Goal: Task Accomplishment & Management: Manage account settings

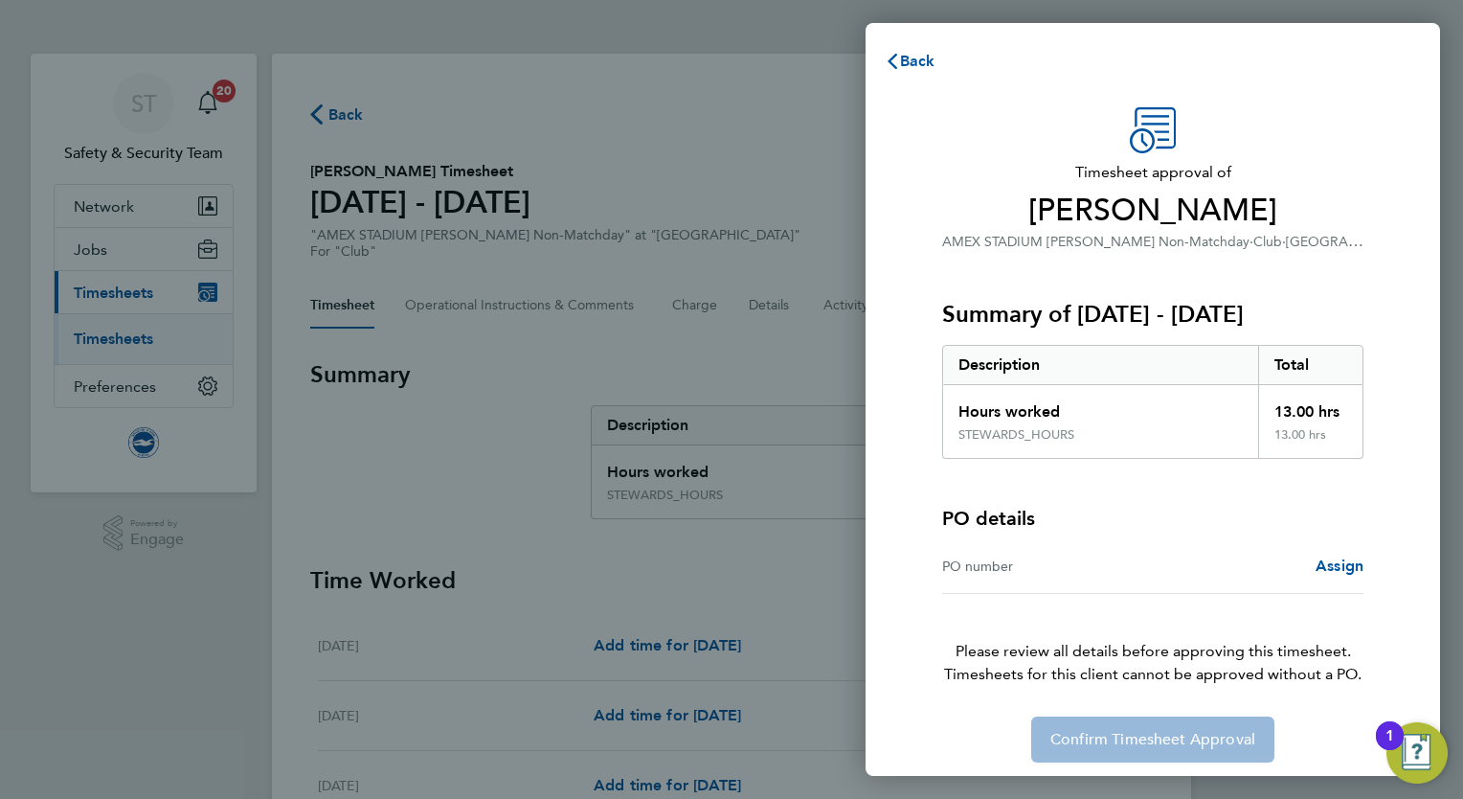
click at [57, 667] on div "Back Timesheet approval of Will Bushby AMEX STADIUM Steward Non-Matchday · Club…" at bounding box center [731, 399] width 1463 height 799
click at [911, 70] on span "Back" at bounding box center [917, 61] width 35 height 18
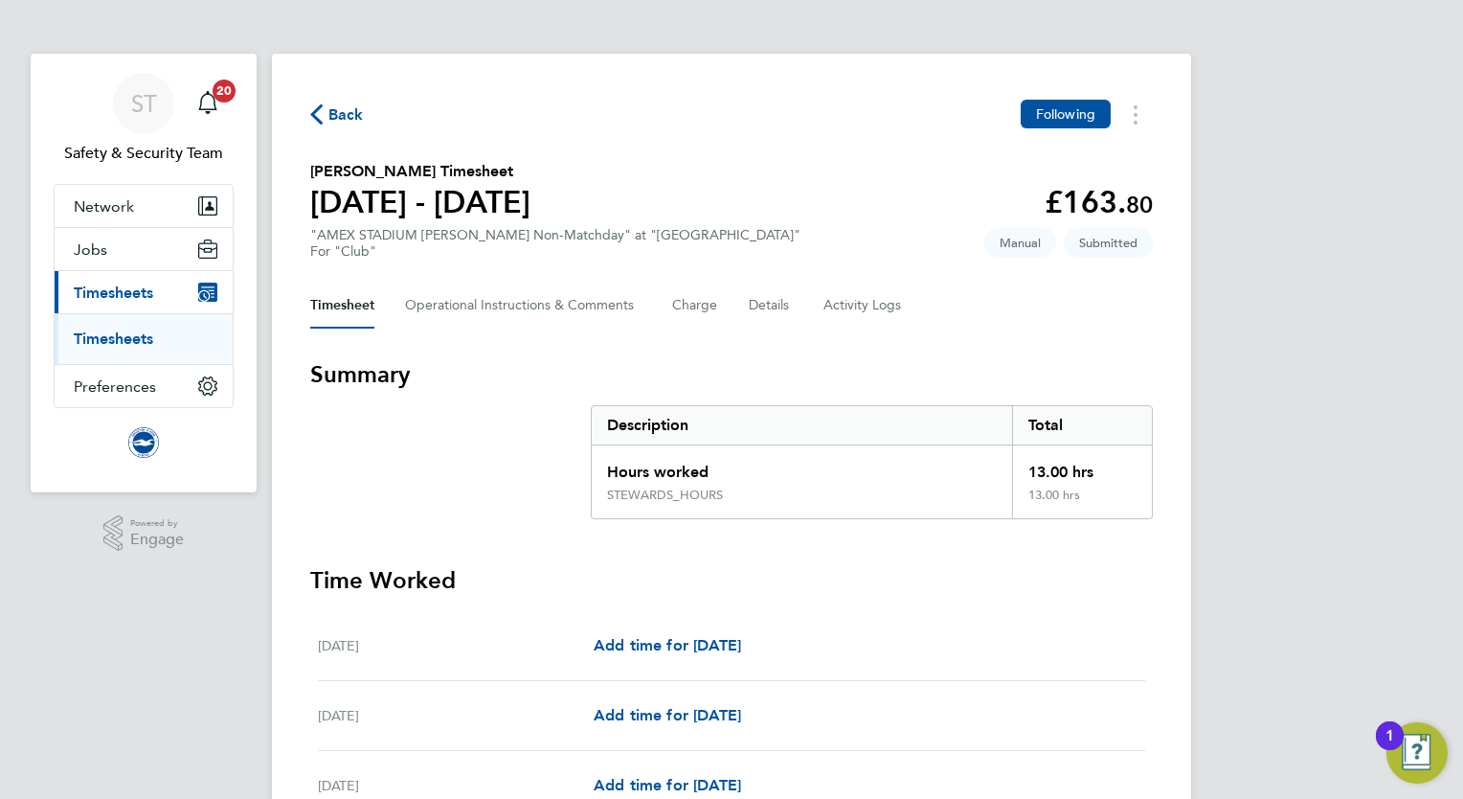
click at [102, 340] on link "Timesheets" at bounding box center [113, 338] width 79 height 18
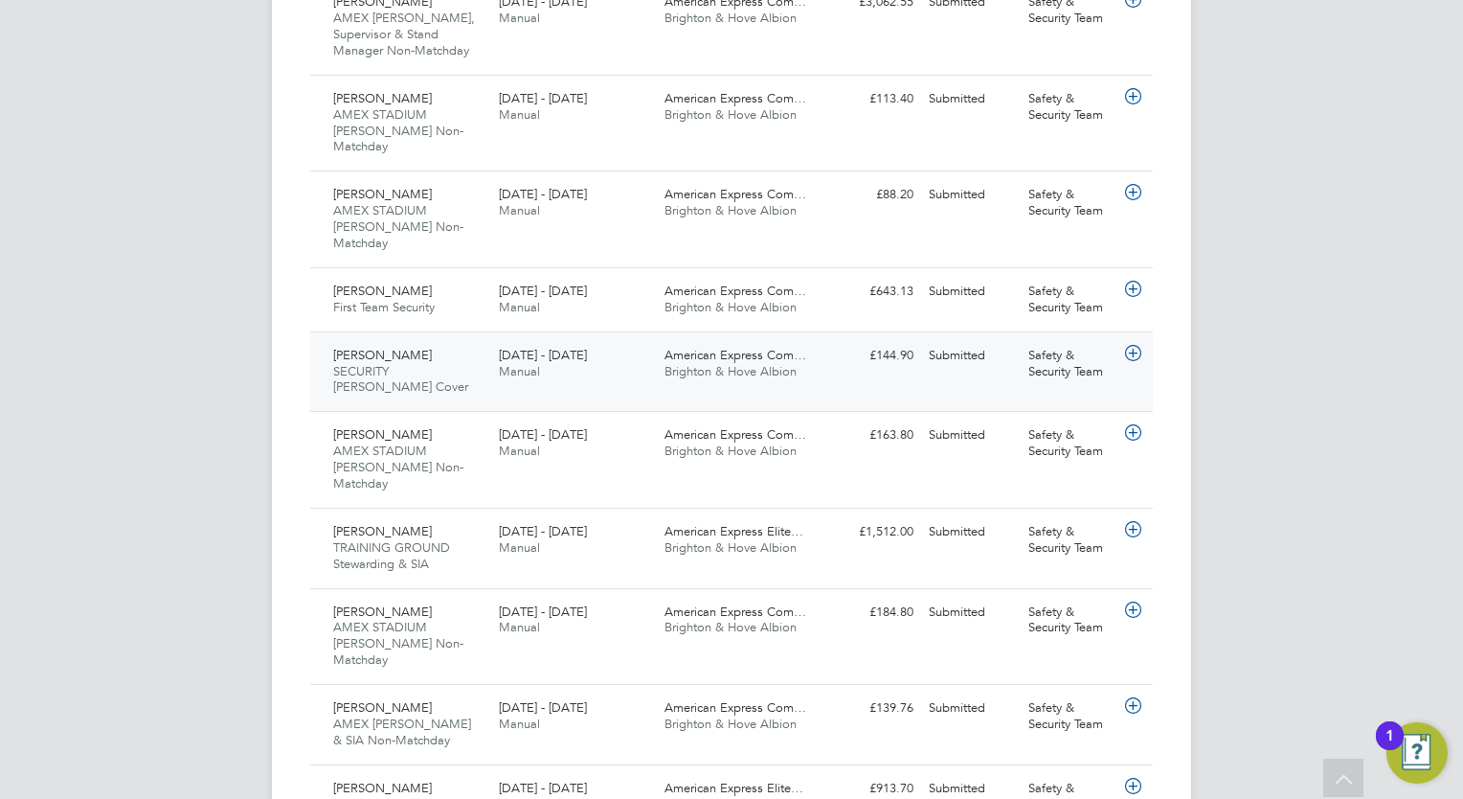
click at [638, 340] on div "[DATE] - [DATE] Manual" at bounding box center [574, 364] width 166 height 48
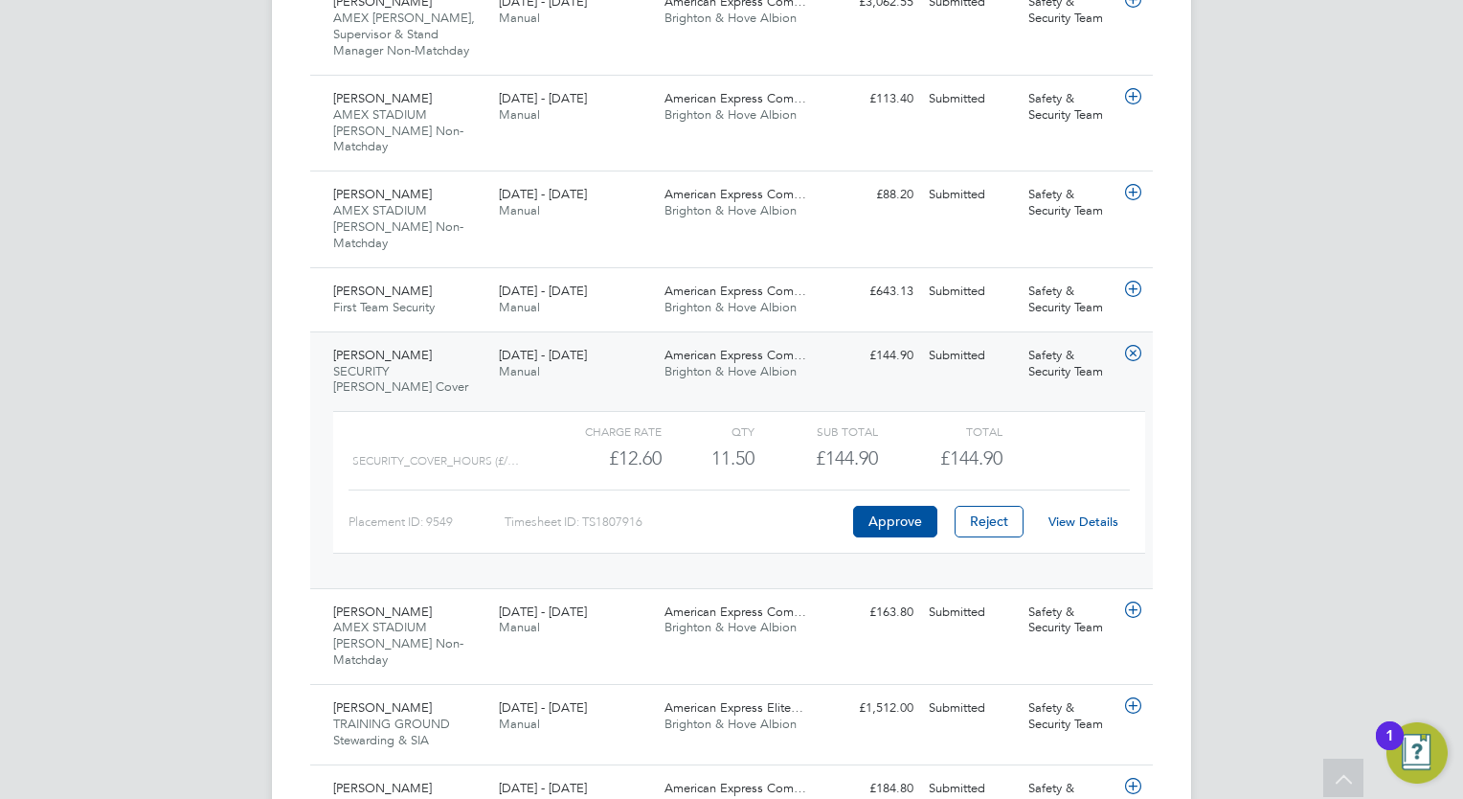
click at [1086, 513] on link "View Details" at bounding box center [1083, 521] width 70 height 16
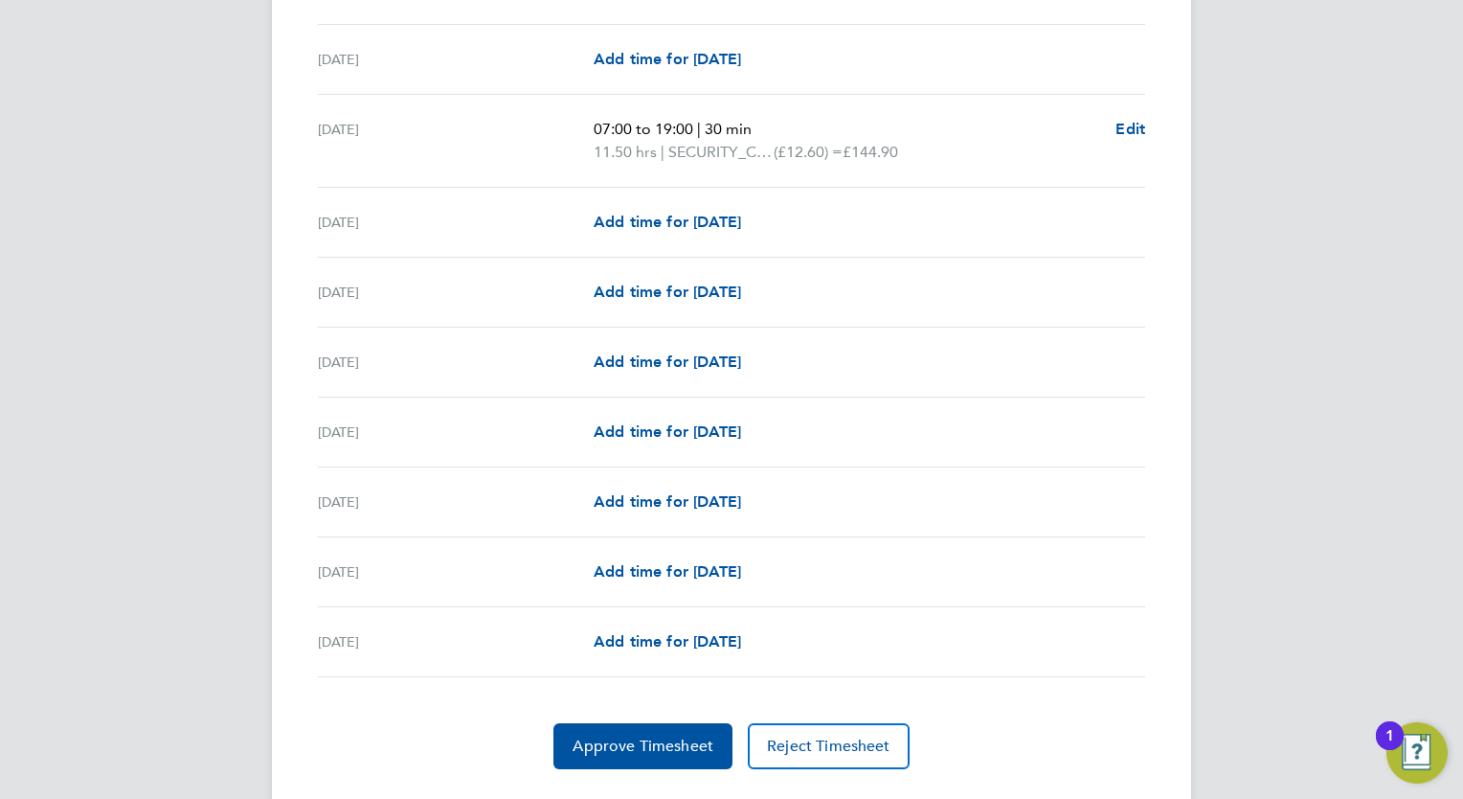
scroll to position [2163, 0]
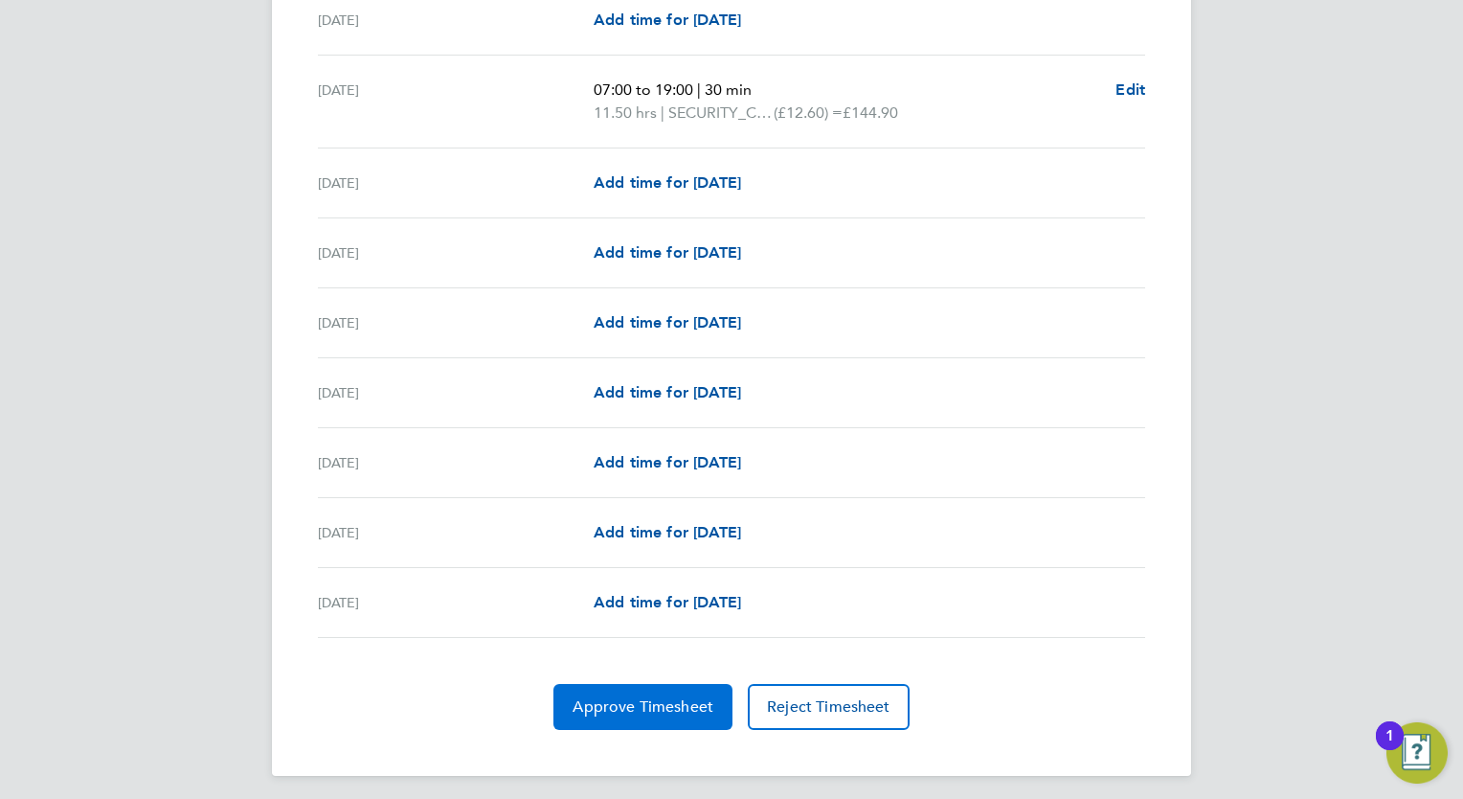
click at [607, 697] on span "Approve Timesheet" at bounding box center [643, 706] width 141 height 19
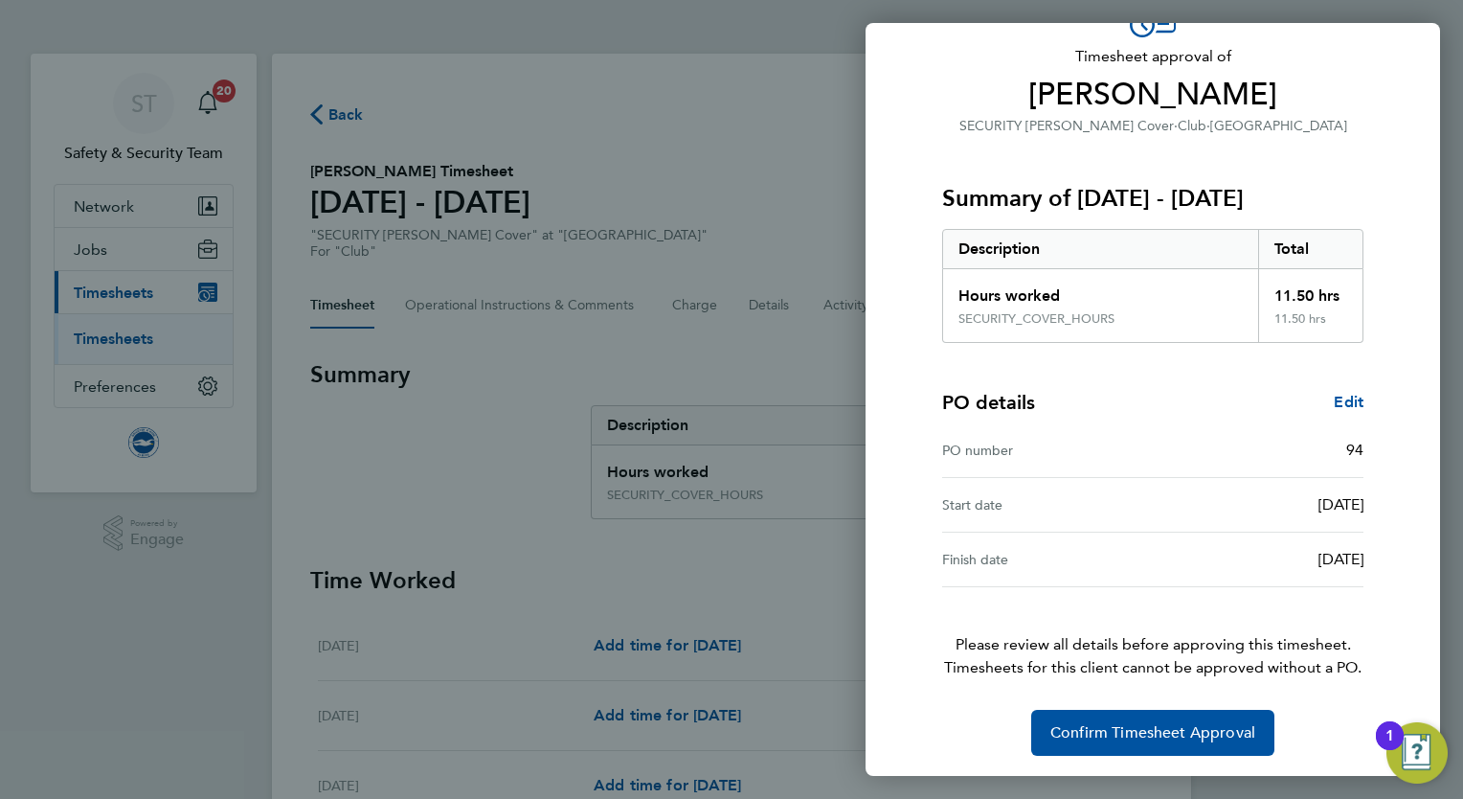
scroll to position [117, 0]
click at [1198, 731] on span "Confirm Timesheet Approval" at bounding box center [1152, 731] width 205 height 19
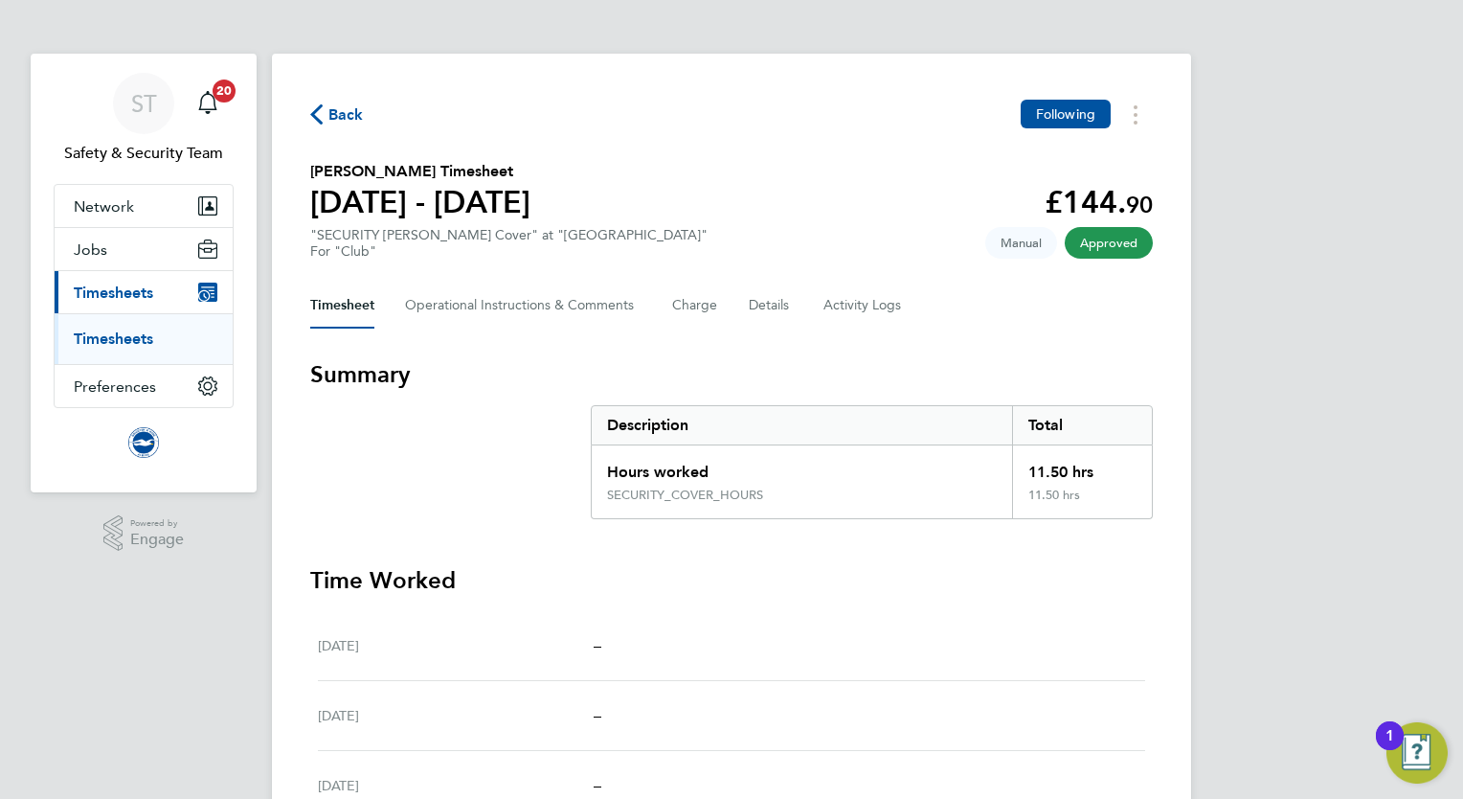
click at [146, 349] on ul "Timesheets" at bounding box center [144, 338] width 178 height 51
click at [128, 339] on link "Timesheets" at bounding box center [113, 338] width 79 height 18
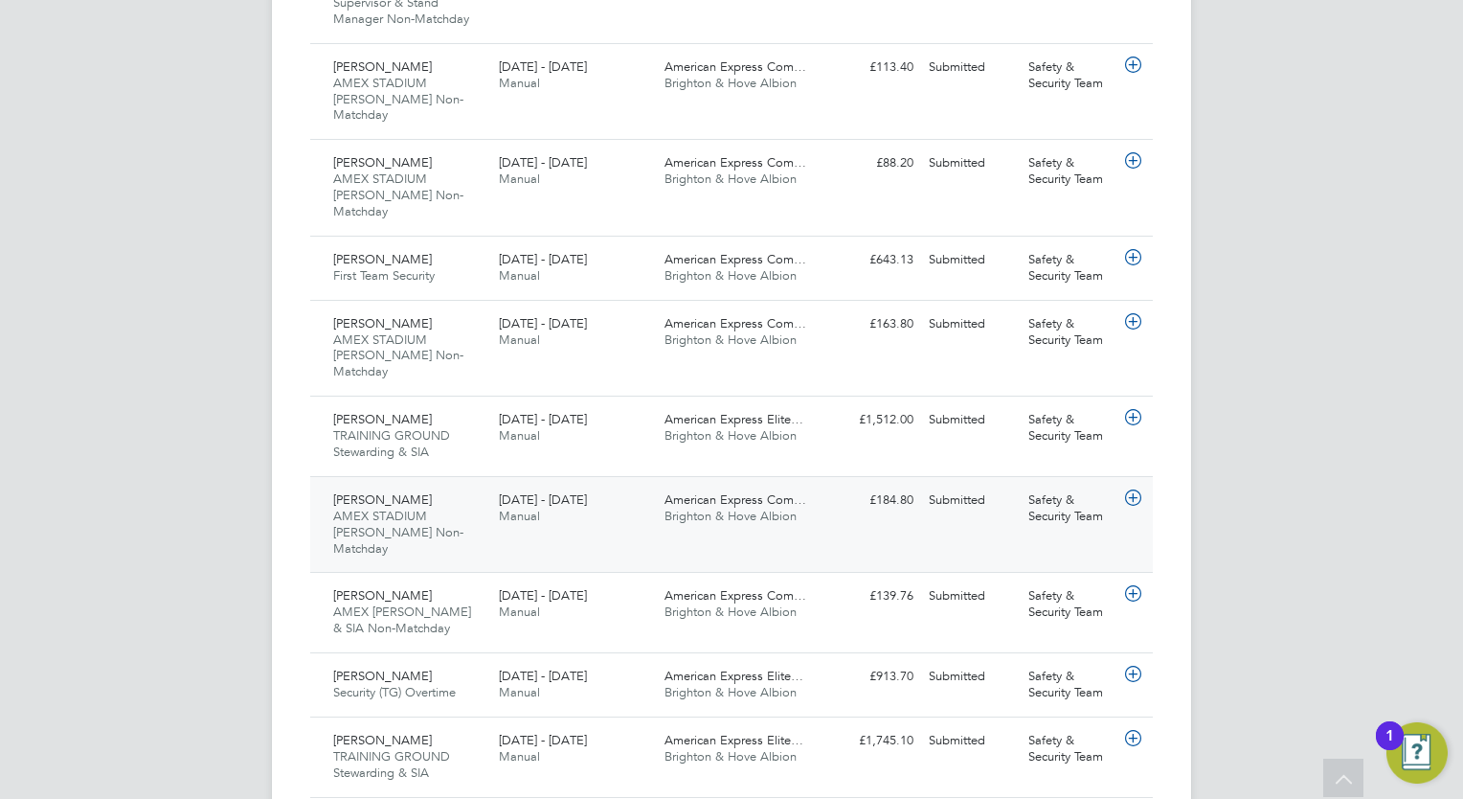
click at [597, 484] on div "[DATE] - [DATE] Manual" at bounding box center [574, 508] width 166 height 48
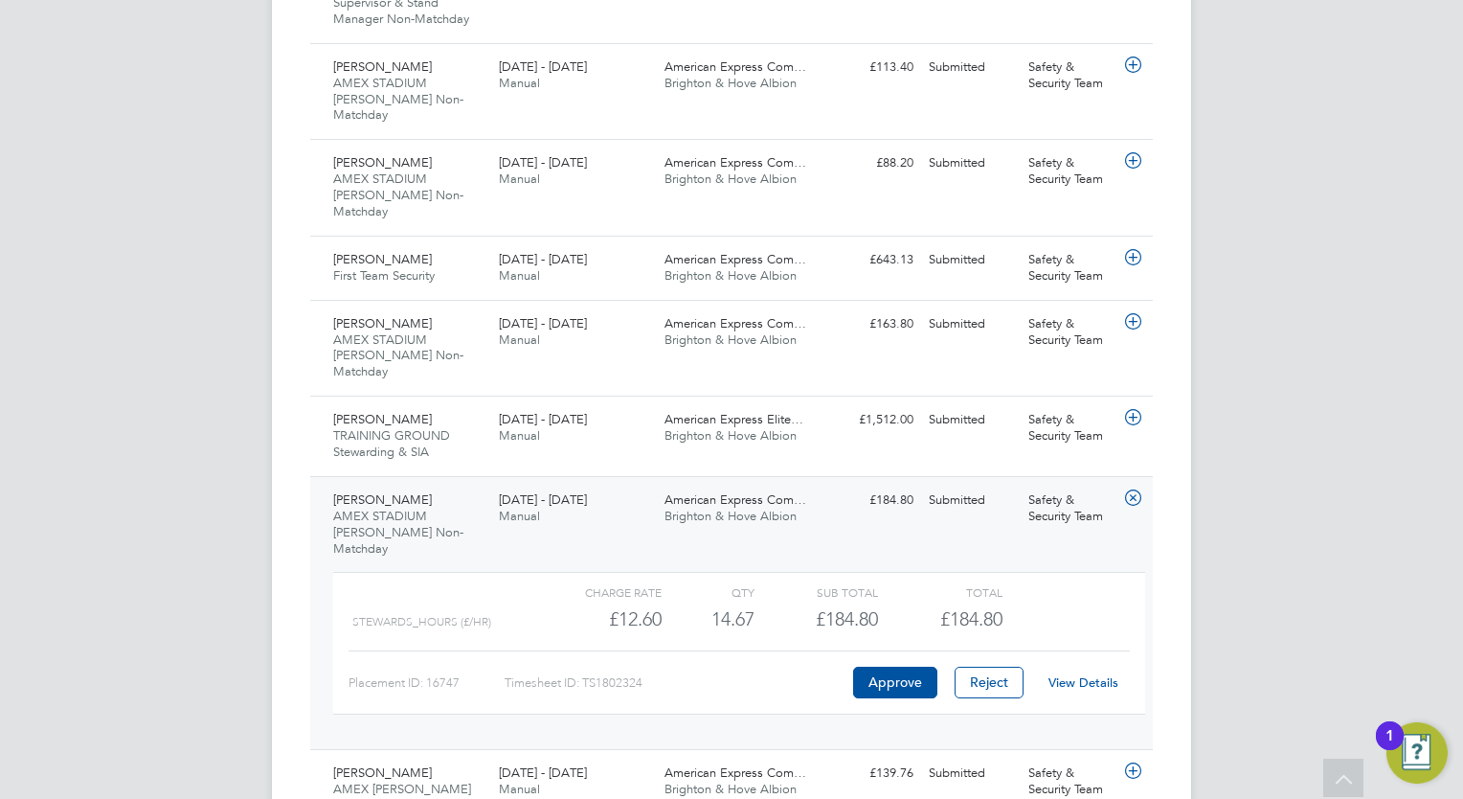
click at [1089, 674] on link "View Details" at bounding box center [1083, 682] width 70 height 16
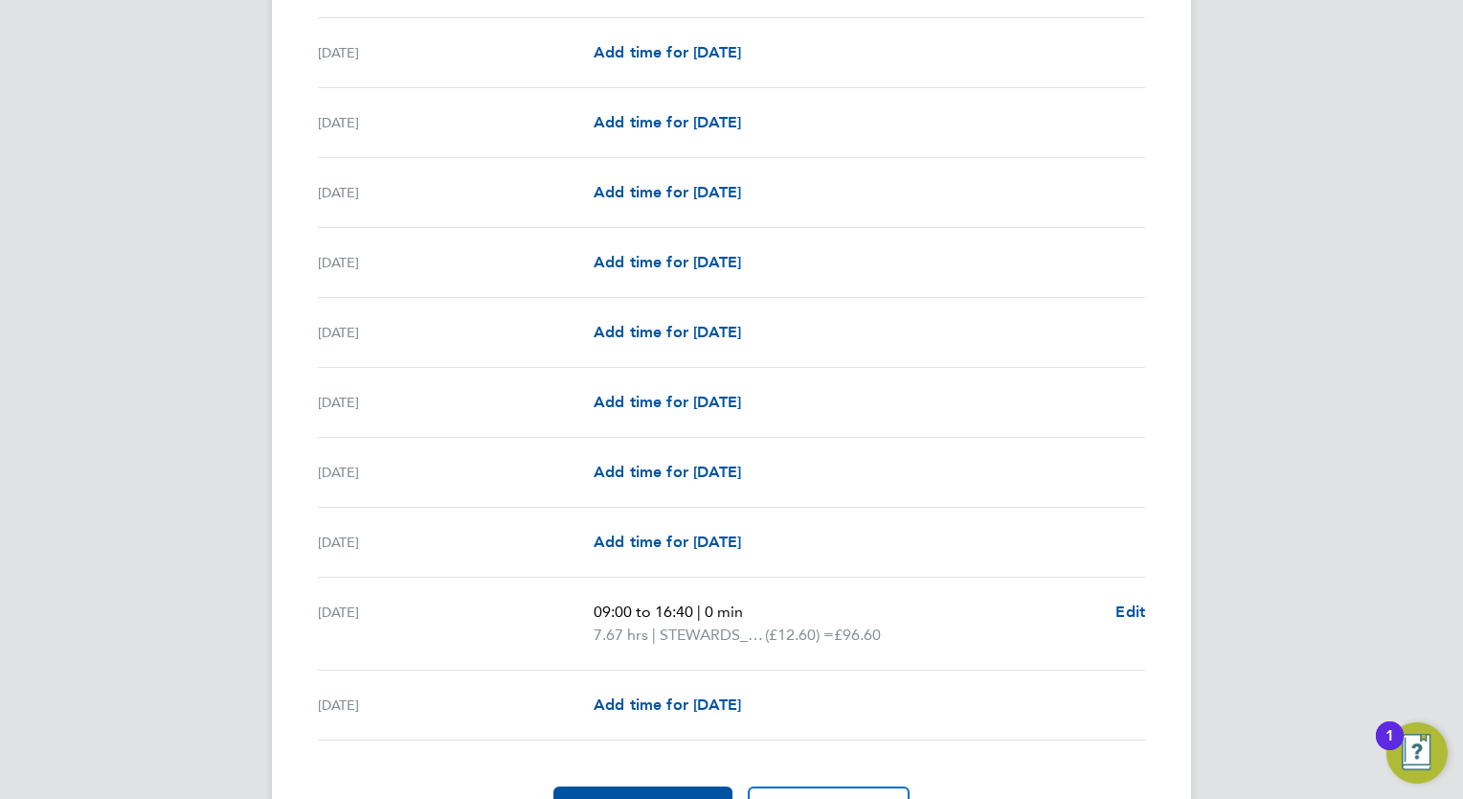
scroll to position [2186, 0]
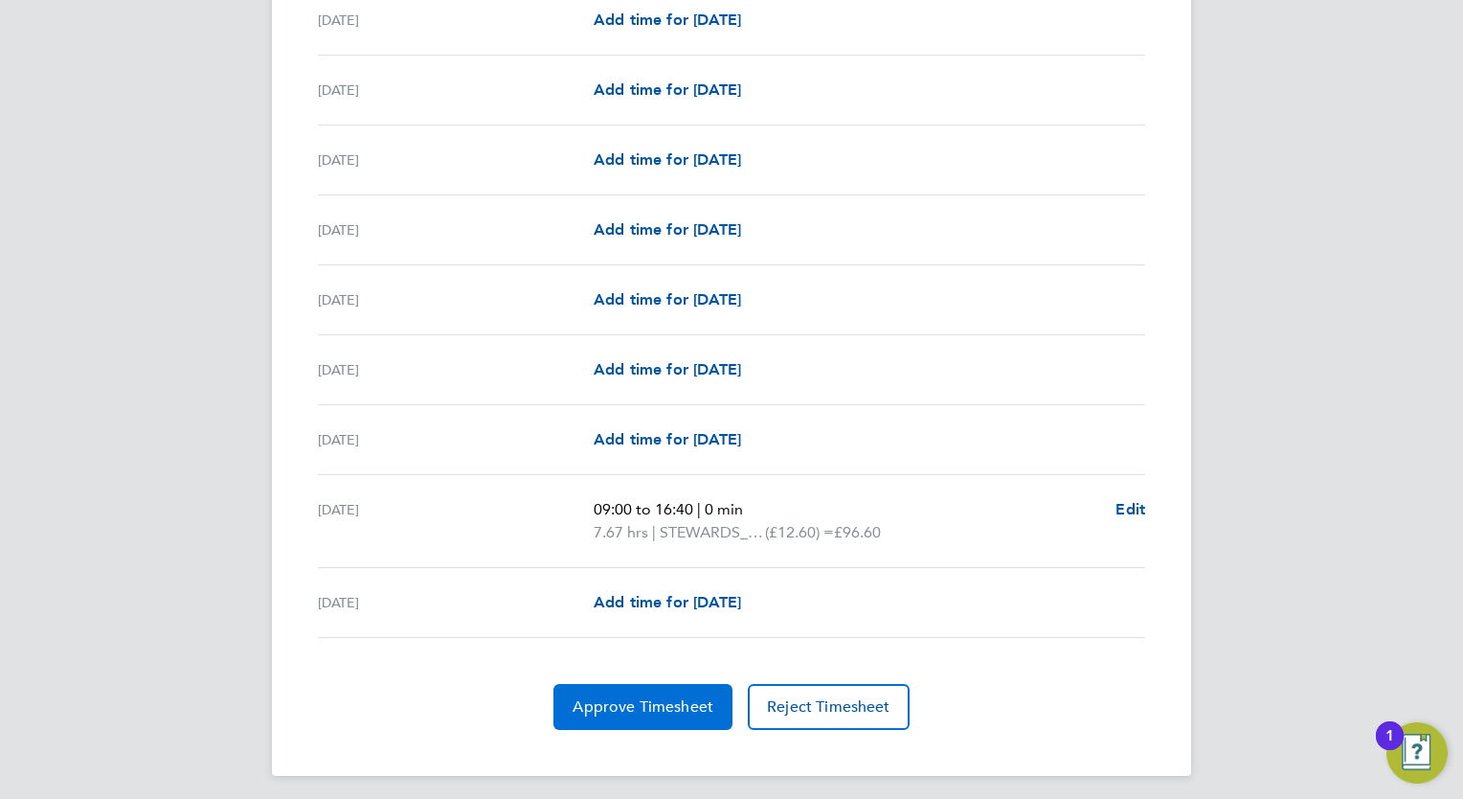
click at [632, 700] on span "Approve Timesheet" at bounding box center [643, 706] width 141 height 19
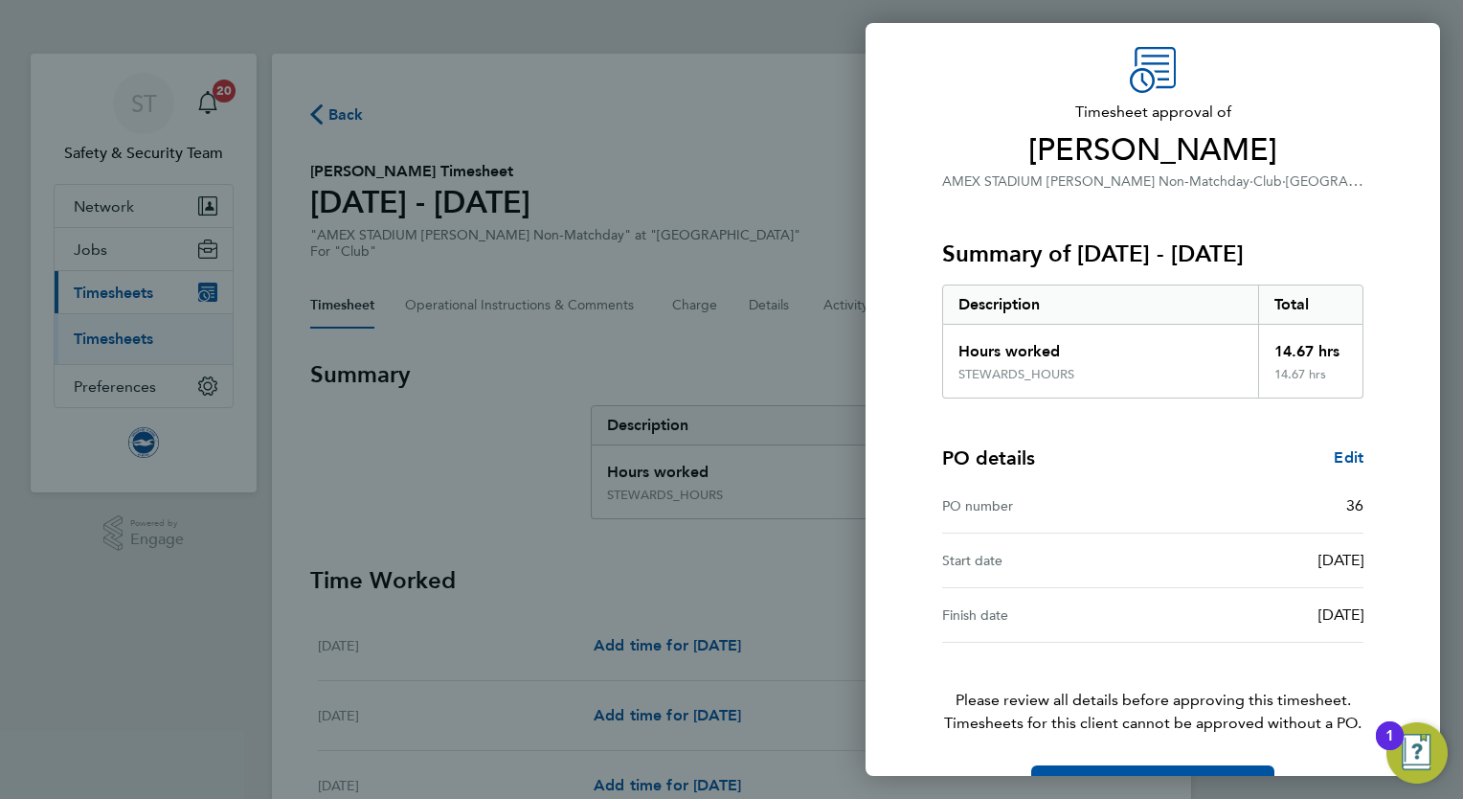
scroll to position [117, 0]
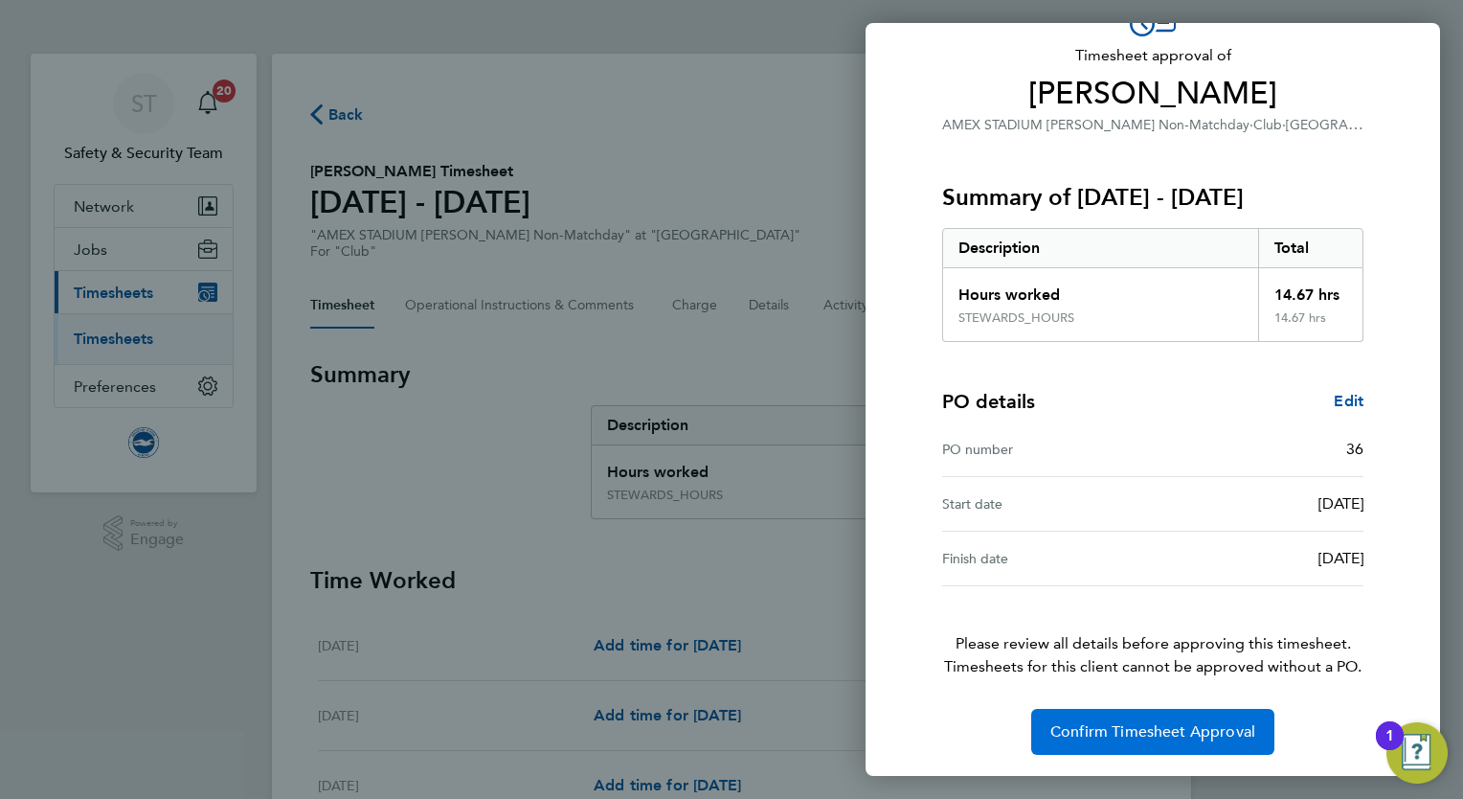
click at [1177, 726] on span "Confirm Timesheet Approval" at bounding box center [1152, 731] width 205 height 19
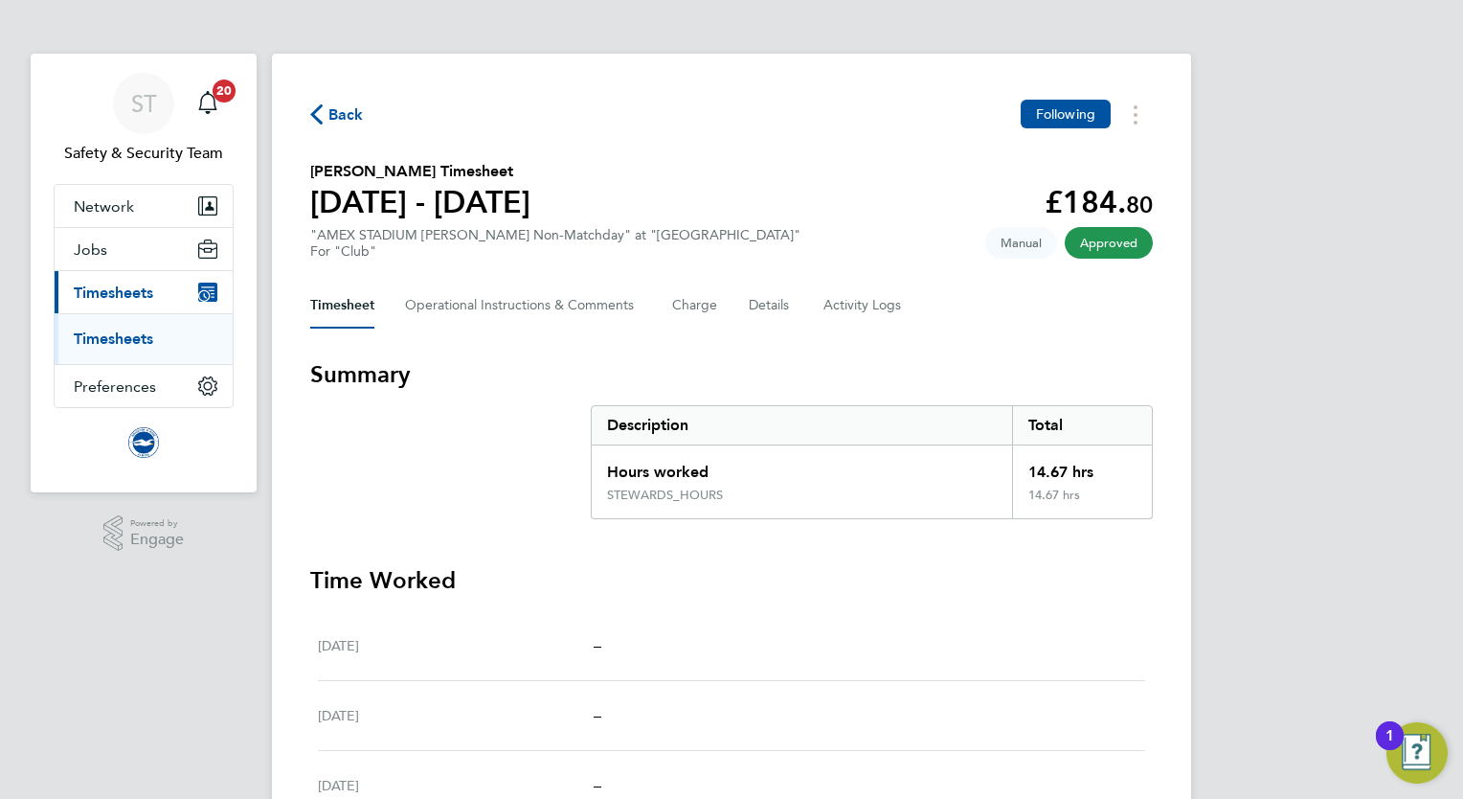
click at [140, 343] on link "Timesheets" at bounding box center [113, 338] width 79 height 18
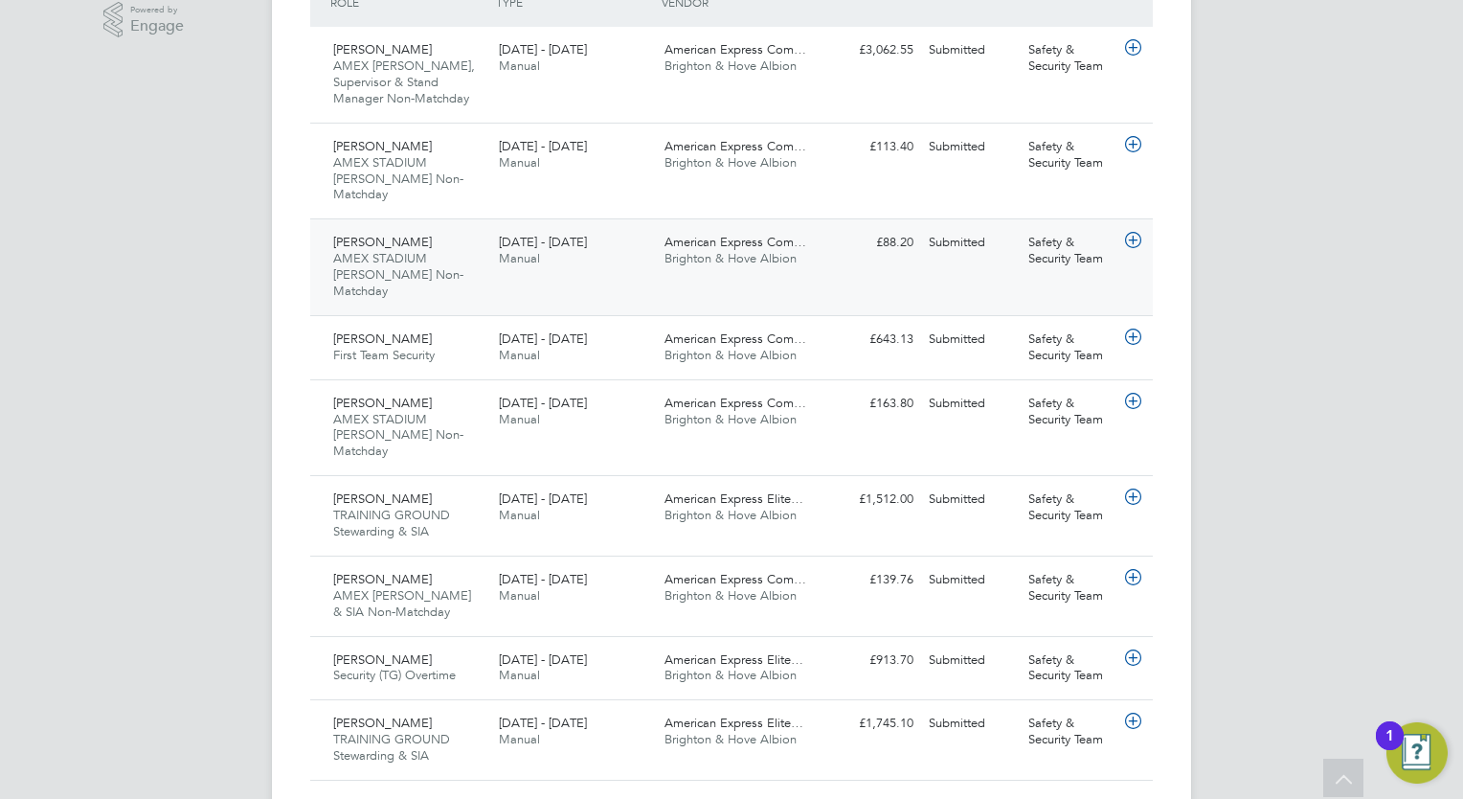
click at [632, 240] on div "1 - 31 Aug 2025 Manual" at bounding box center [574, 251] width 166 height 48
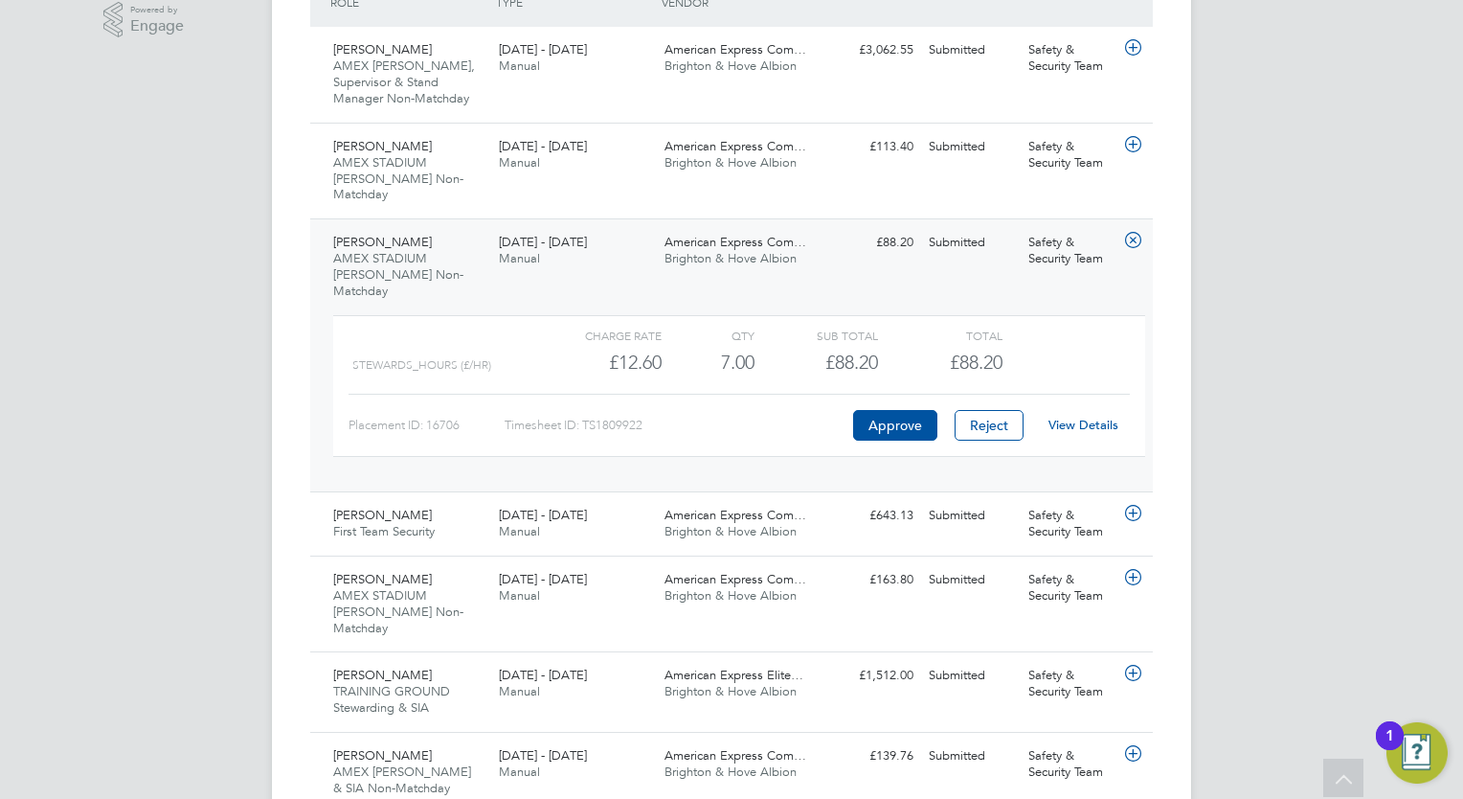
click at [1072, 416] on link "View Details" at bounding box center [1083, 424] width 70 height 16
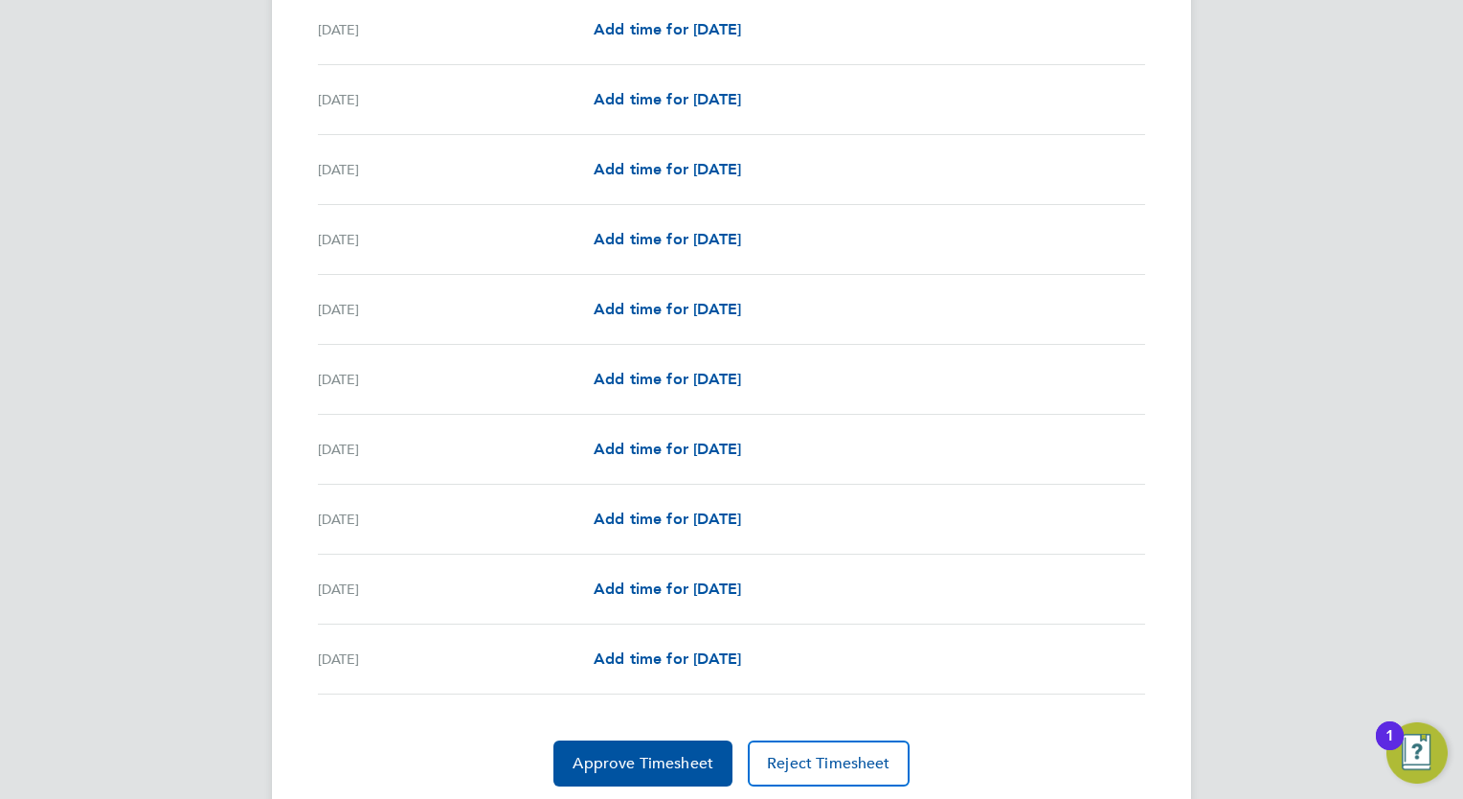
scroll to position [2163, 0]
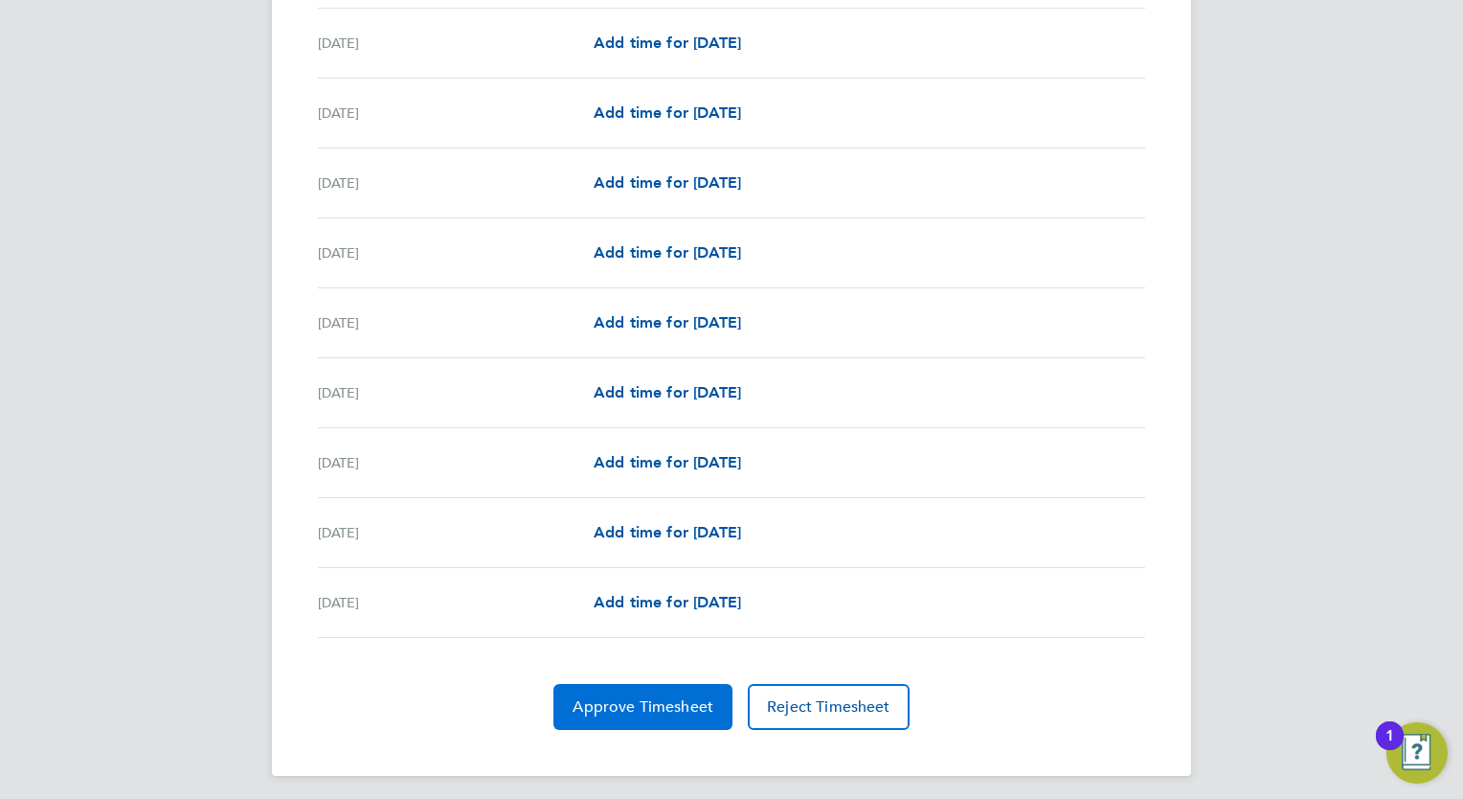
click at [655, 707] on span "Approve Timesheet" at bounding box center [643, 706] width 141 height 19
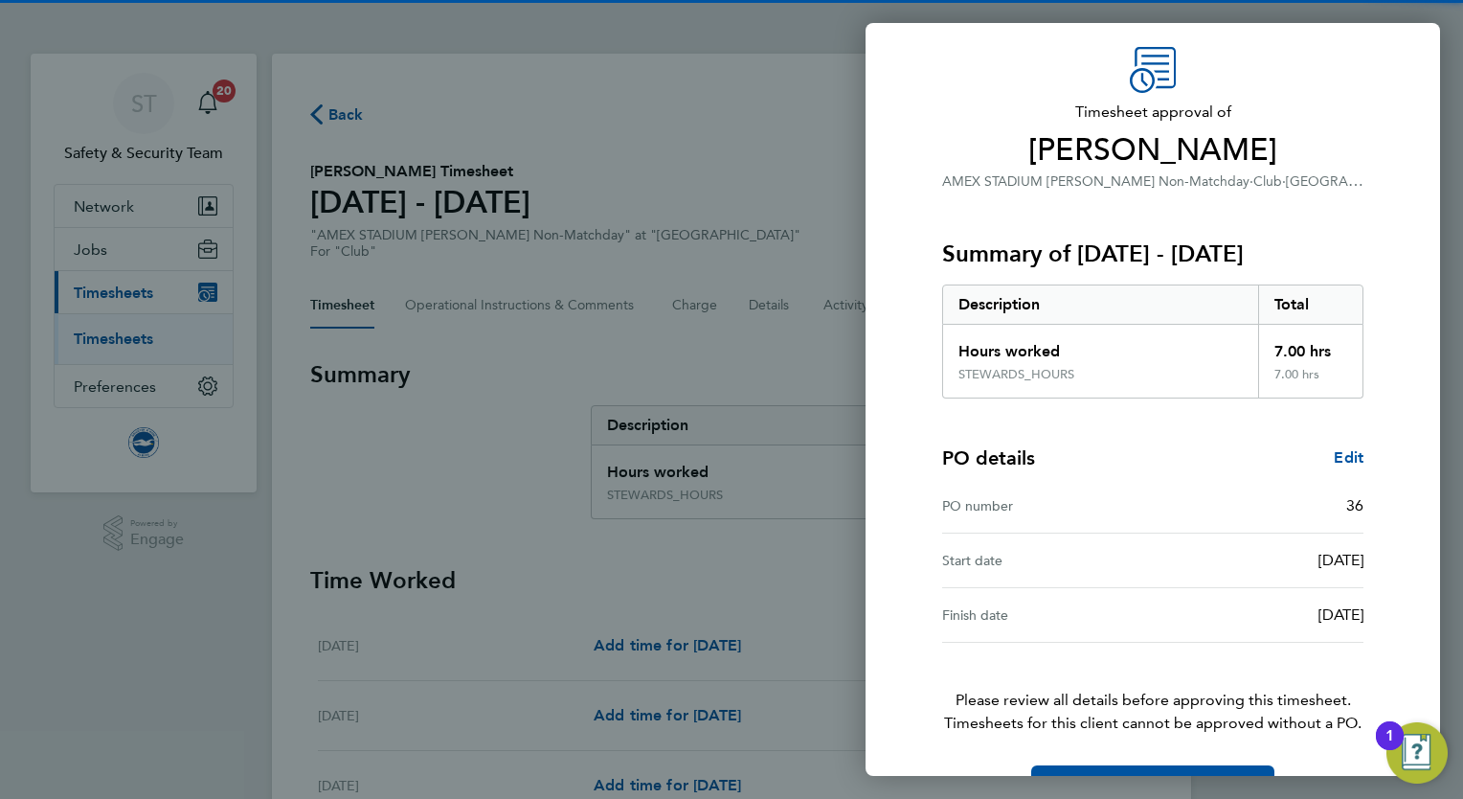
scroll to position [117, 0]
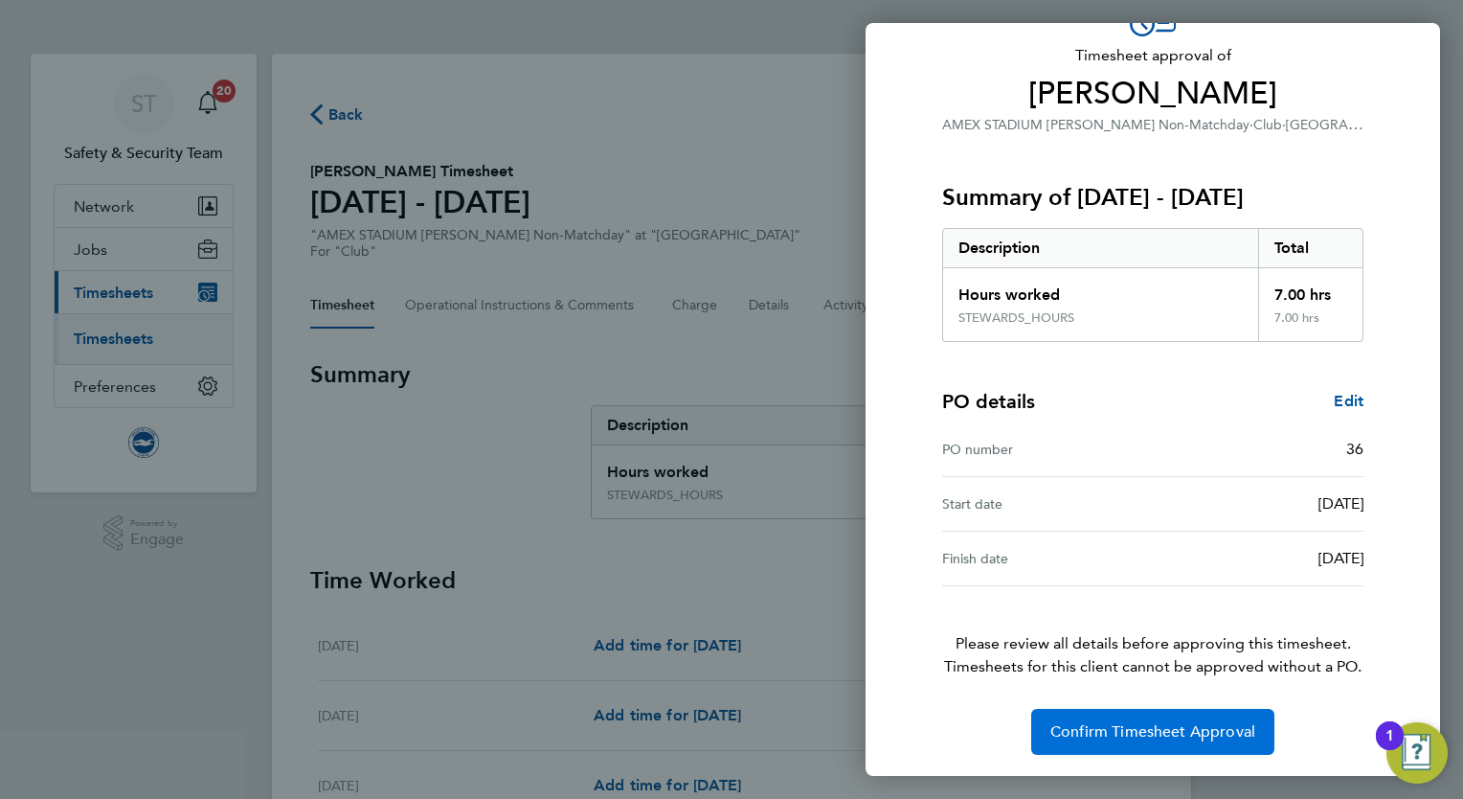
click at [1139, 733] on span "Confirm Timesheet Approval" at bounding box center [1152, 731] width 205 height 19
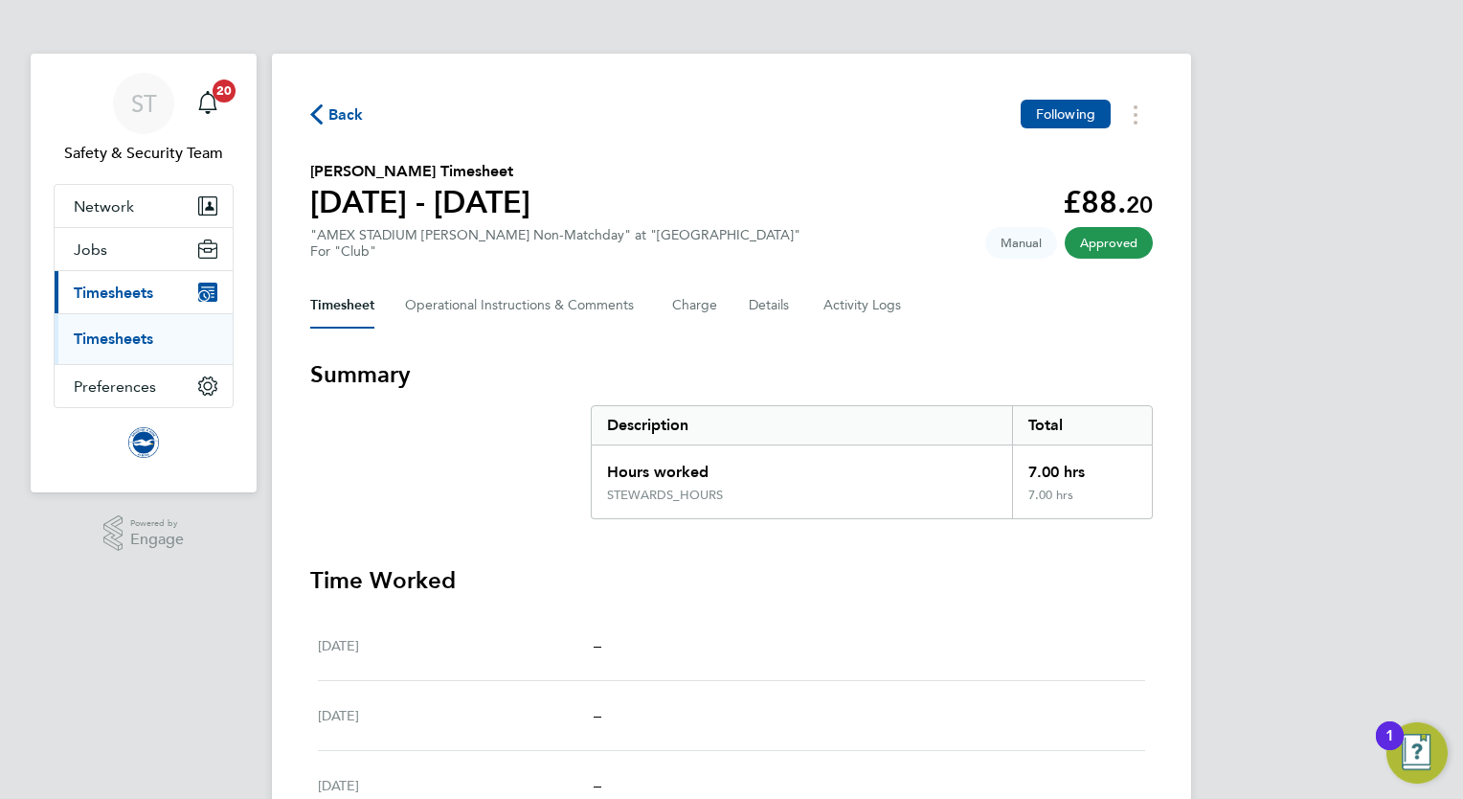
click at [135, 342] on link "Timesheets" at bounding box center [113, 338] width 79 height 18
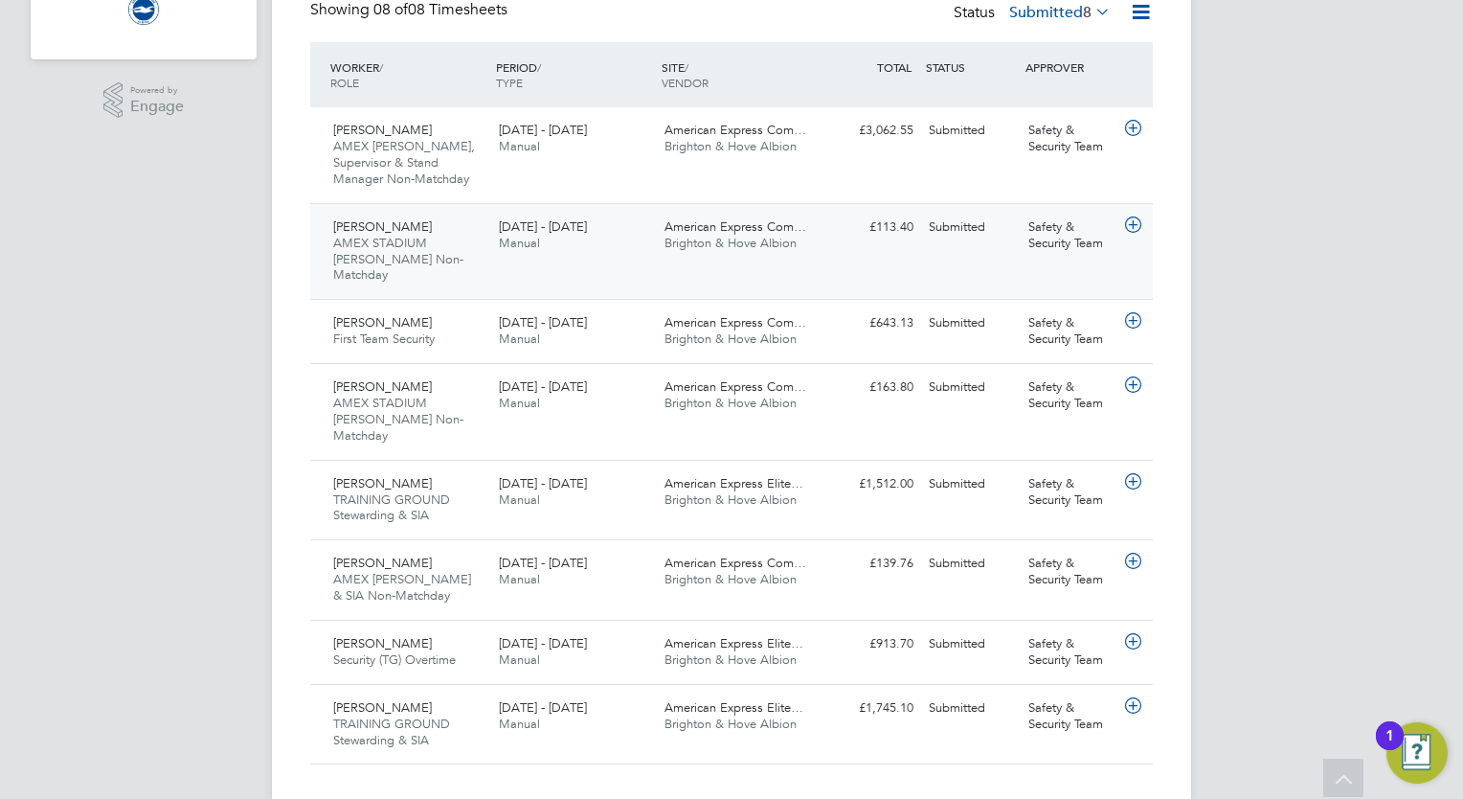
click at [631, 244] on div "[DATE] - [DATE] Manual" at bounding box center [574, 236] width 166 height 48
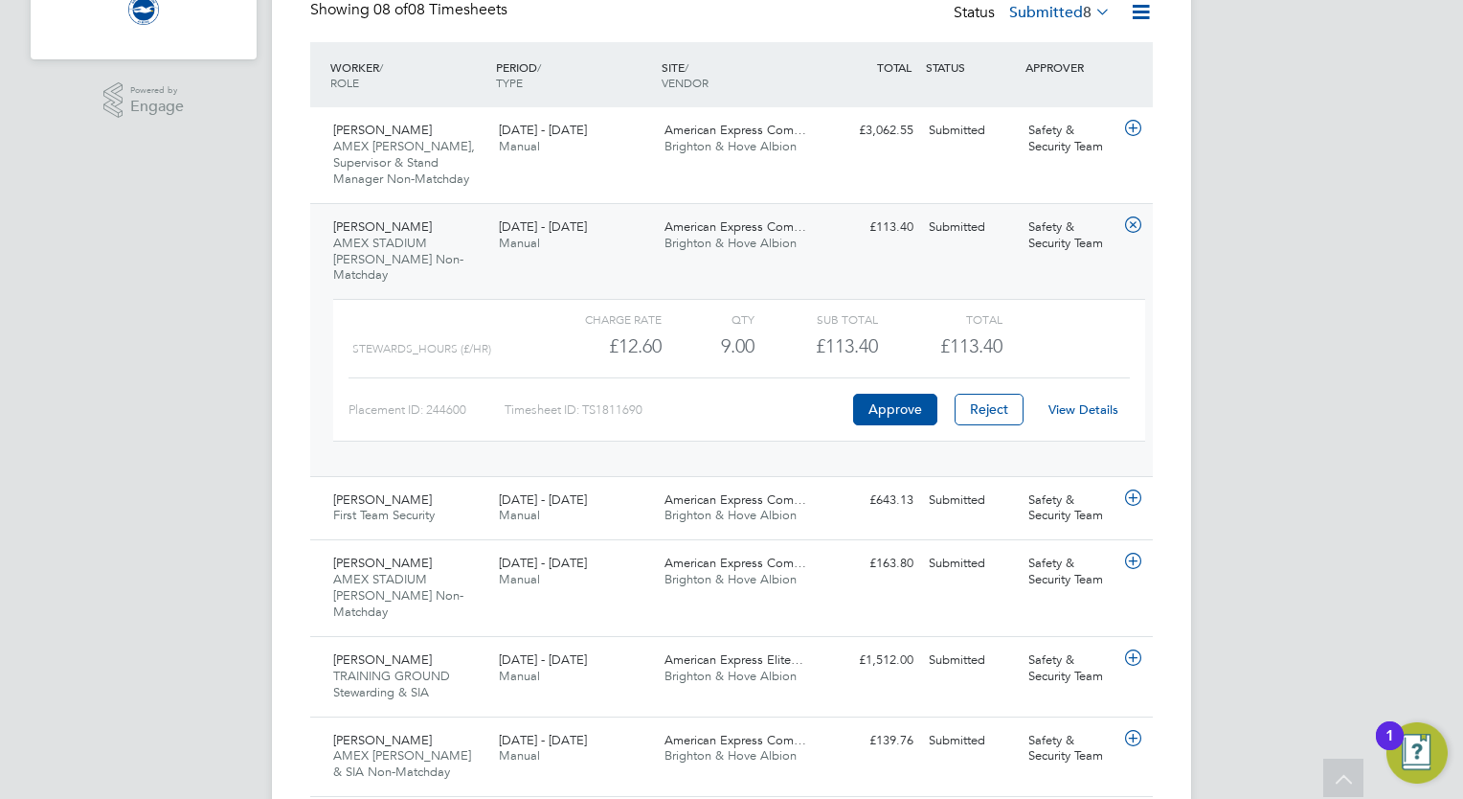
click at [1090, 401] on link "View Details" at bounding box center [1083, 409] width 70 height 16
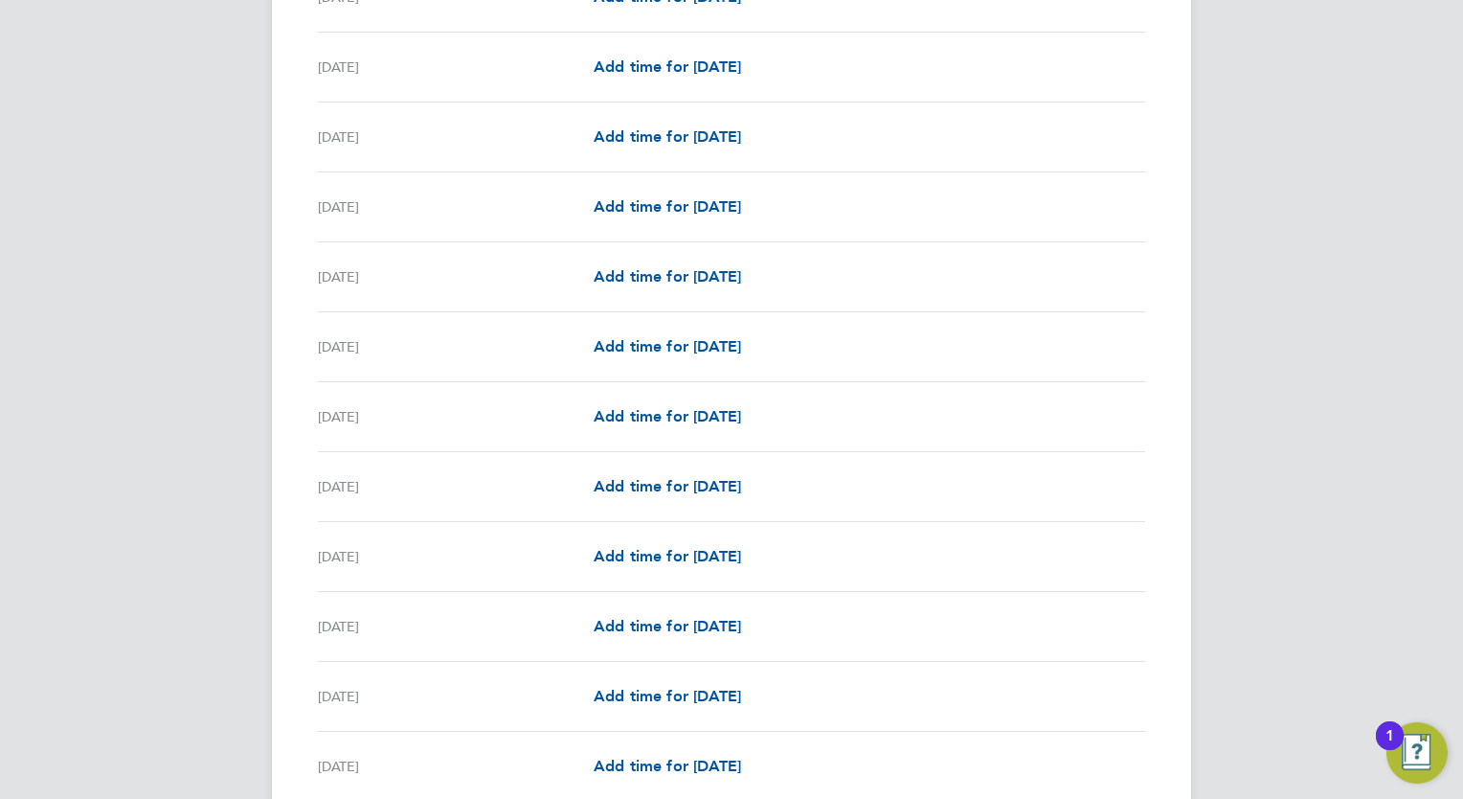
scroll to position [2163, 0]
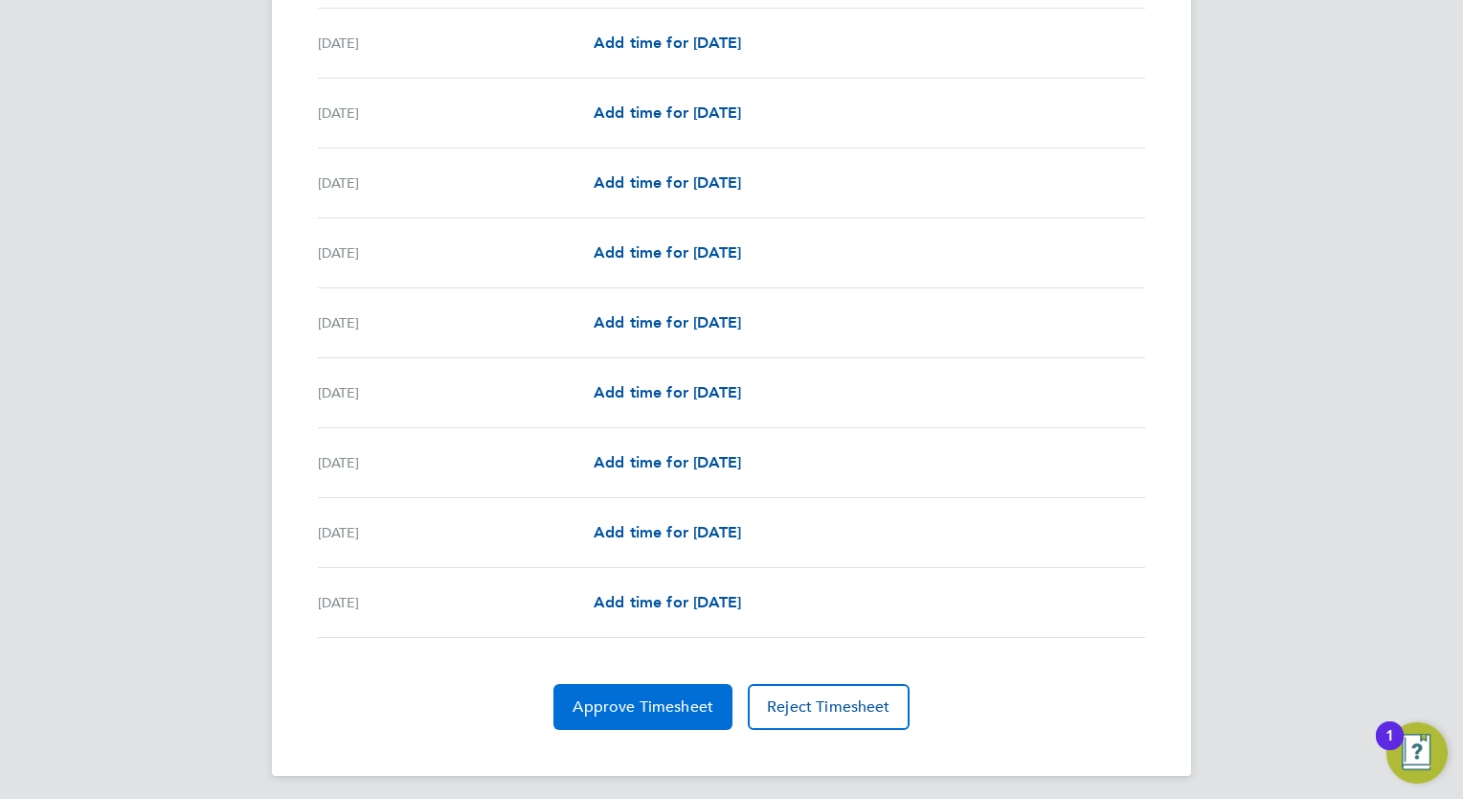
click at [606, 697] on span "Approve Timesheet" at bounding box center [643, 706] width 141 height 19
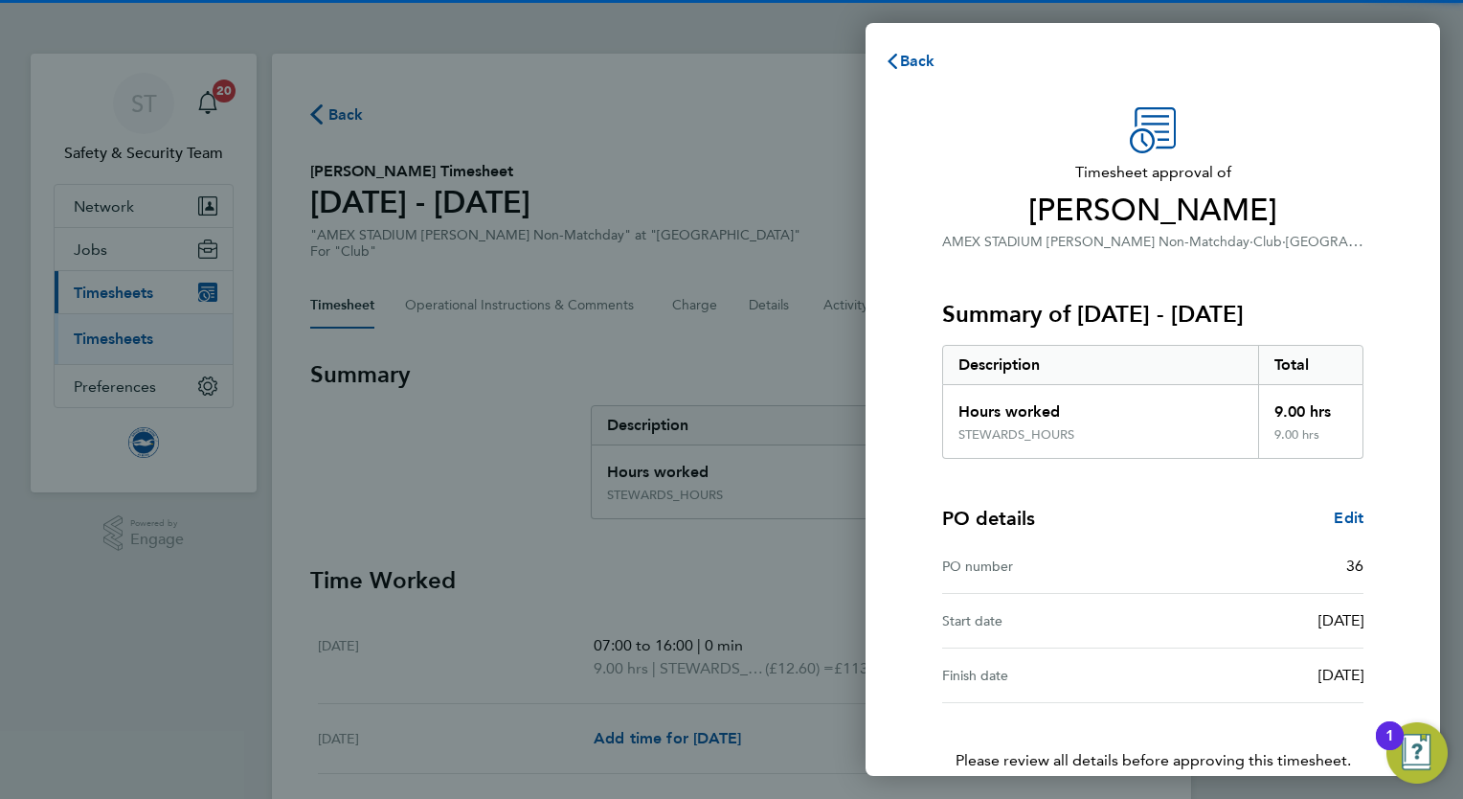
scroll to position [117, 0]
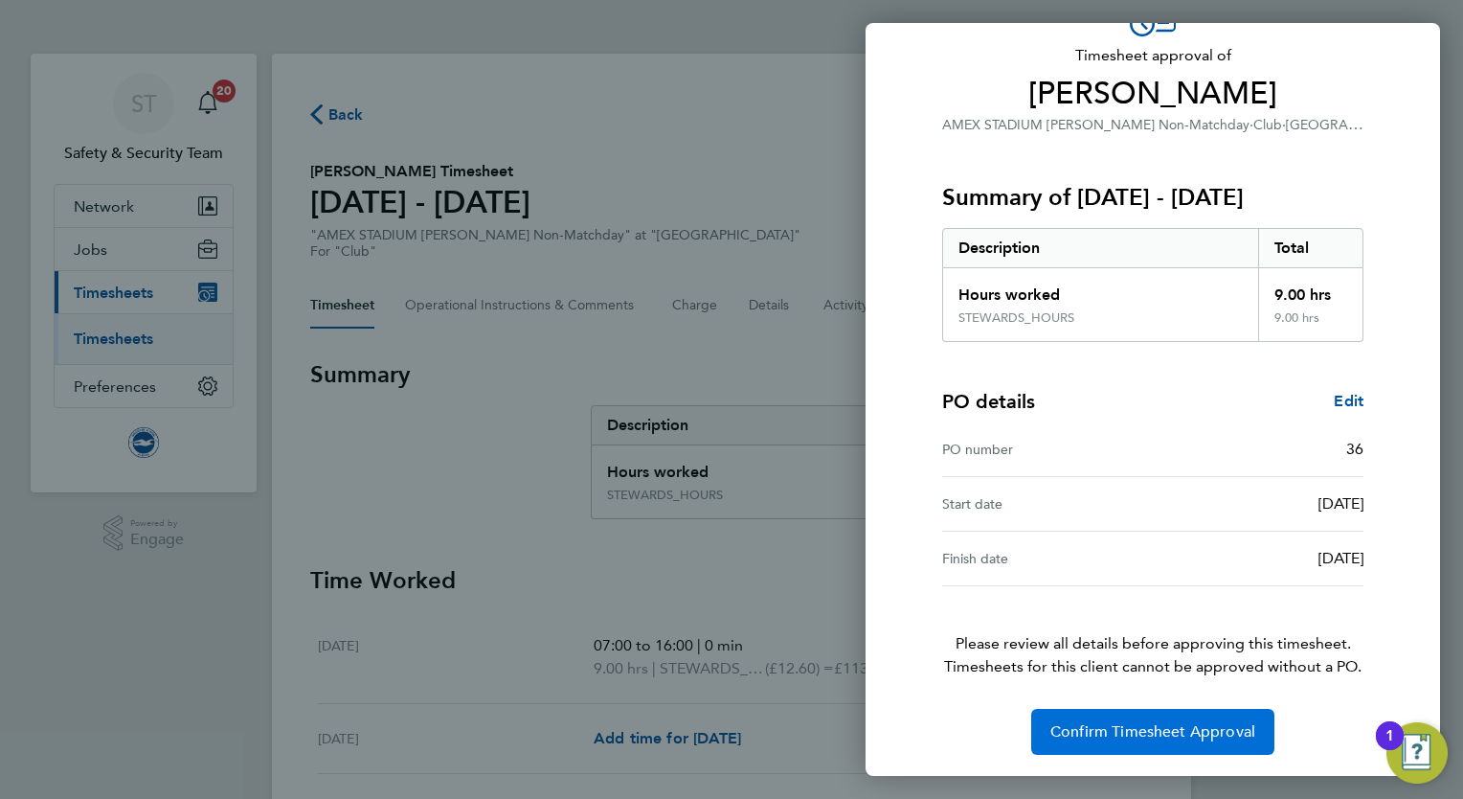
click at [1120, 722] on span "Confirm Timesheet Approval" at bounding box center [1152, 731] width 205 height 19
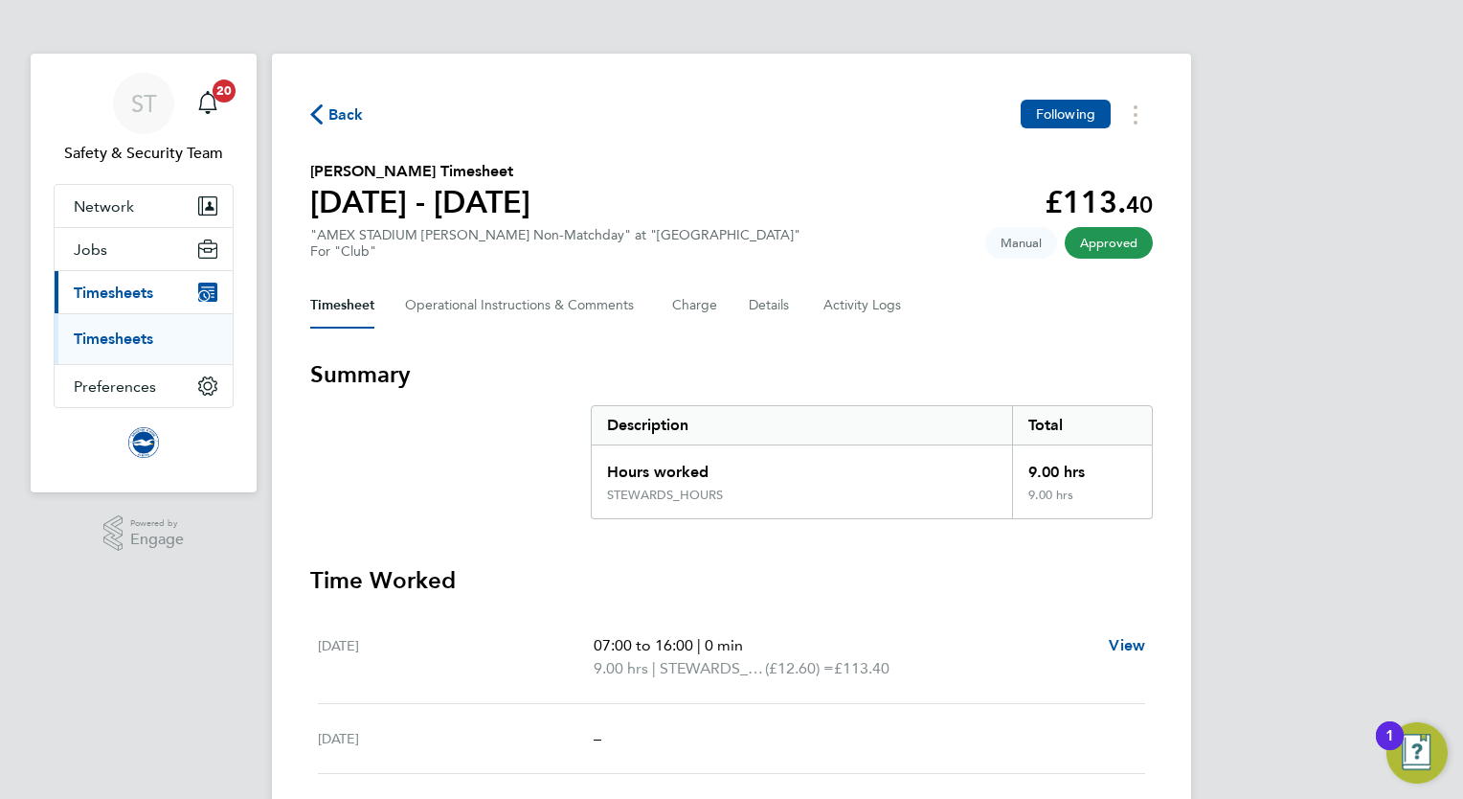
click at [146, 349] on ul "Timesheets" at bounding box center [144, 338] width 178 height 51
click at [123, 332] on link "Timesheets" at bounding box center [113, 338] width 79 height 18
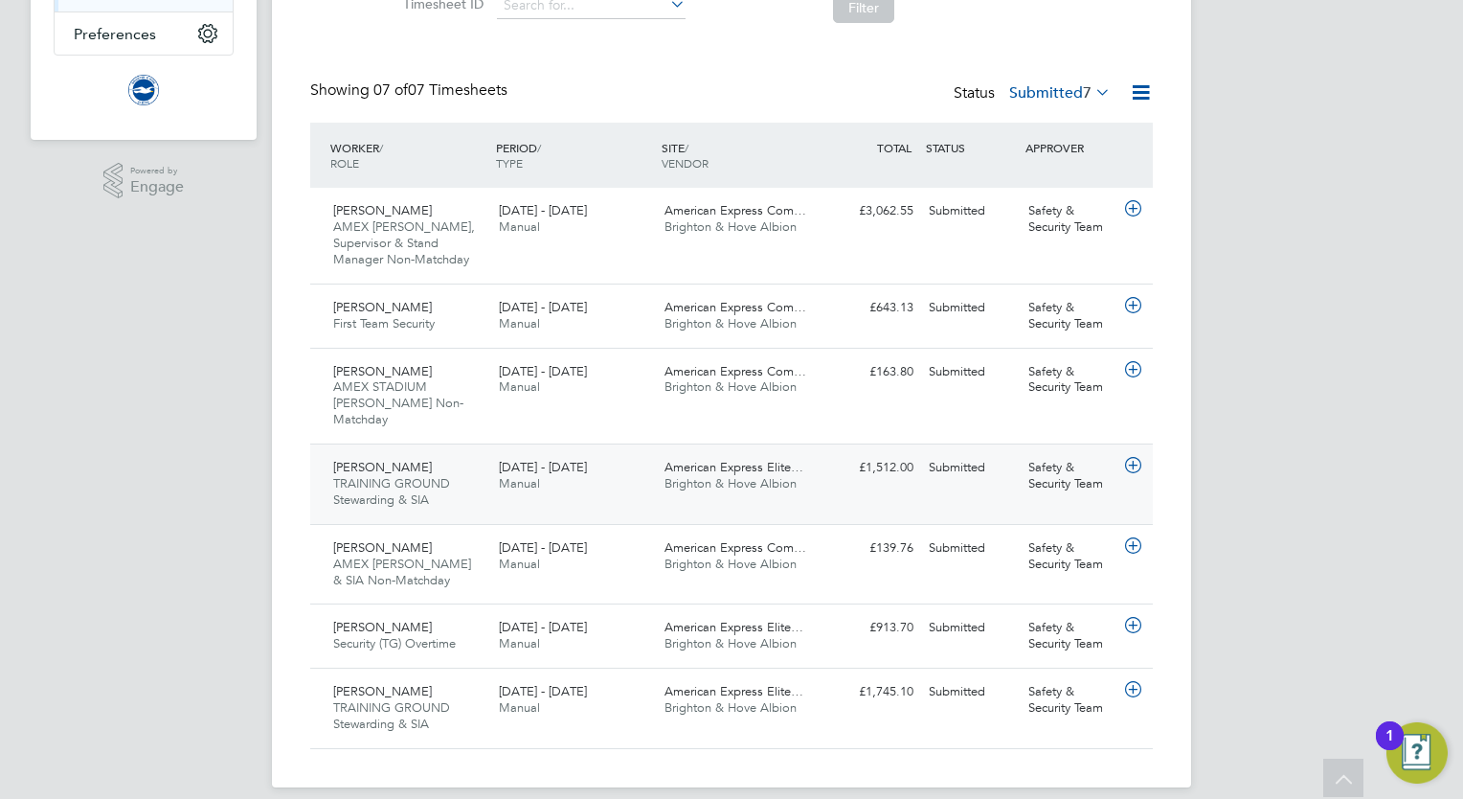
click at [581, 472] on div "1 - 31 Aug 2025 Manual" at bounding box center [574, 476] width 166 height 48
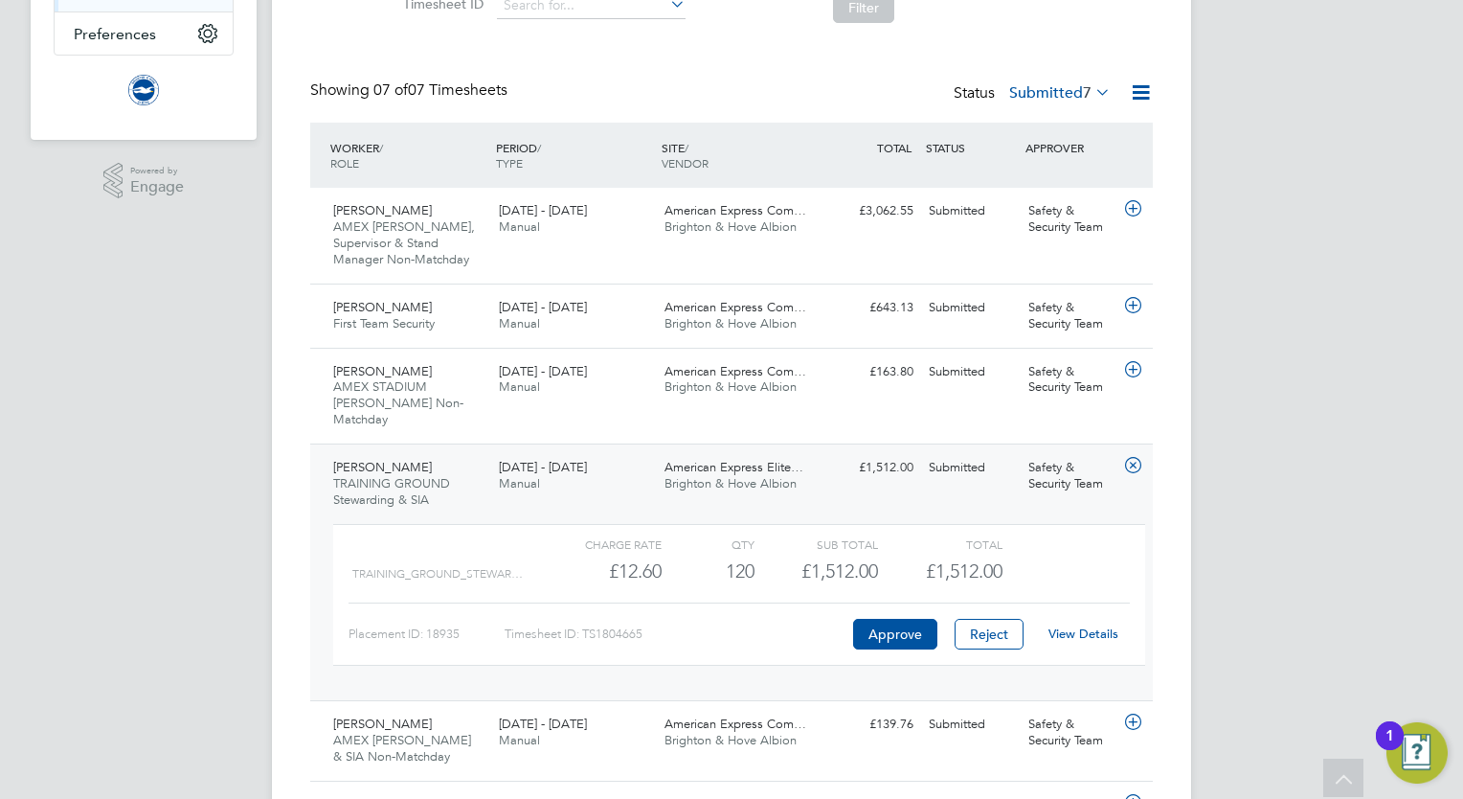
click at [1085, 625] on link "View Details" at bounding box center [1083, 633] width 70 height 16
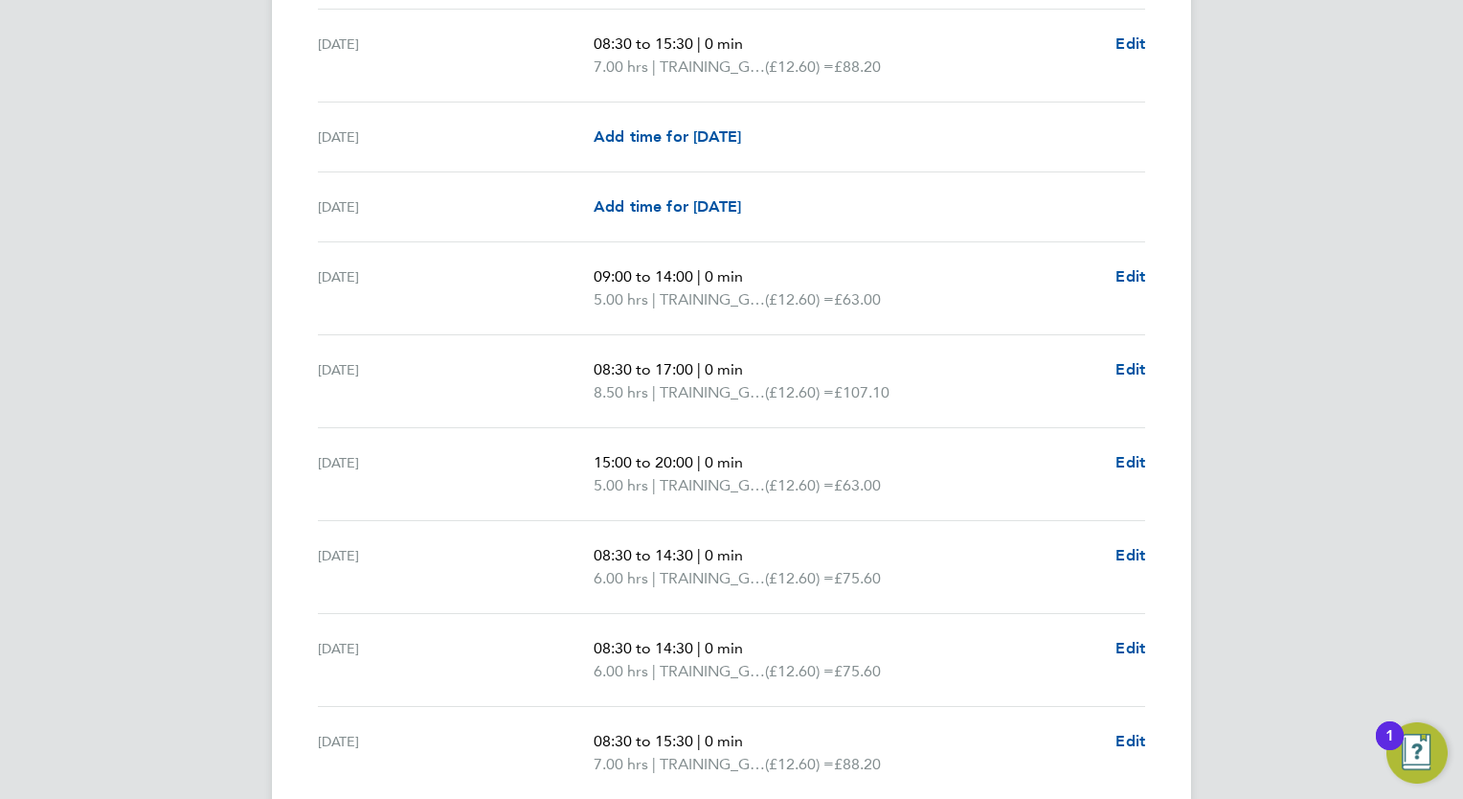
scroll to position [1053, 0]
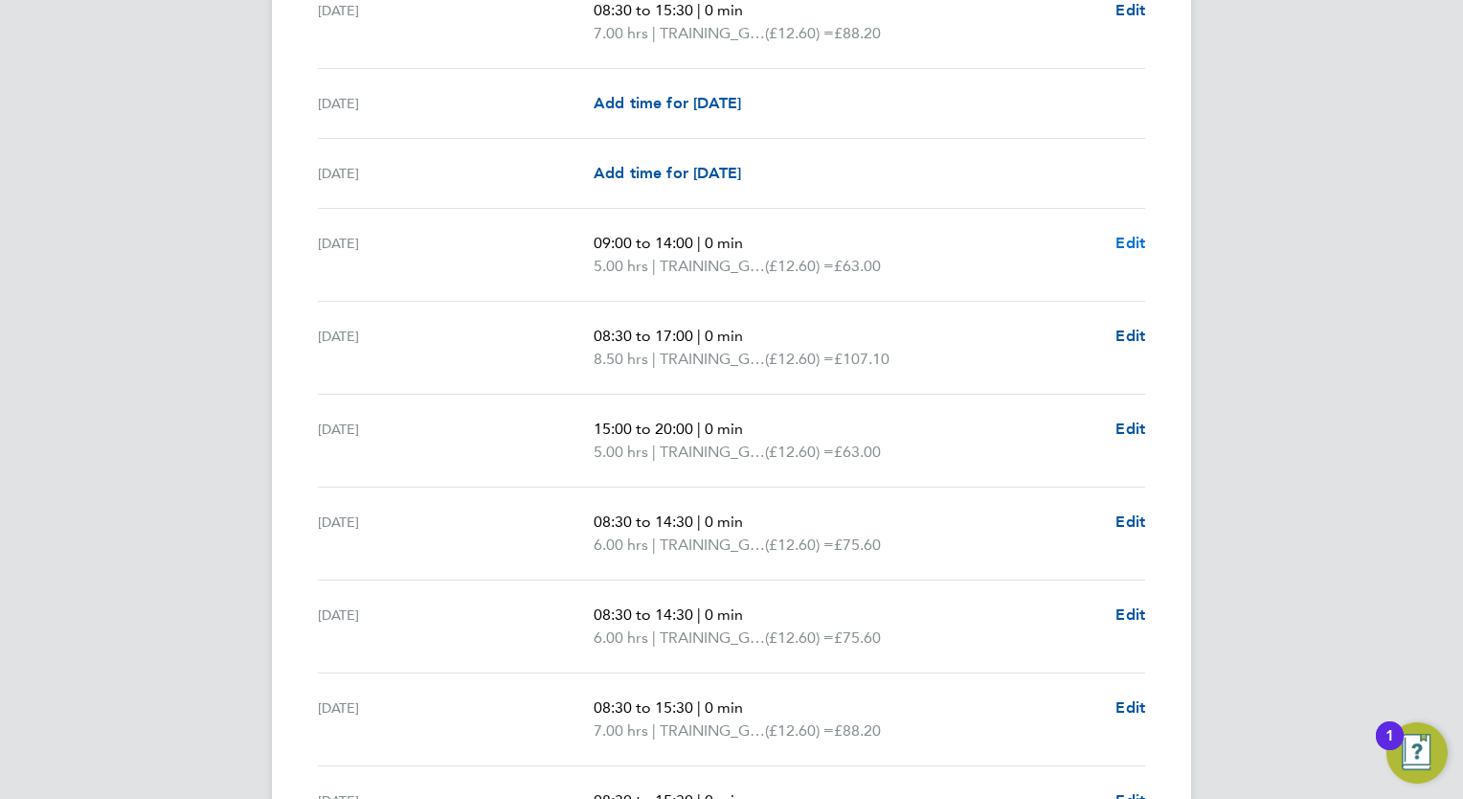
click at [1135, 235] on span "Edit" at bounding box center [1130, 243] width 30 height 18
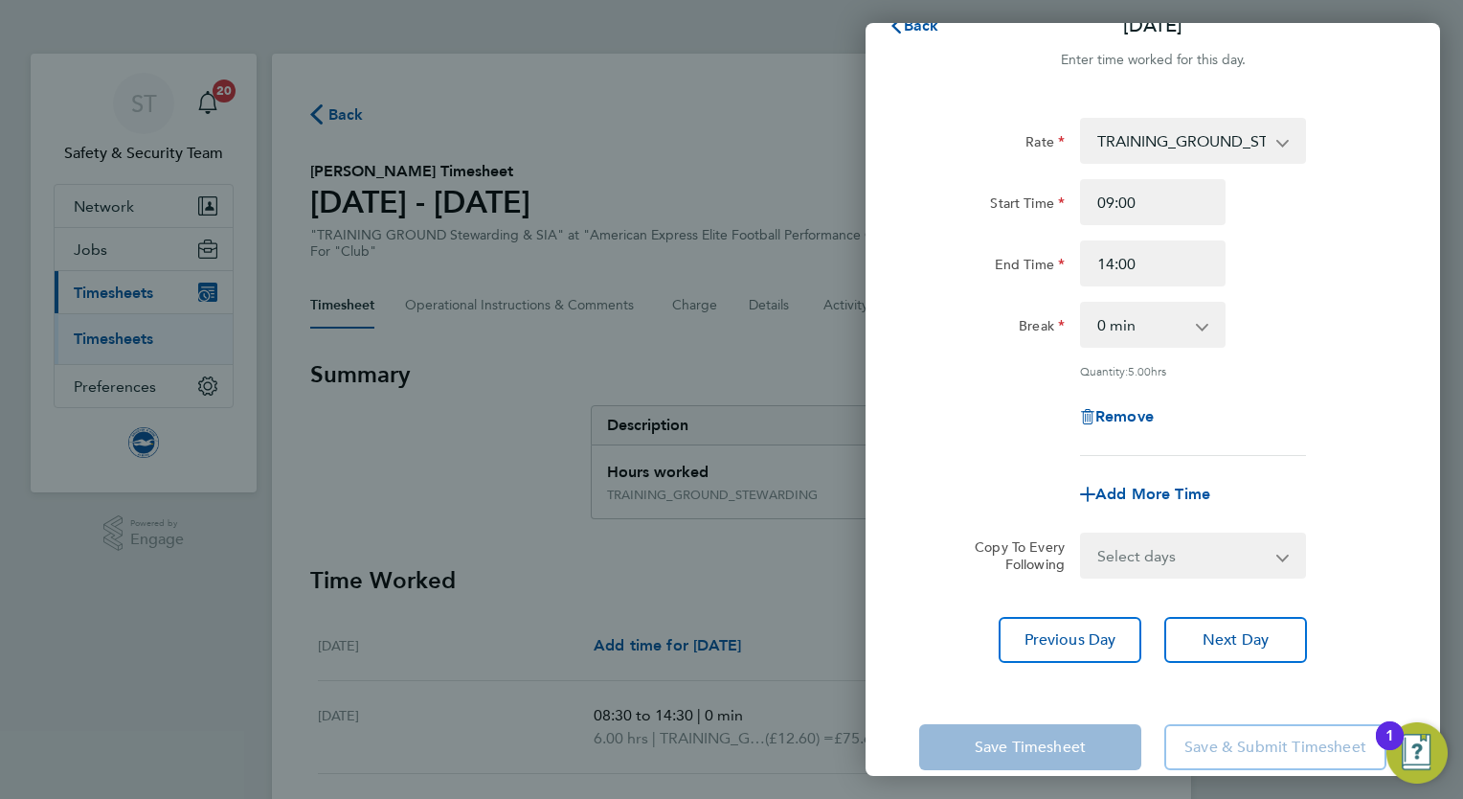
scroll to position [65, 0]
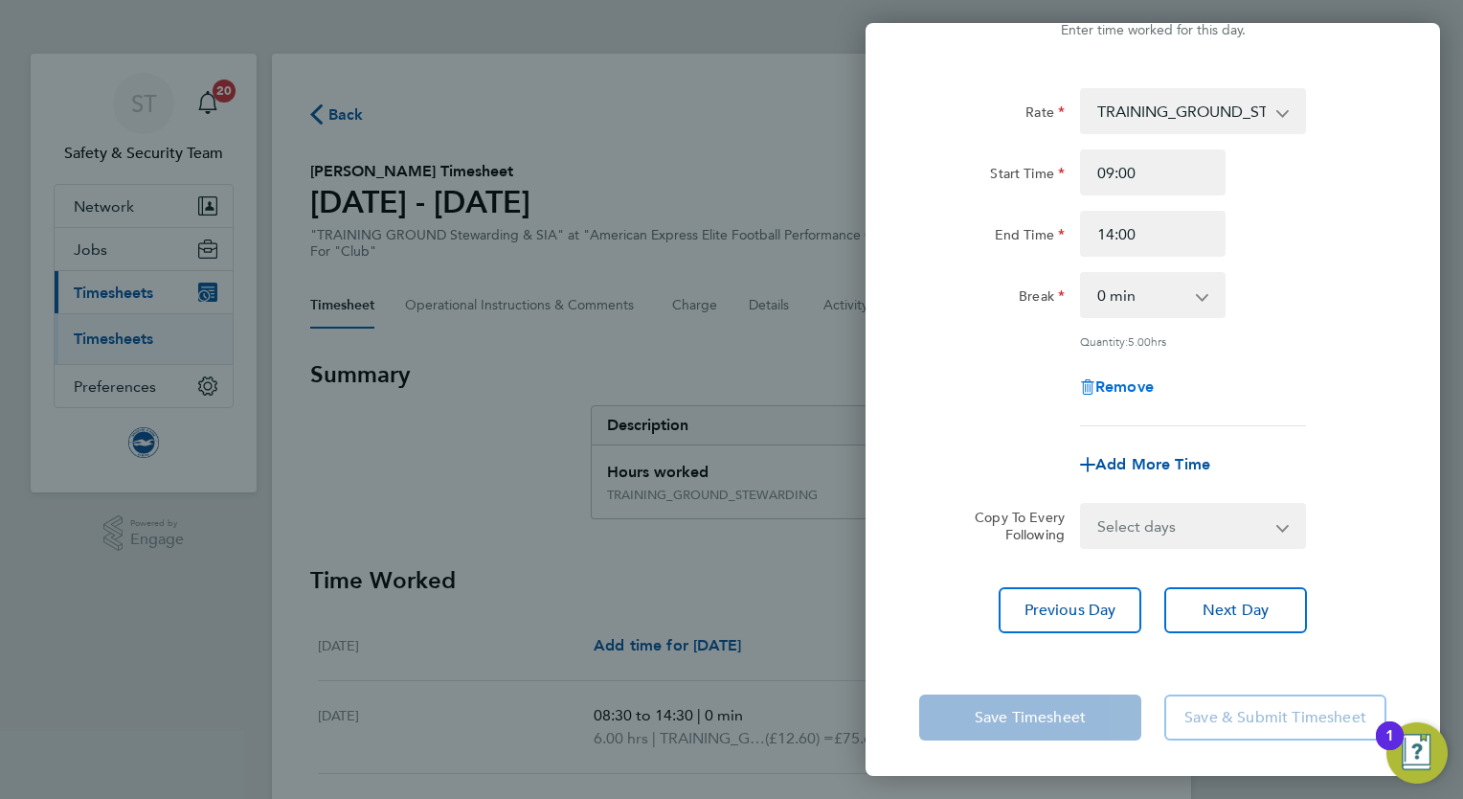
click at [1130, 388] on span "Remove" at bounding box center [1124, 386] width 58 height 18
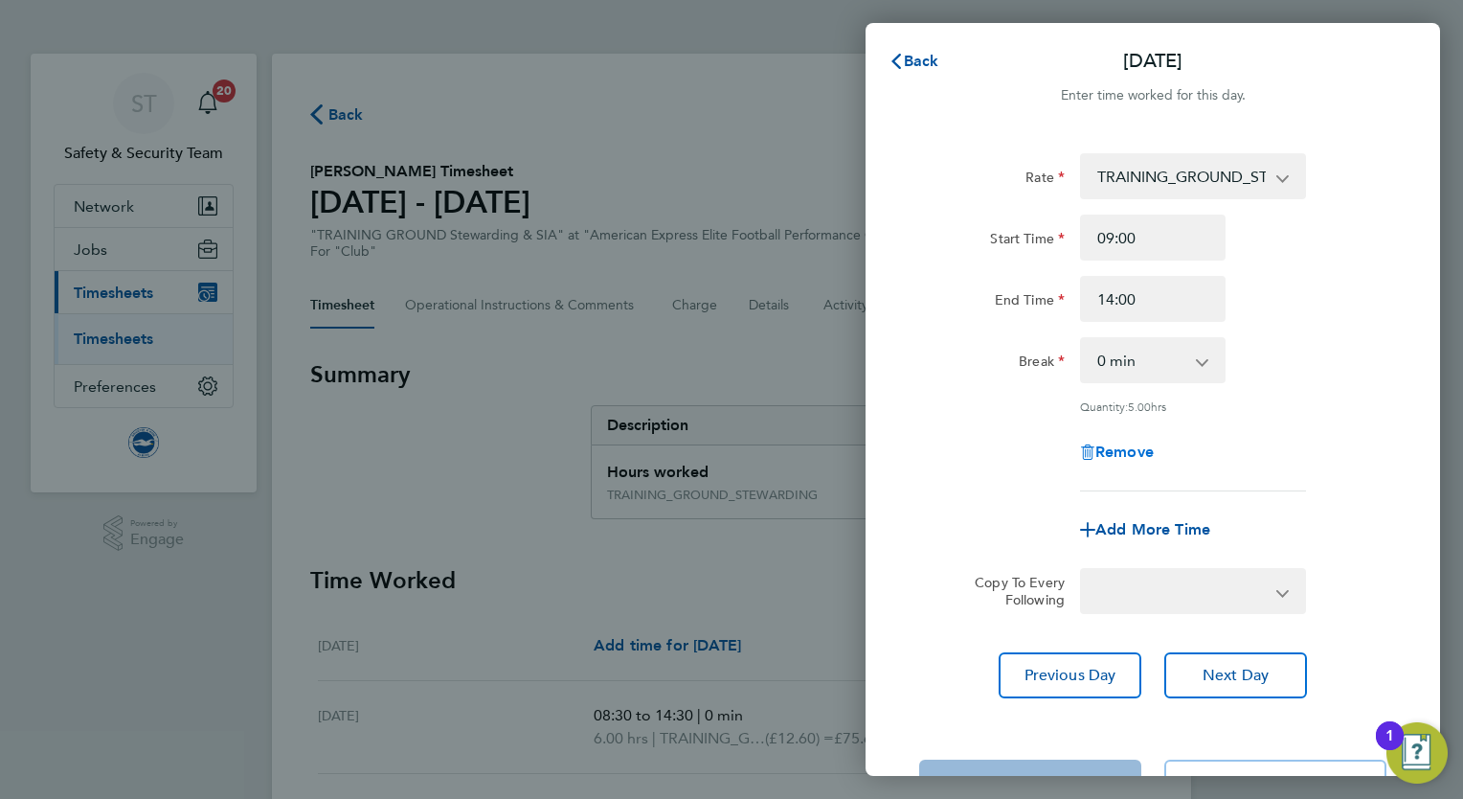
select select "null"
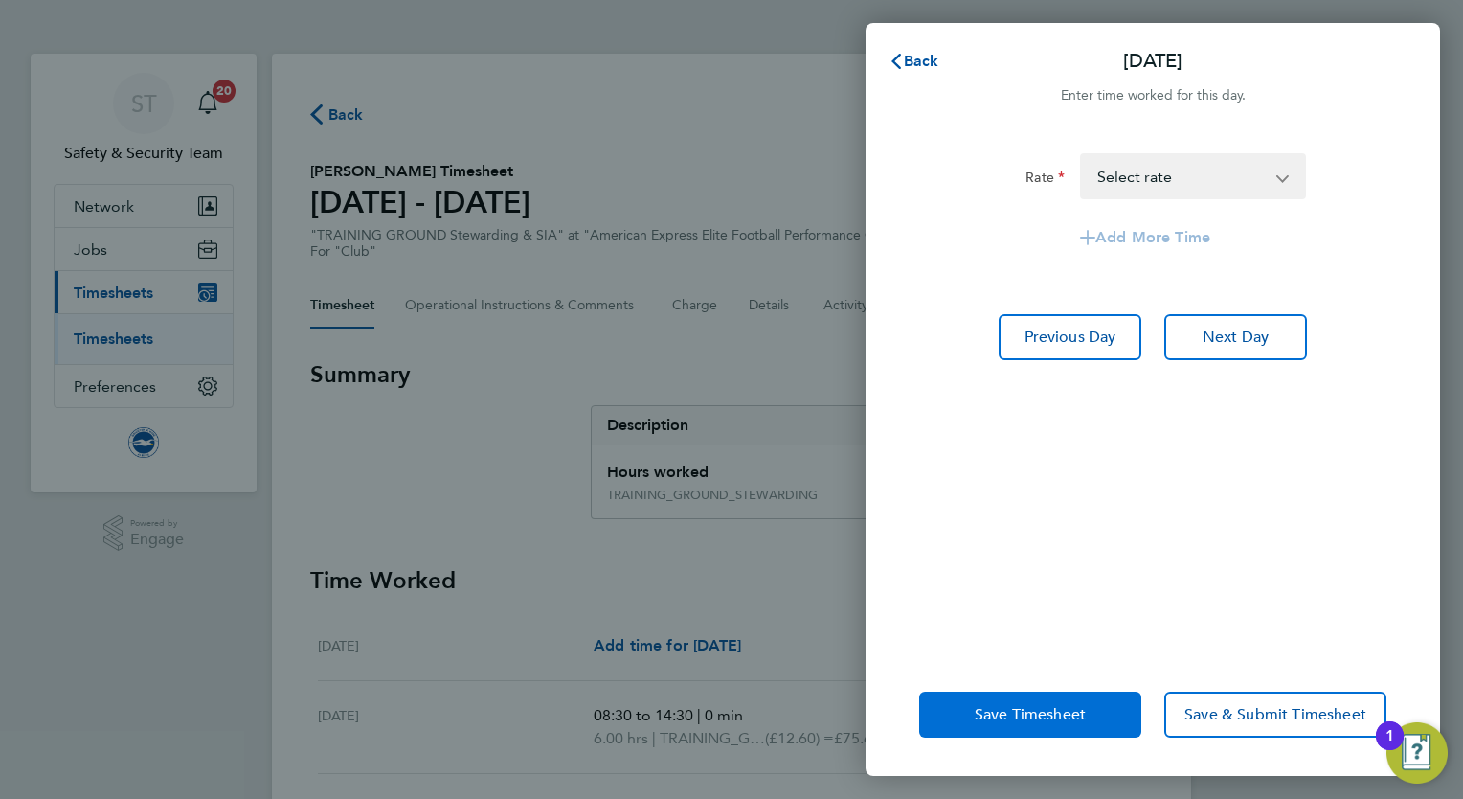
click at [1030, 710] on span "Save Timesheet" at bounding box center [1030, 714] width 111 height 19
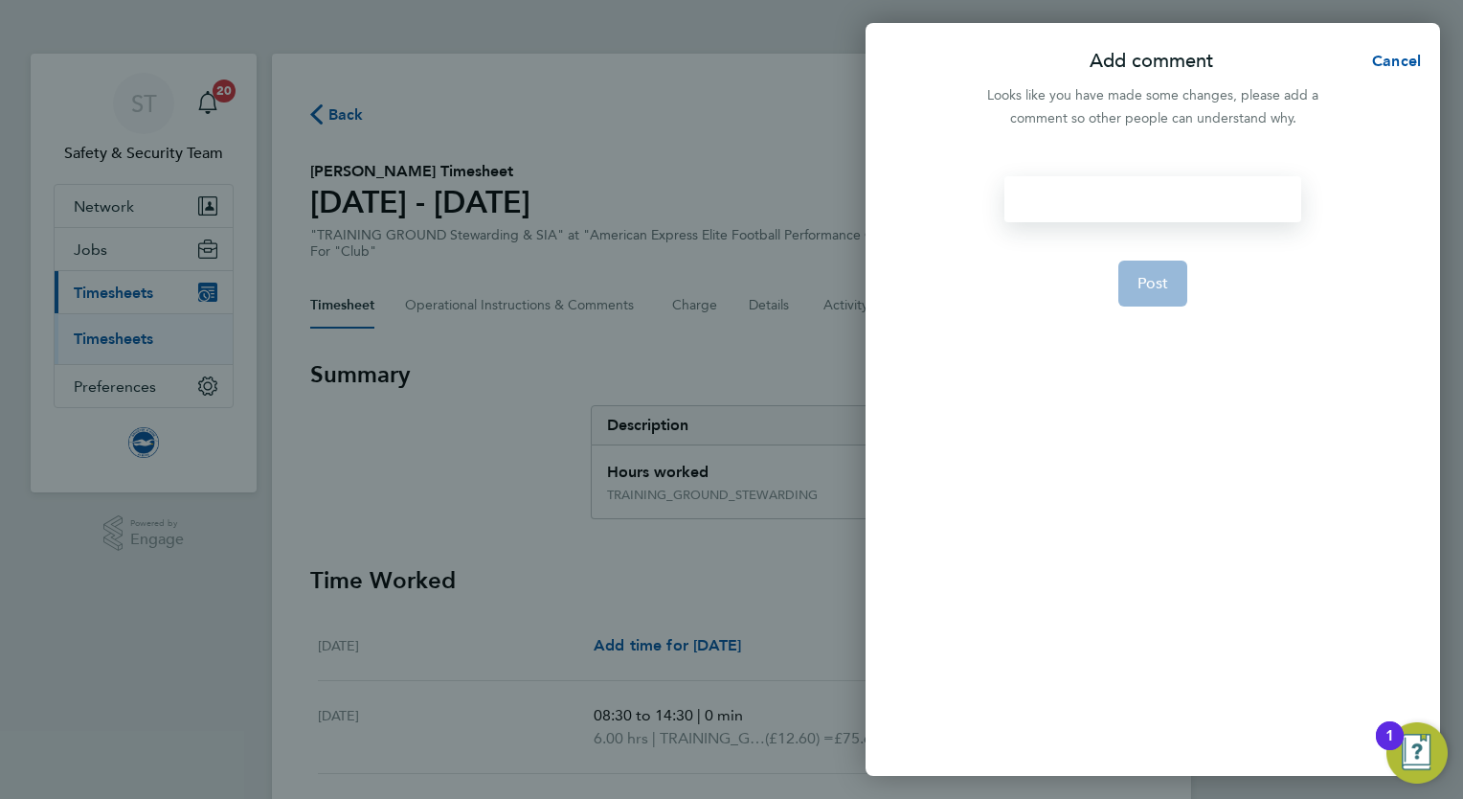
click at [1091, 206] on div at bounding box center [1152, 199] width 296 height 46
click at [1089, 201] on div at bounding box center [1152, 199] width 296 height 46
click at [1169, 298] on button "Post" at bounding box center [1153, 283] width 70 height 46
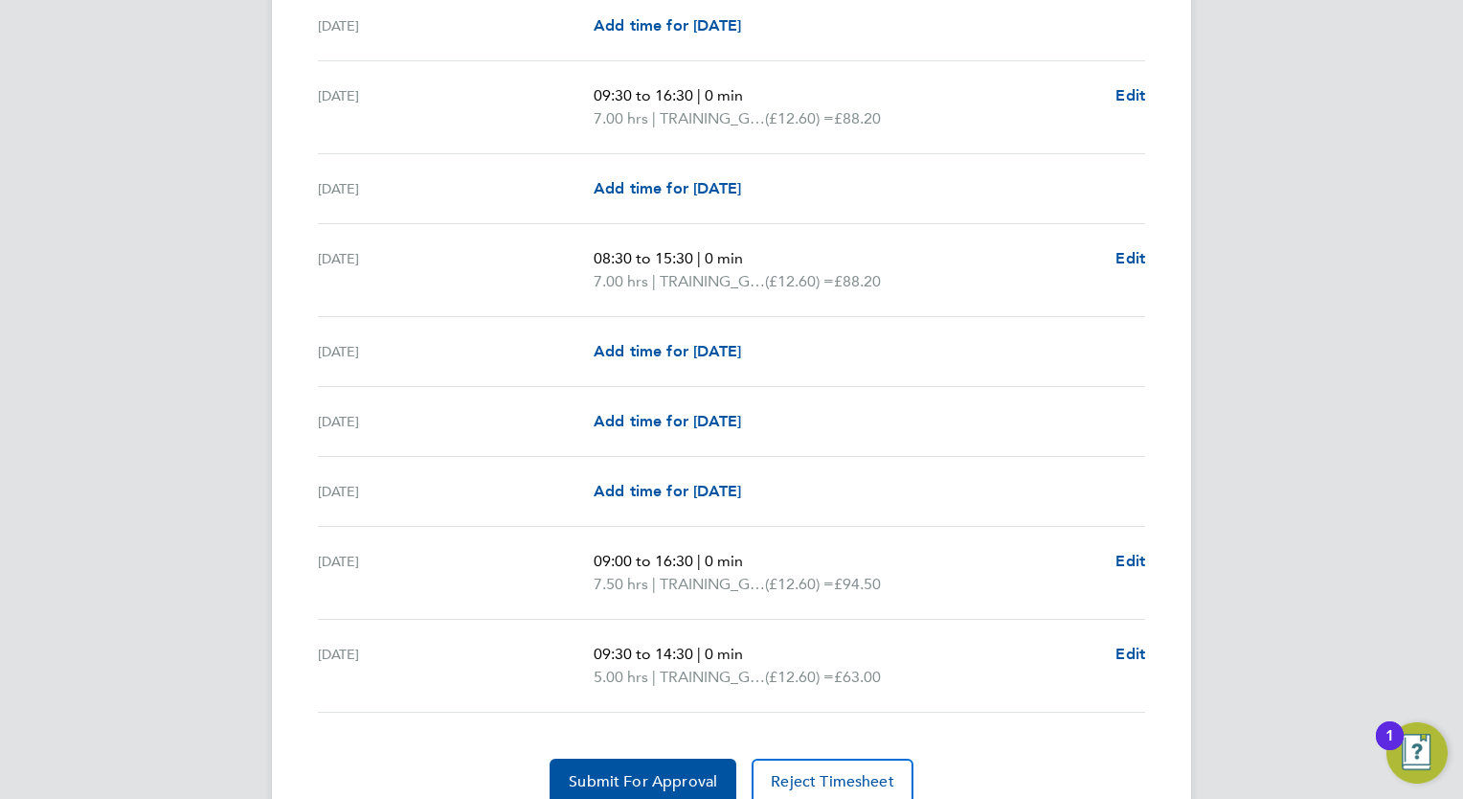
scroll to position [2489, 0]
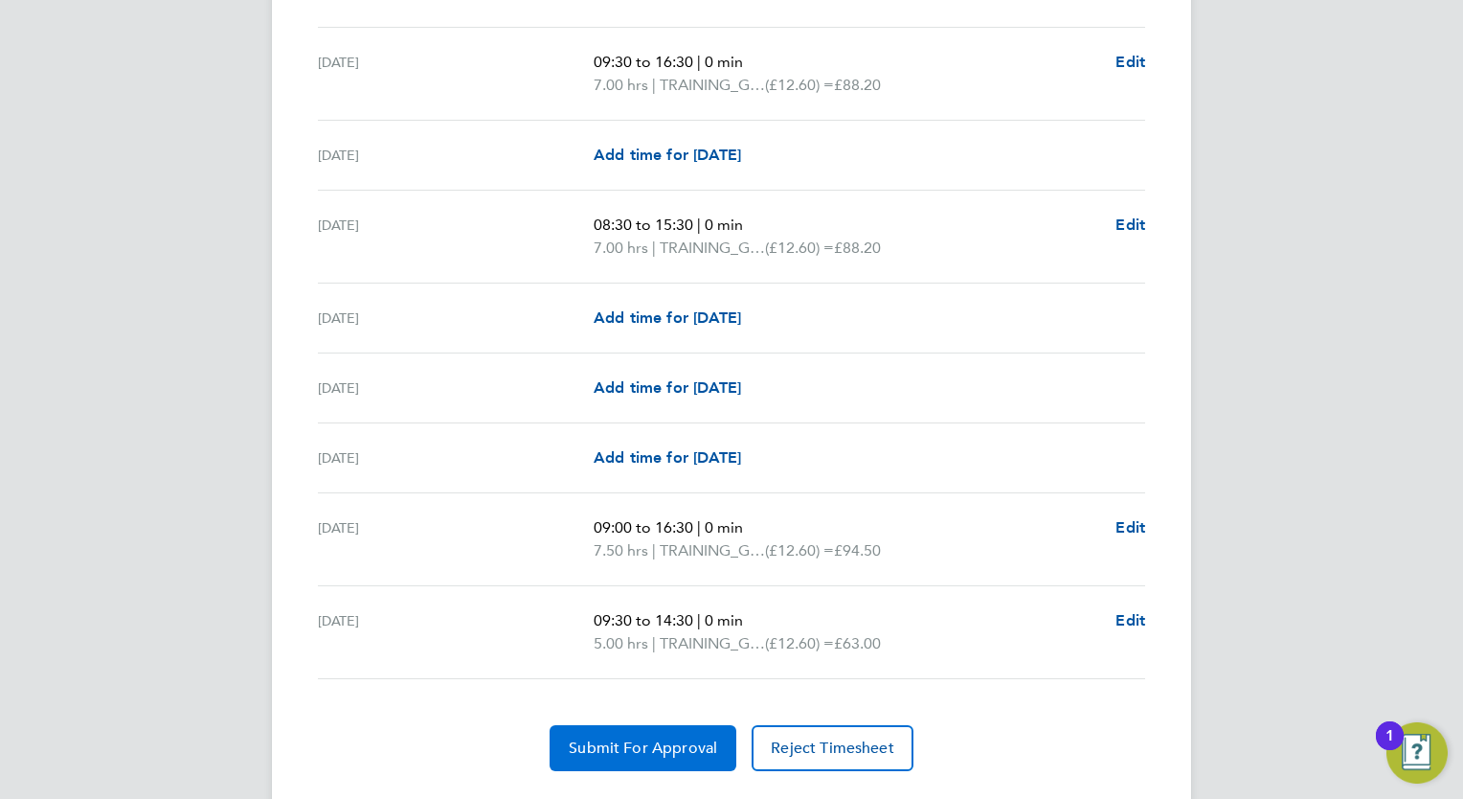
click at [606, 744] on span "Submit For Approval" at bounding box center [643, 747] width 148 height 19
click at [619, 742] on span "Approve Timesheet" at bounding box center [643, 747] width 141 height 19
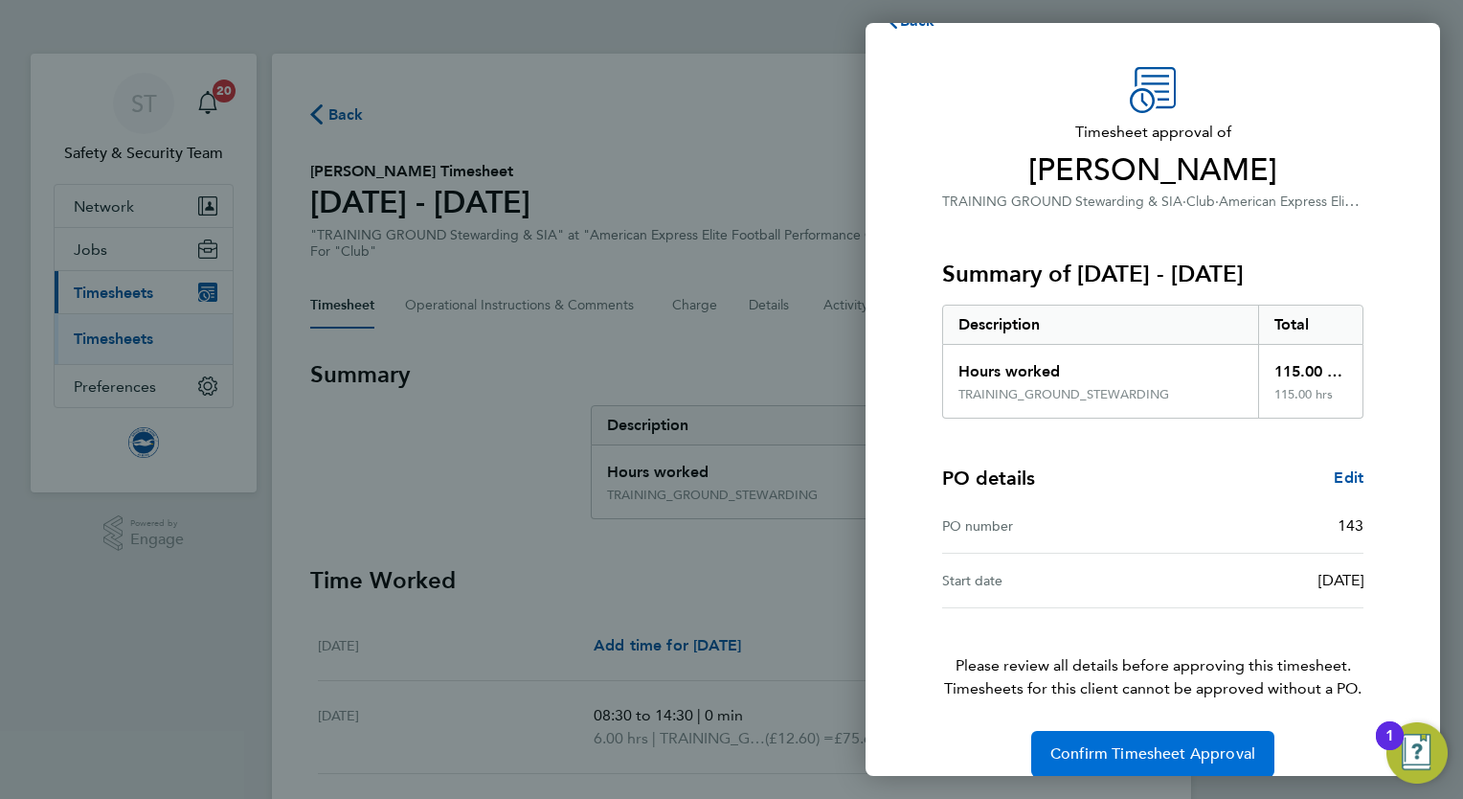
scroll to position [62, 0]
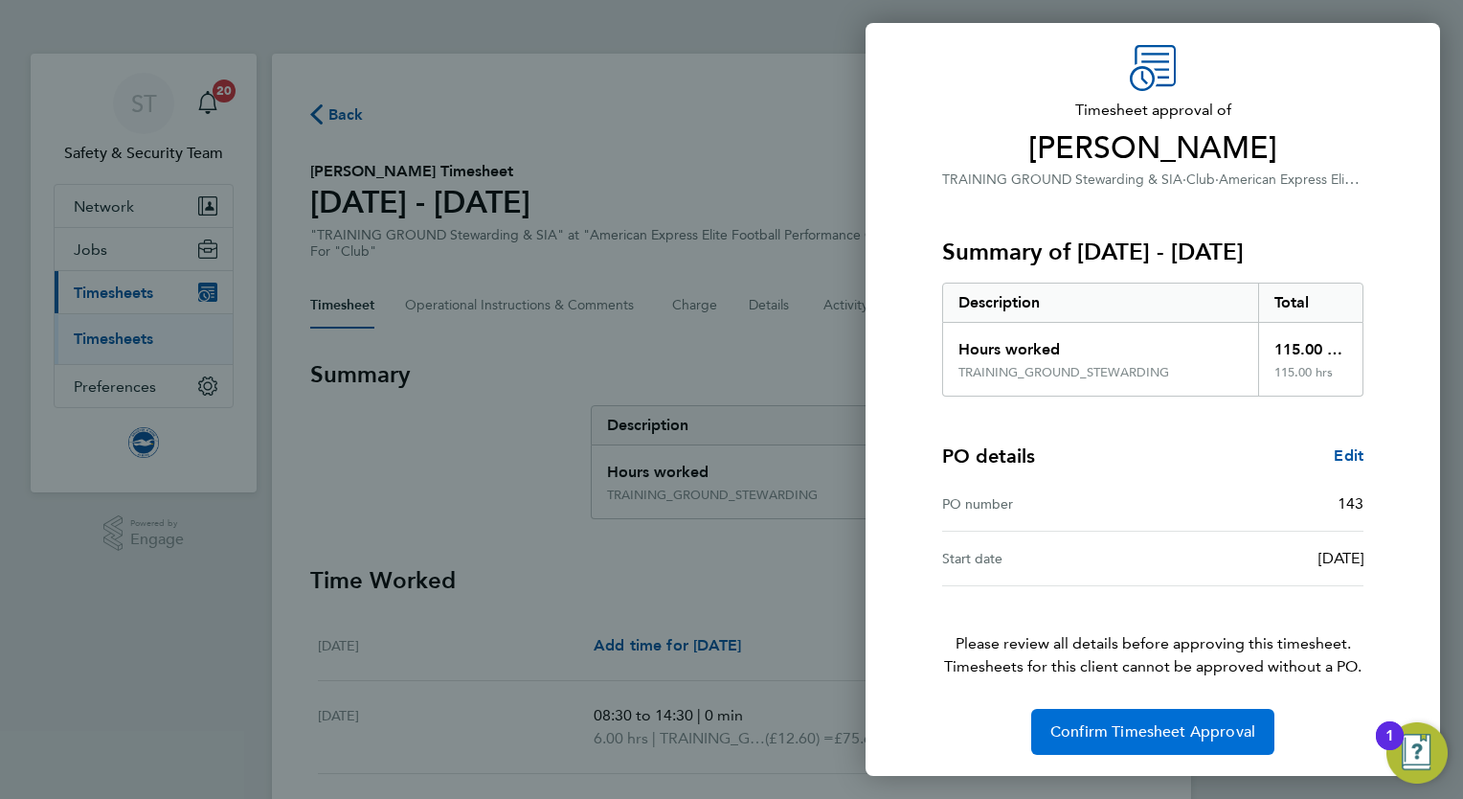
click at [1140, 716] on button "Confirm Timesheet Approval" at bounding box center [1152, 732] width 243 height 46
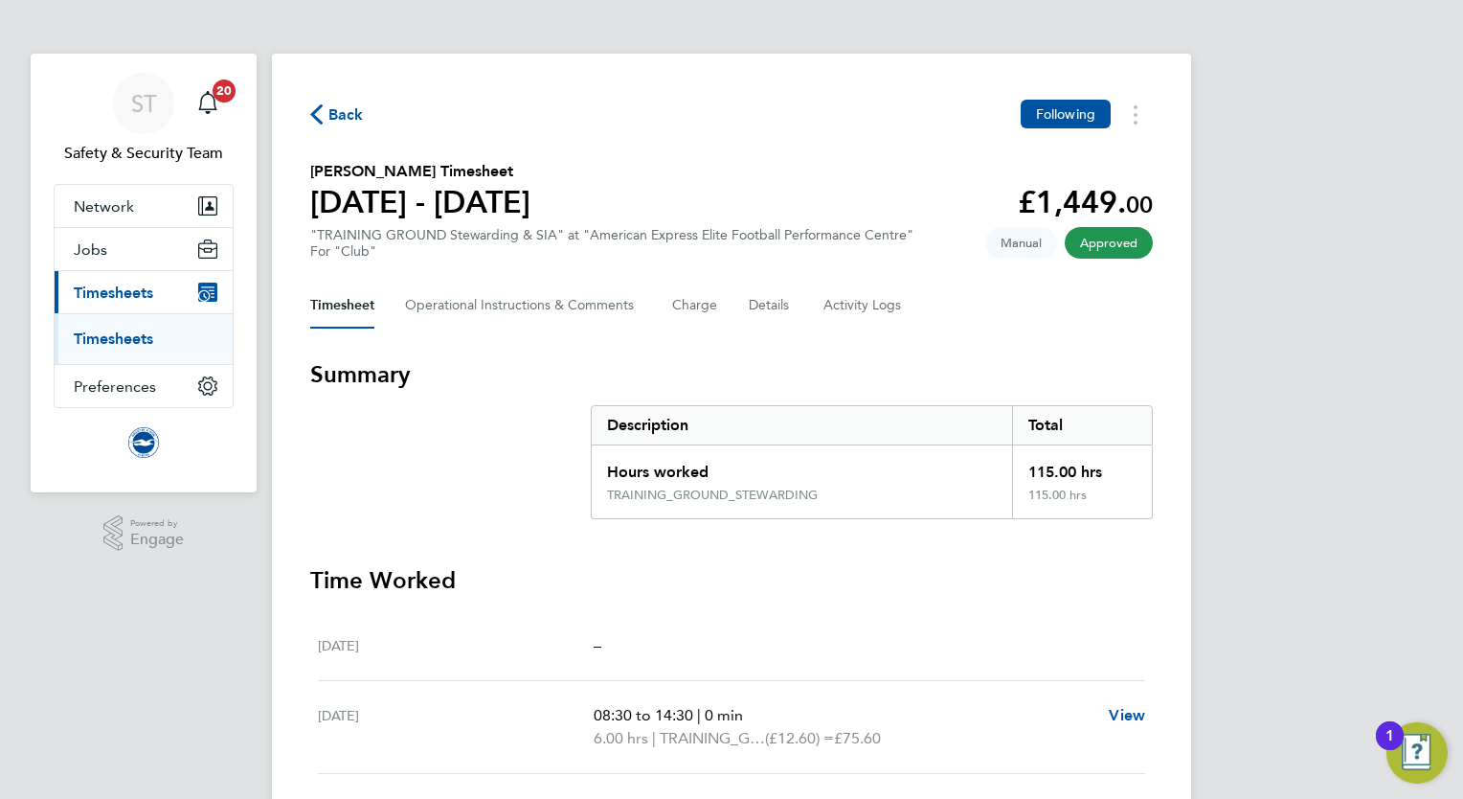
click at [123, 342] on link "Timesheets" at bounding box center [113, 338] width 79 height 18
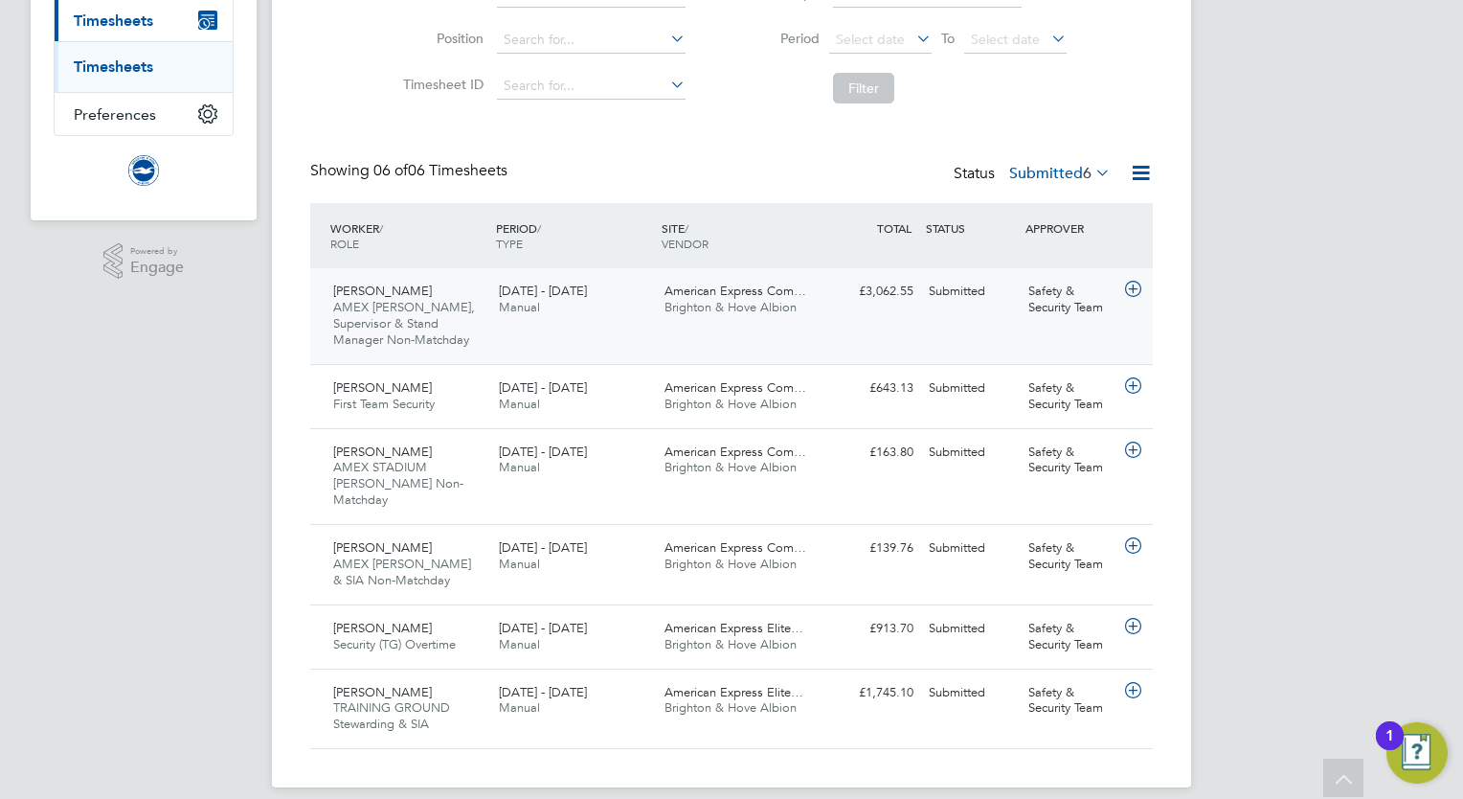
scroll to position [273, 0]
click at [514, 698] on span "Manual" at bounding box center [519, 706] width 41 height 16
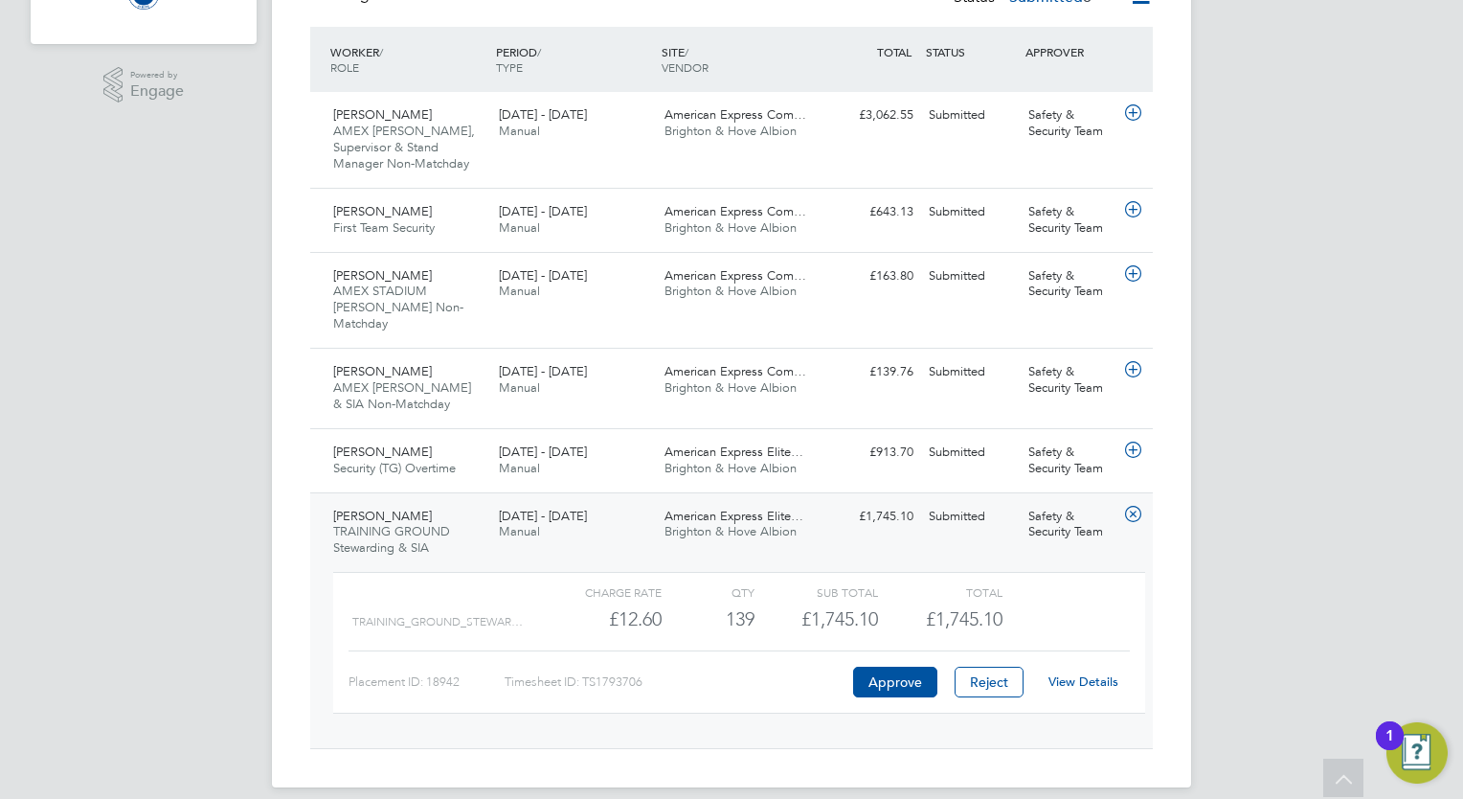
click at [1084, 673] on link "View Details" at bounding box center [1083, 681] width 70 height 16
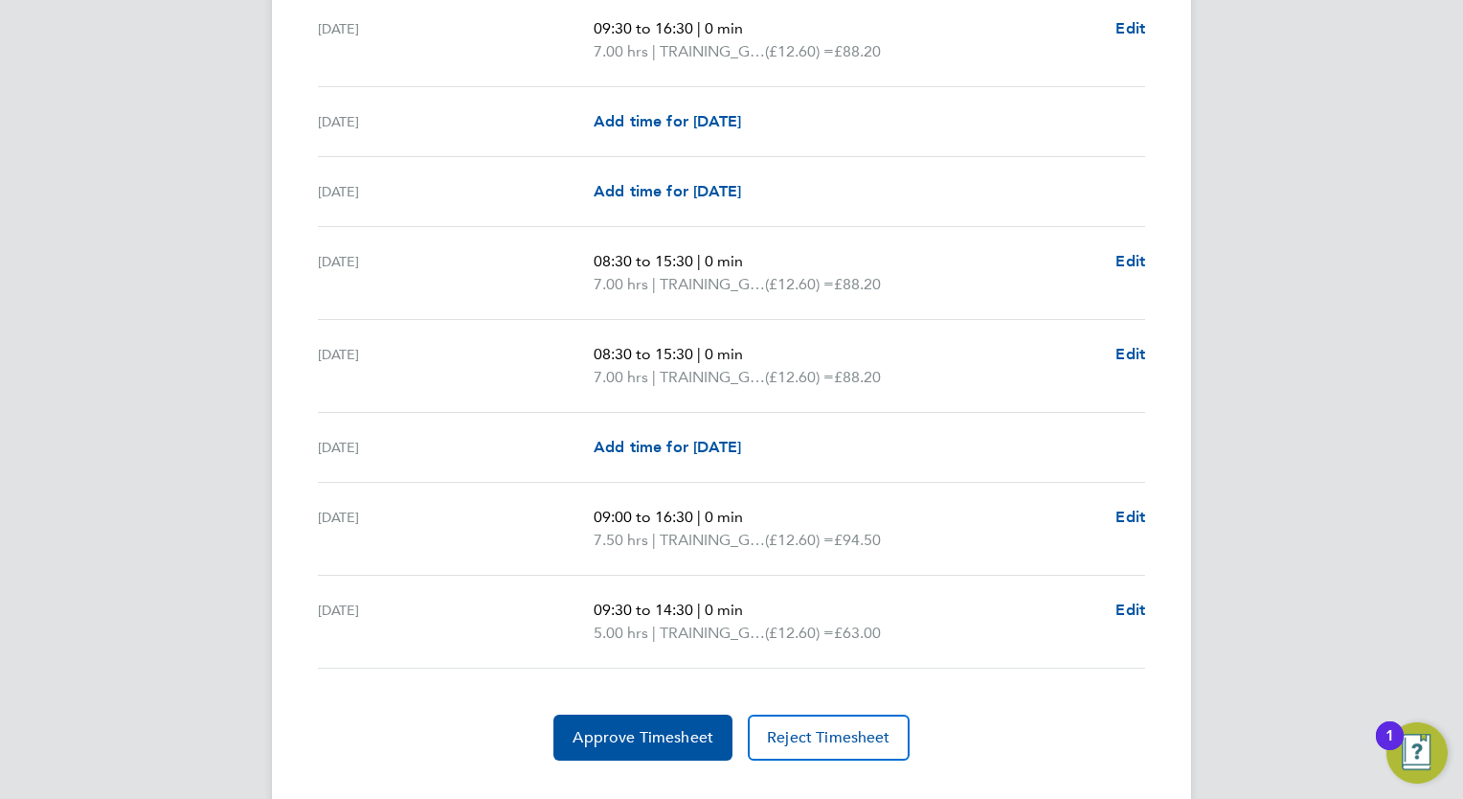
scroll to position [2577, 0]
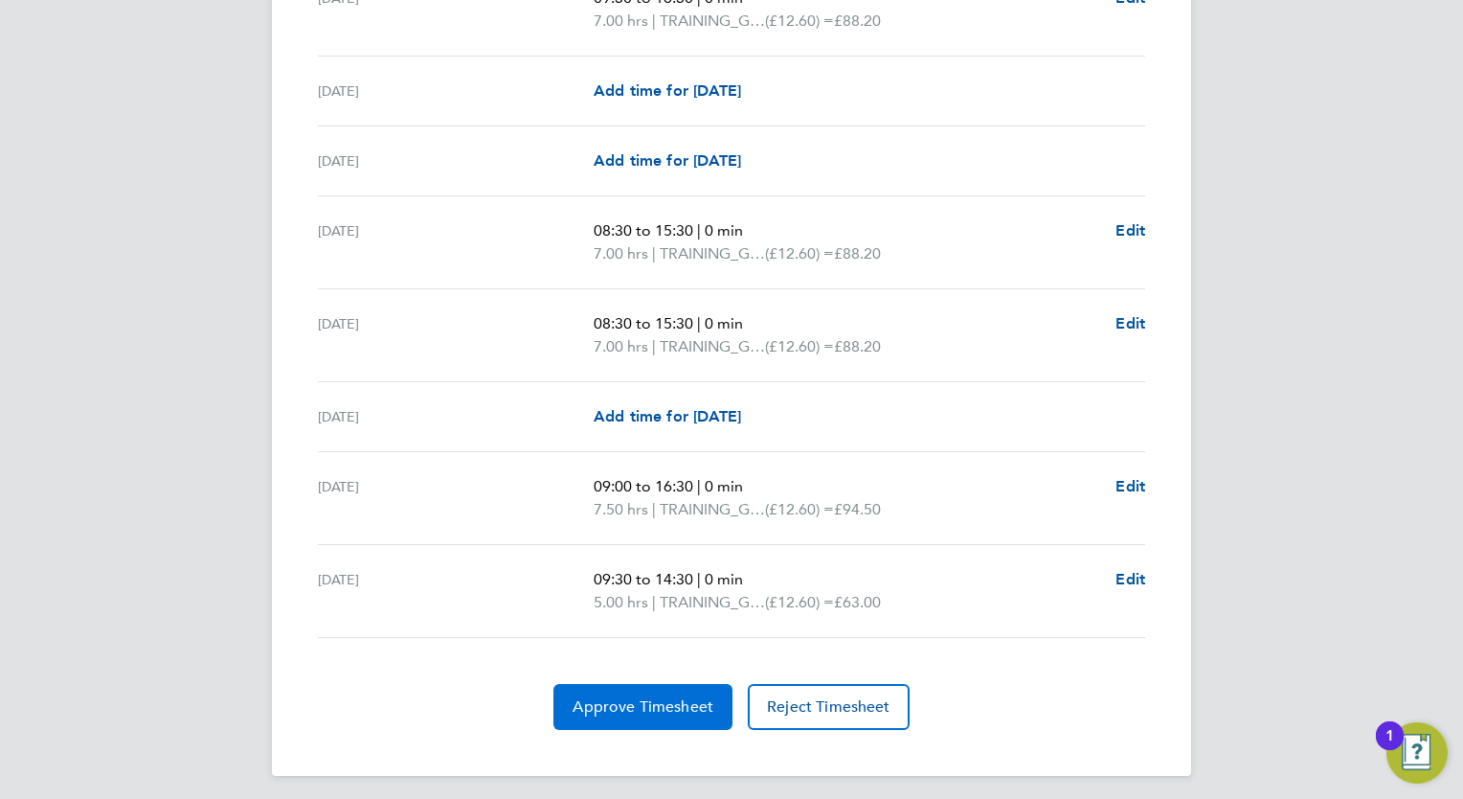
click at [597, 697] on span "Approve Timesheet" at bounding box center [643, 706] width 141 height 19
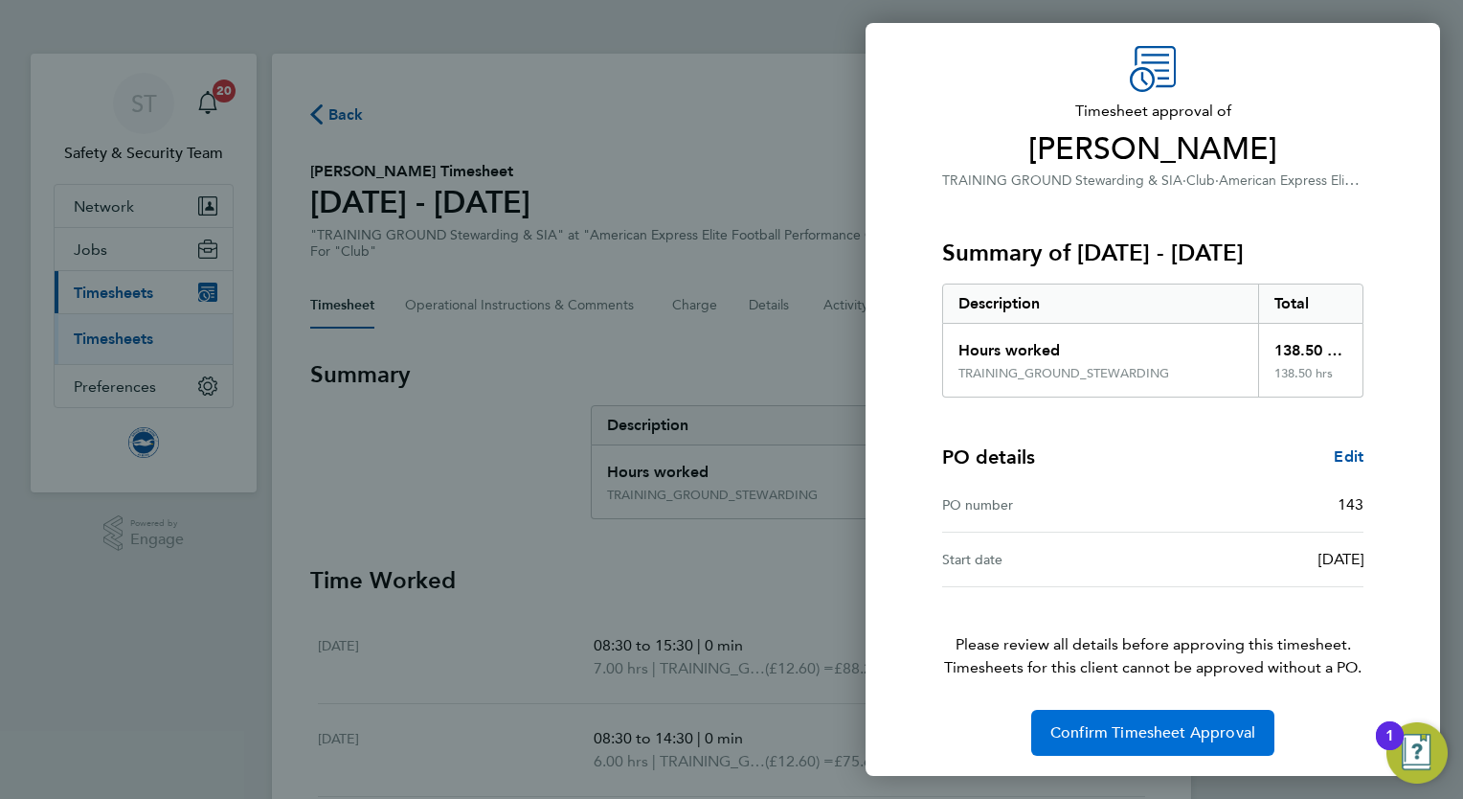
scroll to position [62, 0]
click at [1126, 722] on span "Confirm Timesheet Approval" at bounding box center [1152, 731] width 205 height 19
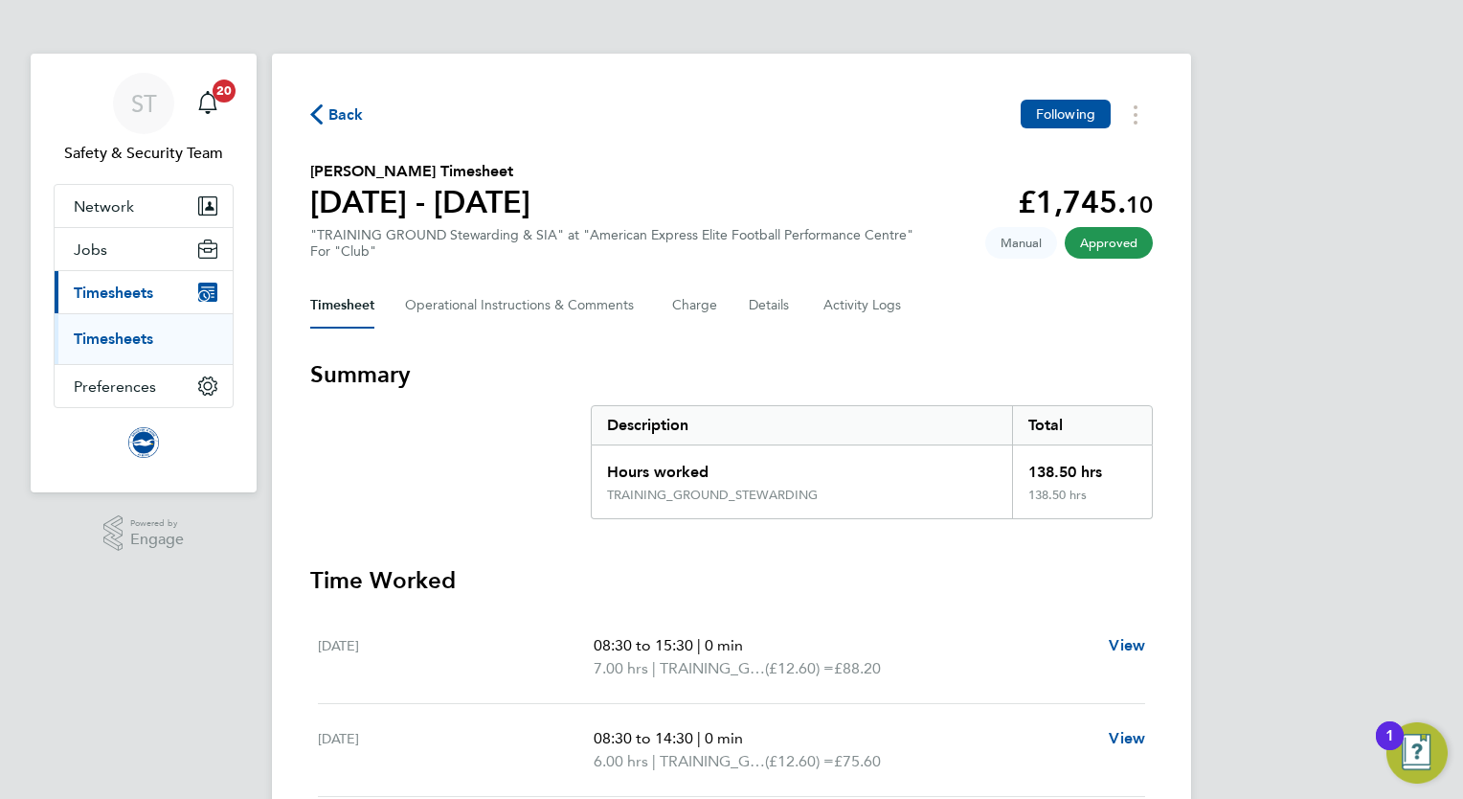
click at [109, 344] on link "Timesheets" at bounding box center [113, 338] width 79 height 18
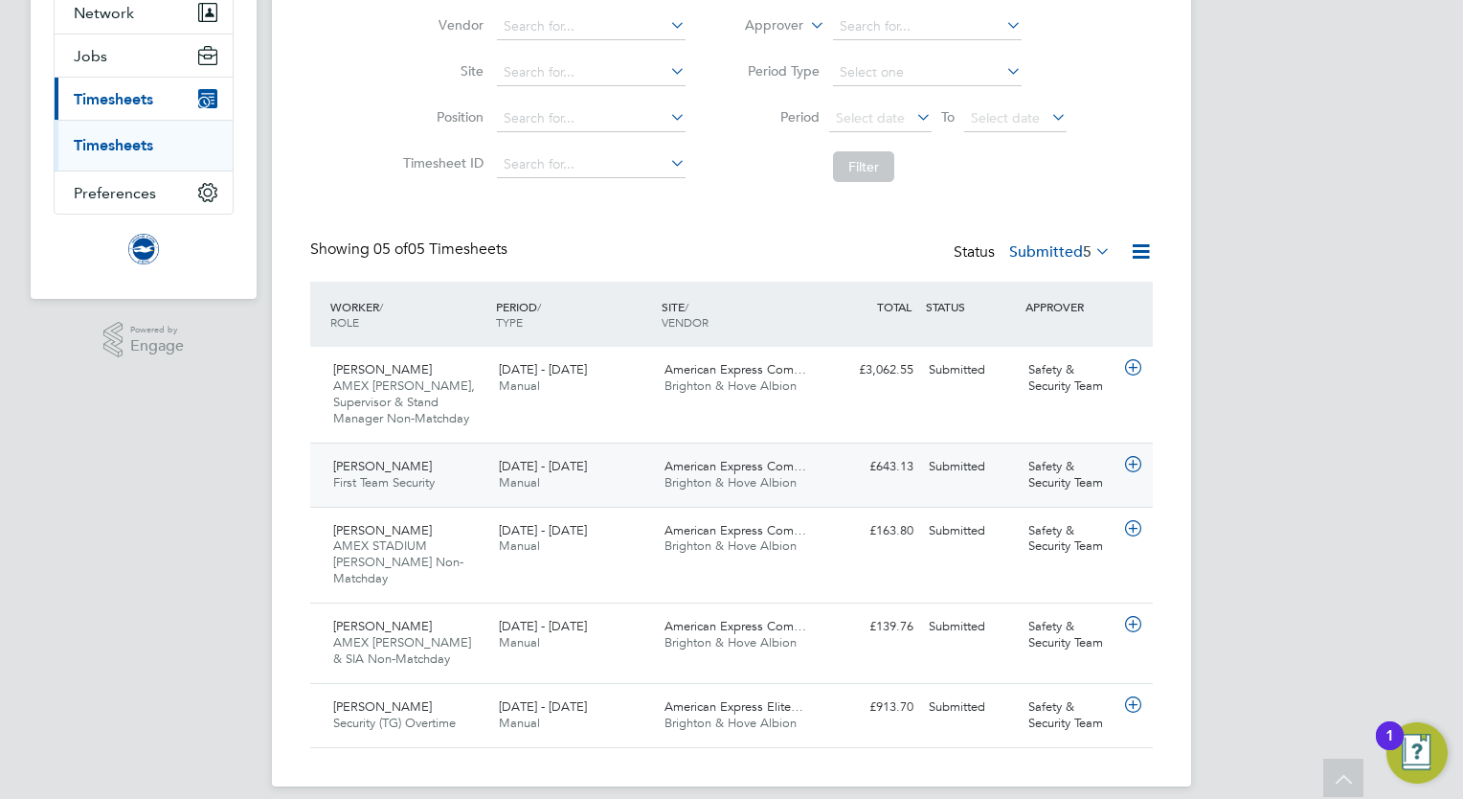
click at [523, 482] on span "Manual" at bounding box center [519, 482] width 41 height 16
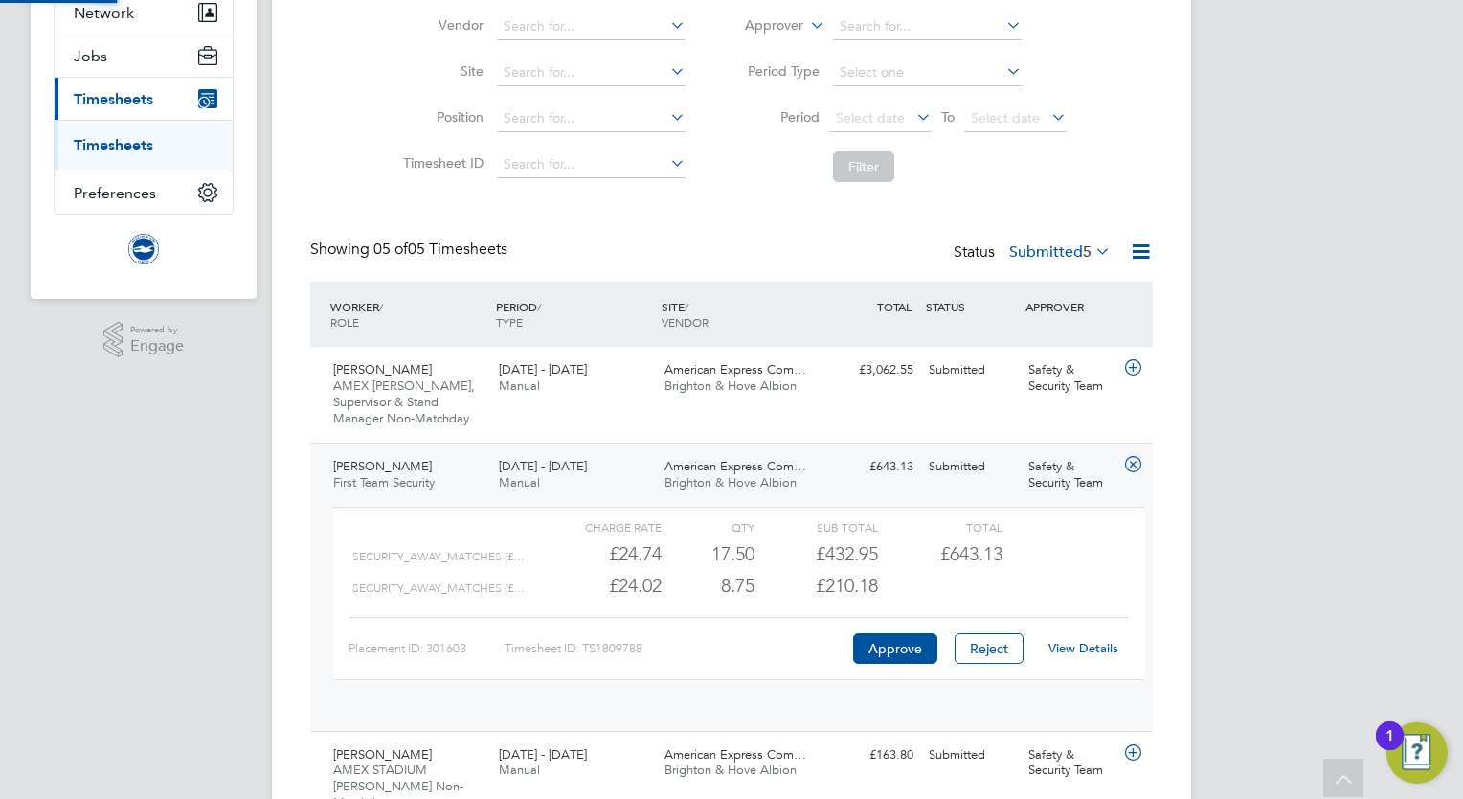
scroll to position [32, 186]
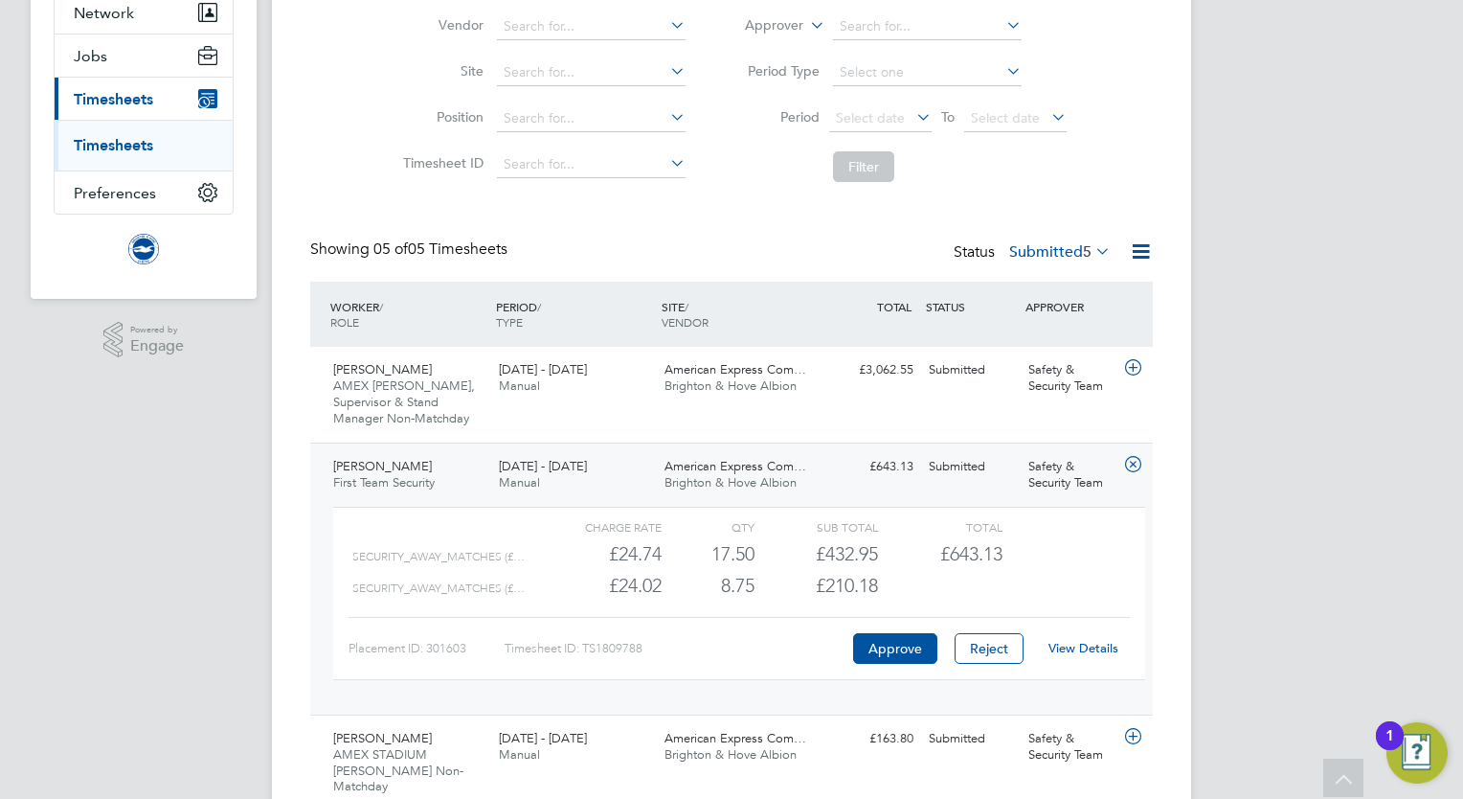
click at [1078, 646] on link "View Details" at bounding box center [1083, 648] width 70 height 16
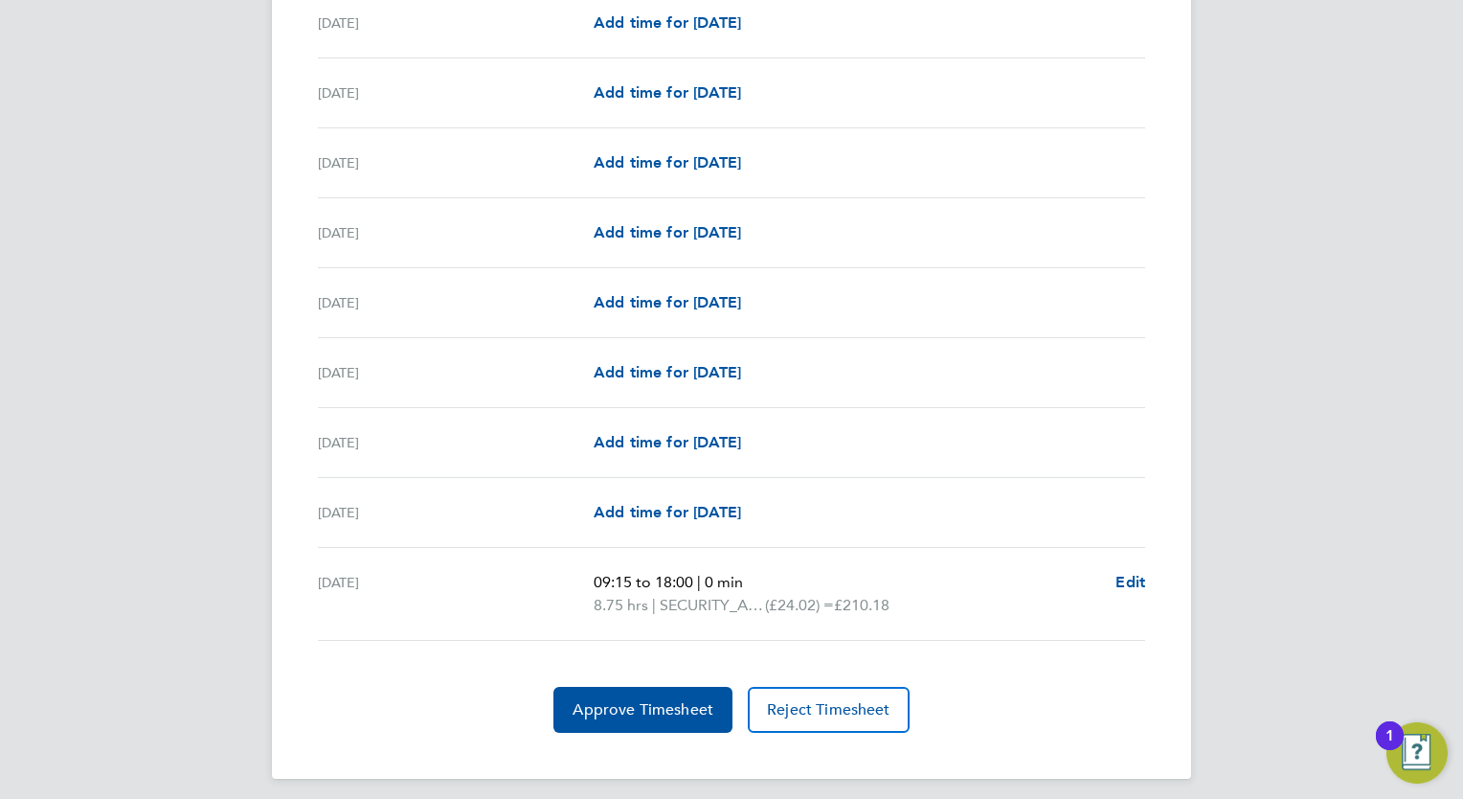
scroll to position [2228, 0]
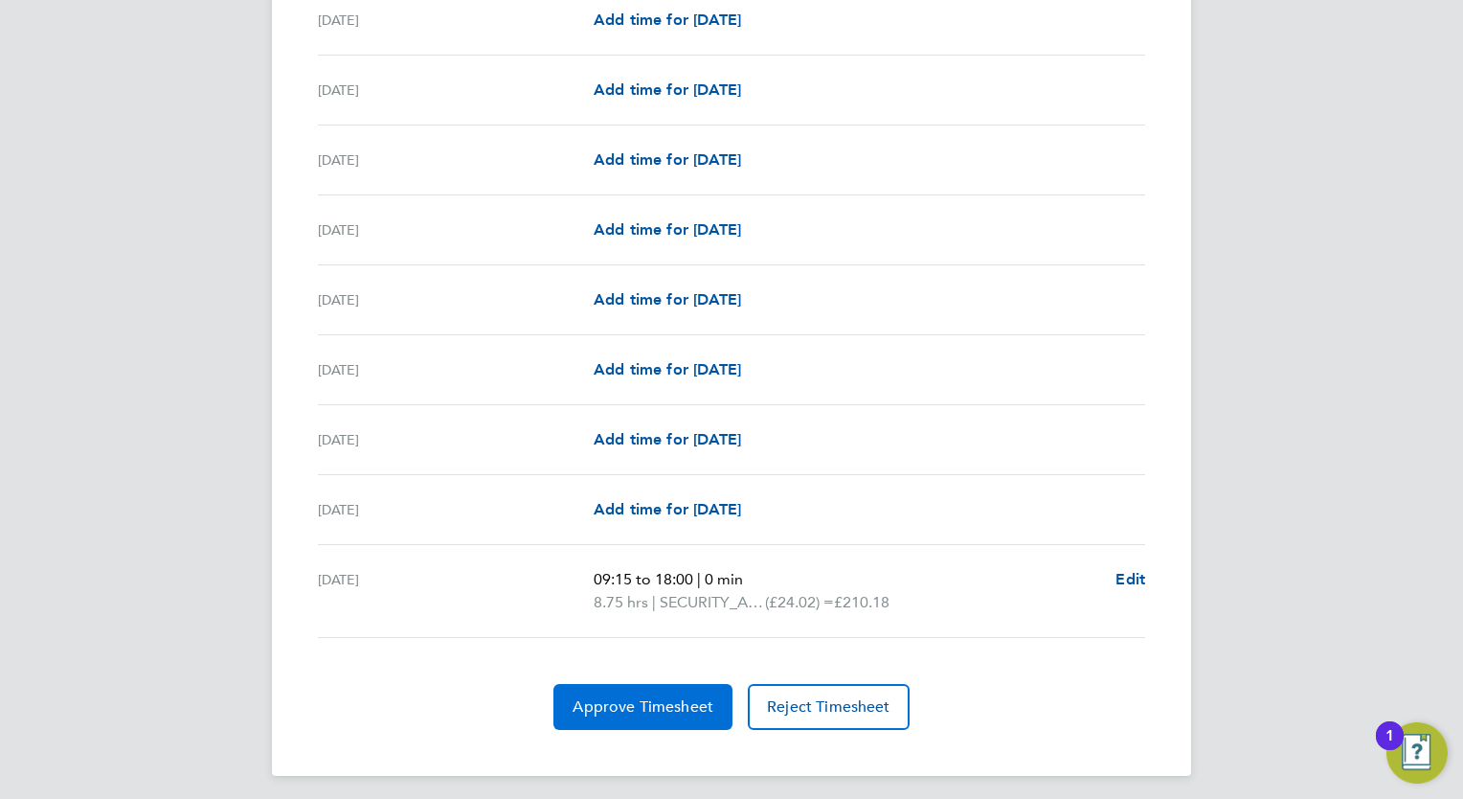
click at [637, 706] on span "Approve Timesheet" at bounding box center [643, 706] width 141 height 19
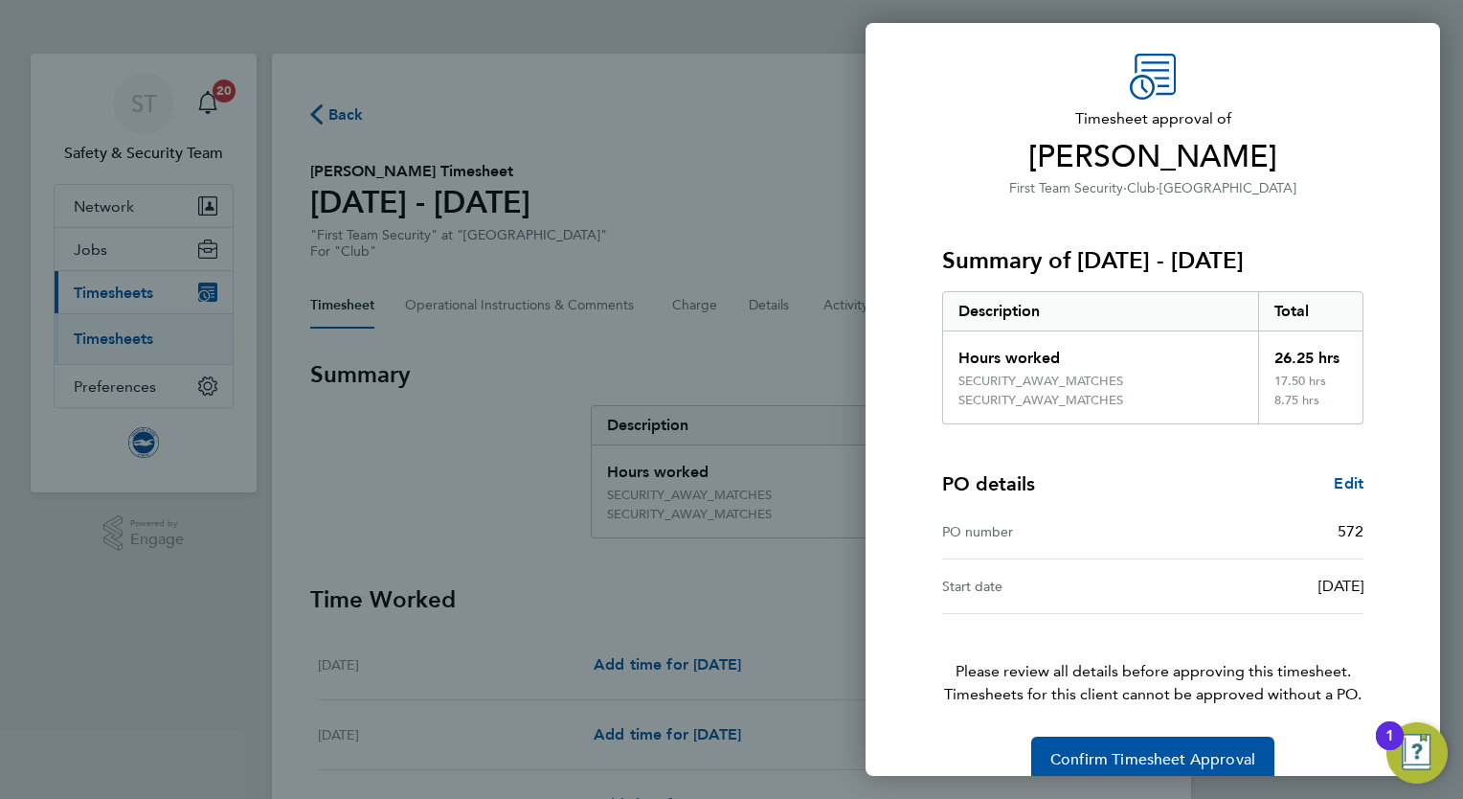
scroll to position [81, 0]
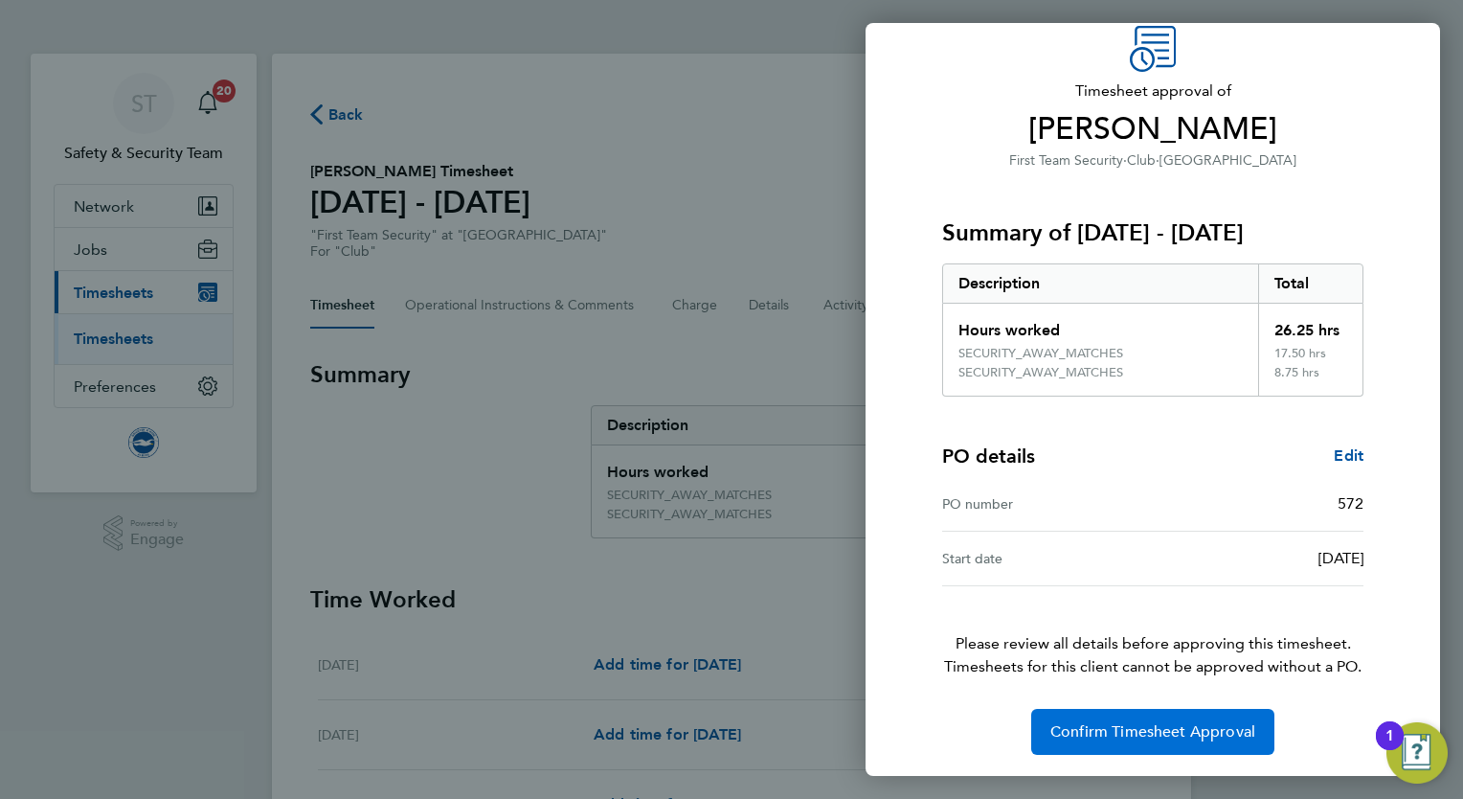
click at [1147, 726] on span "Confirm Timesheet Approval" at bounding box center [1152, 731] width 205 height 19
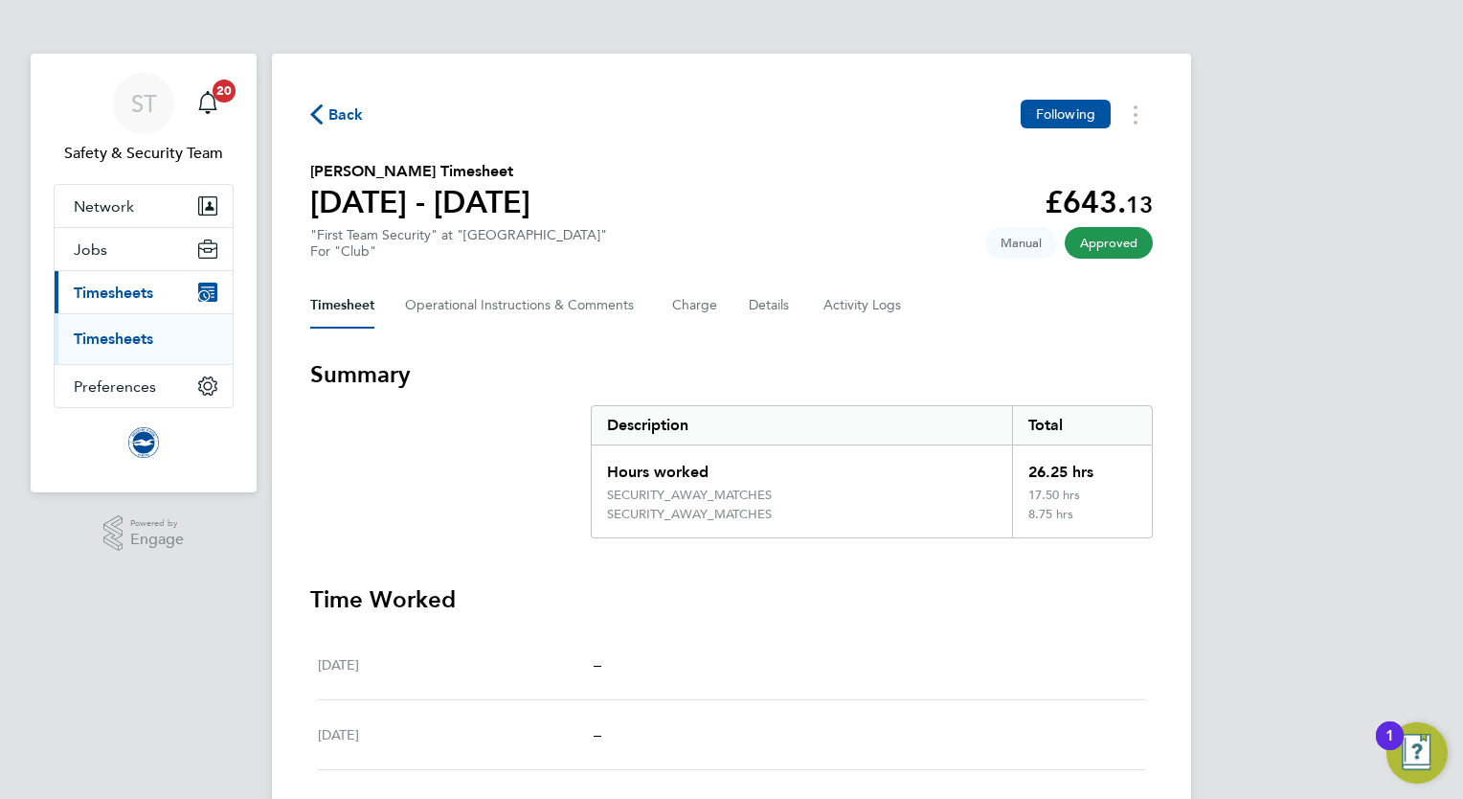
click at [111, 338] on link "Timesheets" at bounding box center [113, 338] width 79 height 18
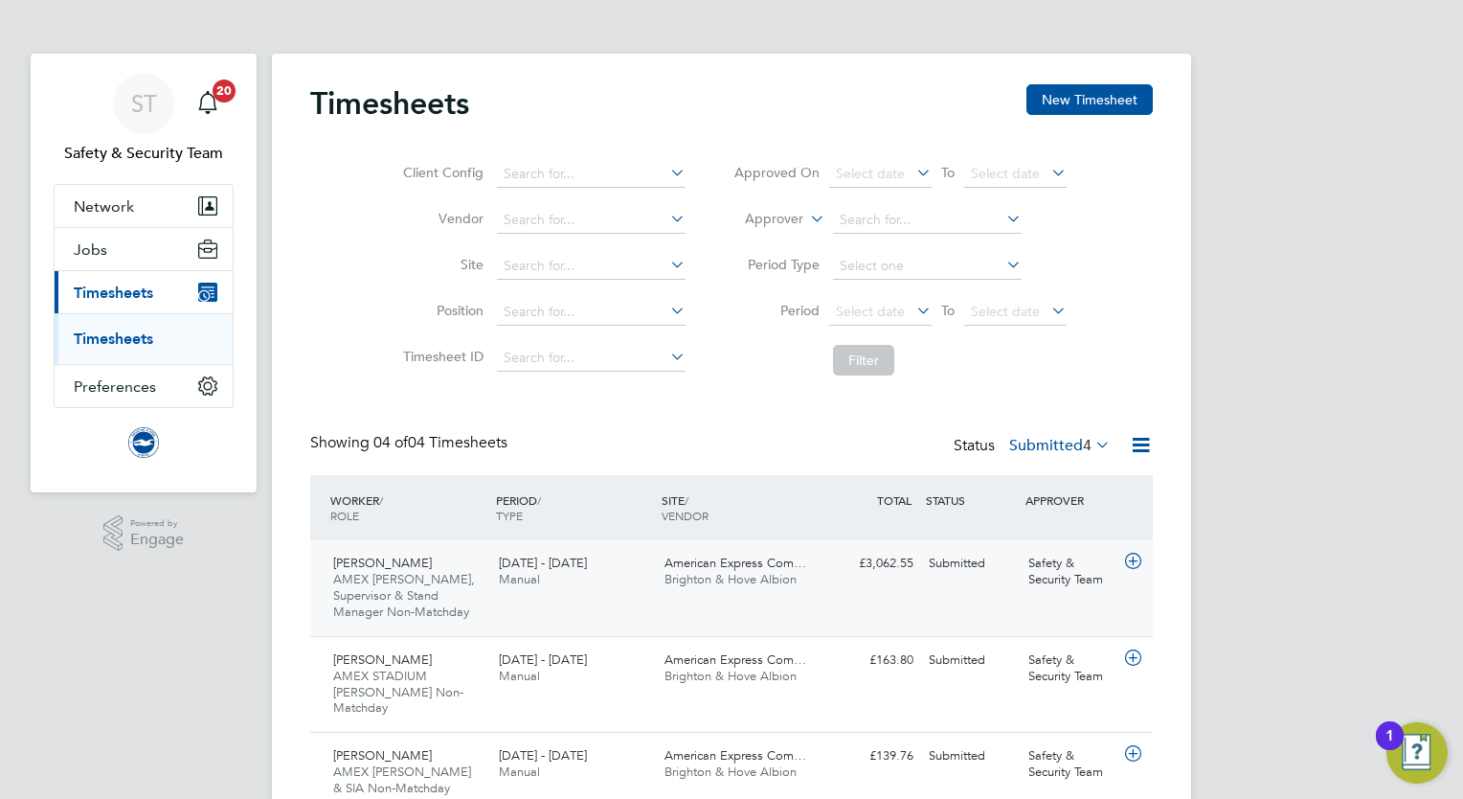
click at [423, 574] on span "AMEX [PERSON_NAME], Supervisor & Stand Manager Non-Matchday" at bounding box center [404, 595] width 142 height 49
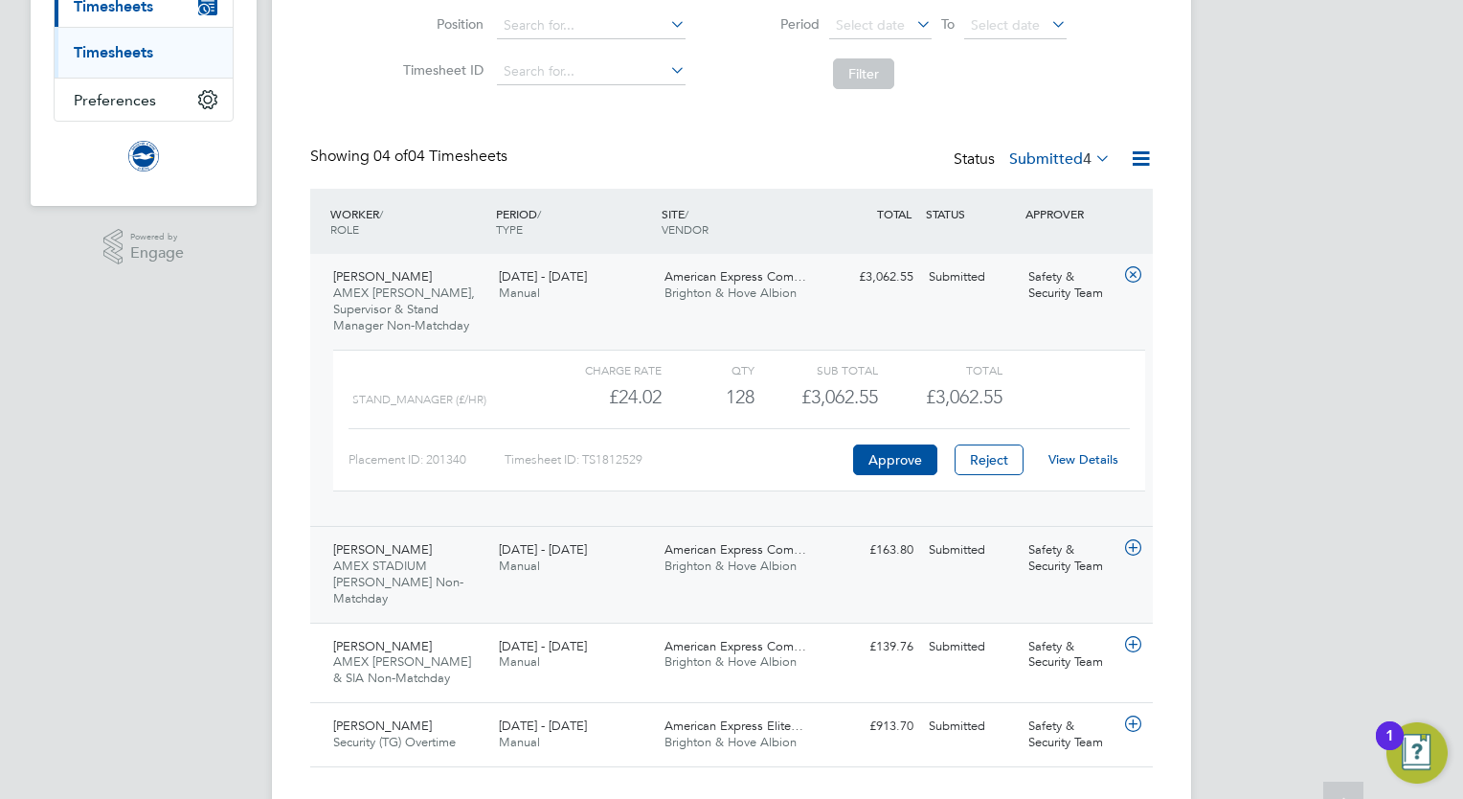
scroll to position [287, 0]
click at [1084, 457] on link "View Details" at bounding box center [1083, 458] width 70 height 16
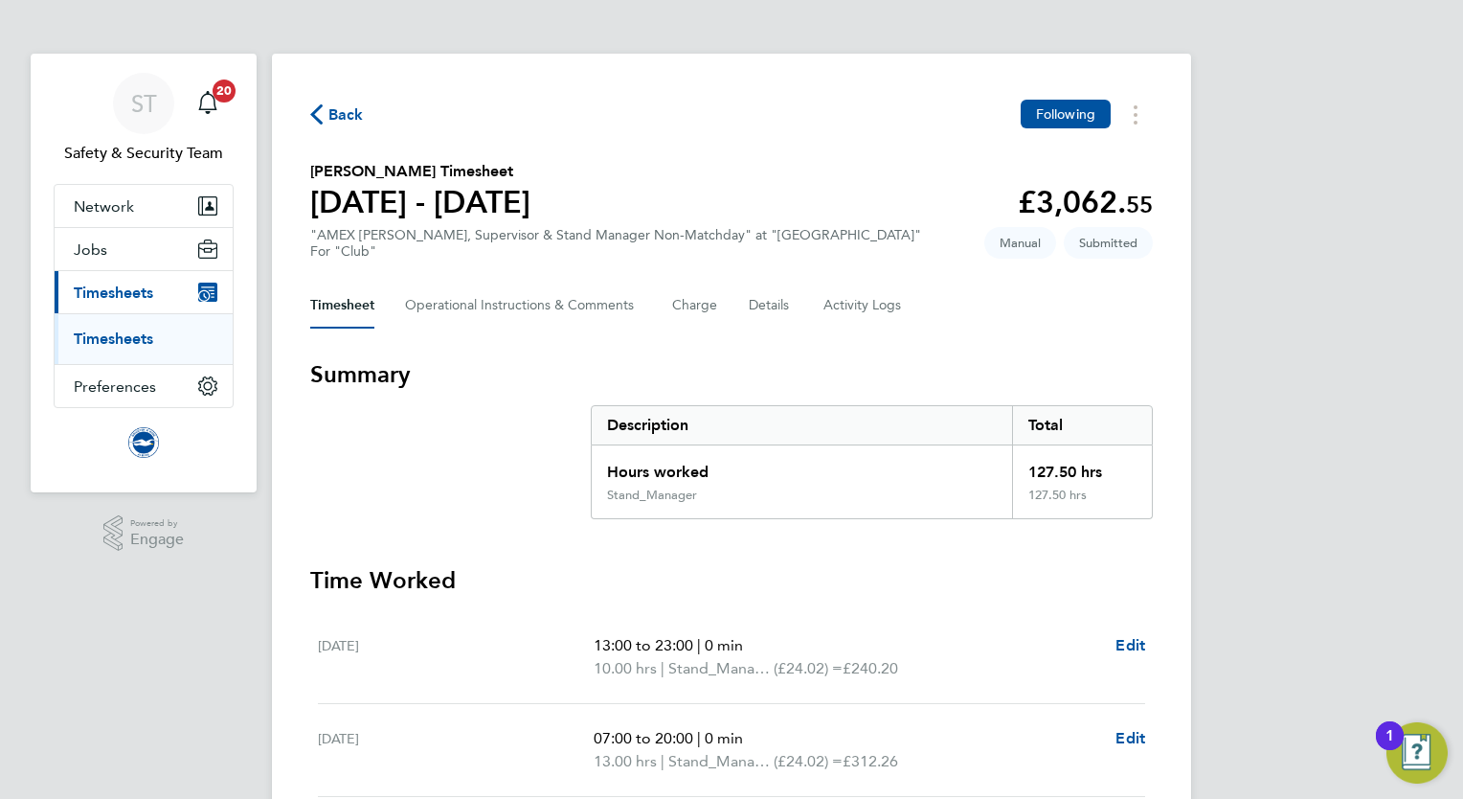
click at [120, 335] on link "Timesheets" at bounding box center [113, 338] width 79 height 18
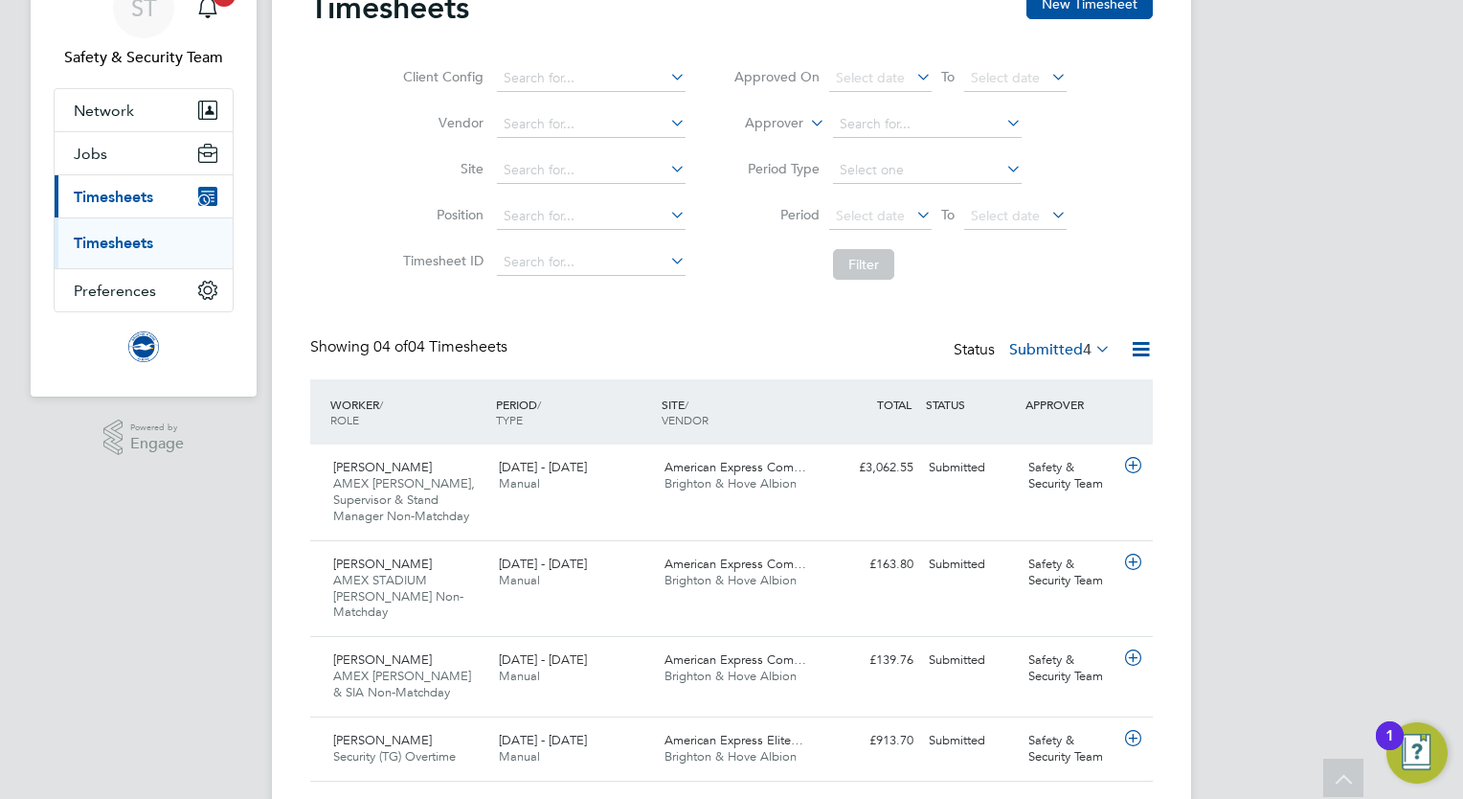
scroll to position [129, 0]
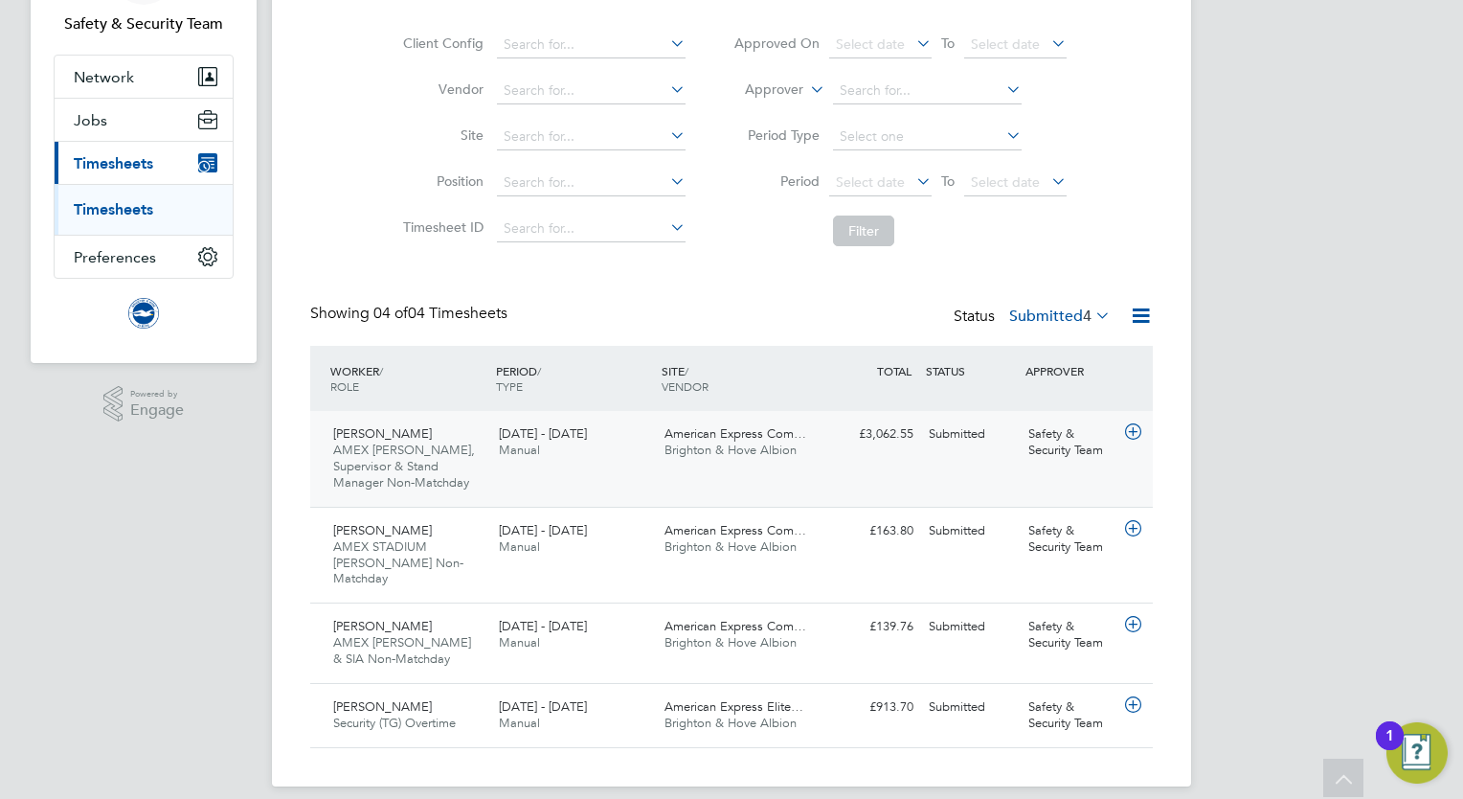
click at [353, 450] on span "AMEX [PERSON_NAME], Supervisor & Stand Manager Non-Matchday" at bounding box center [404, 465] width 142 height 49
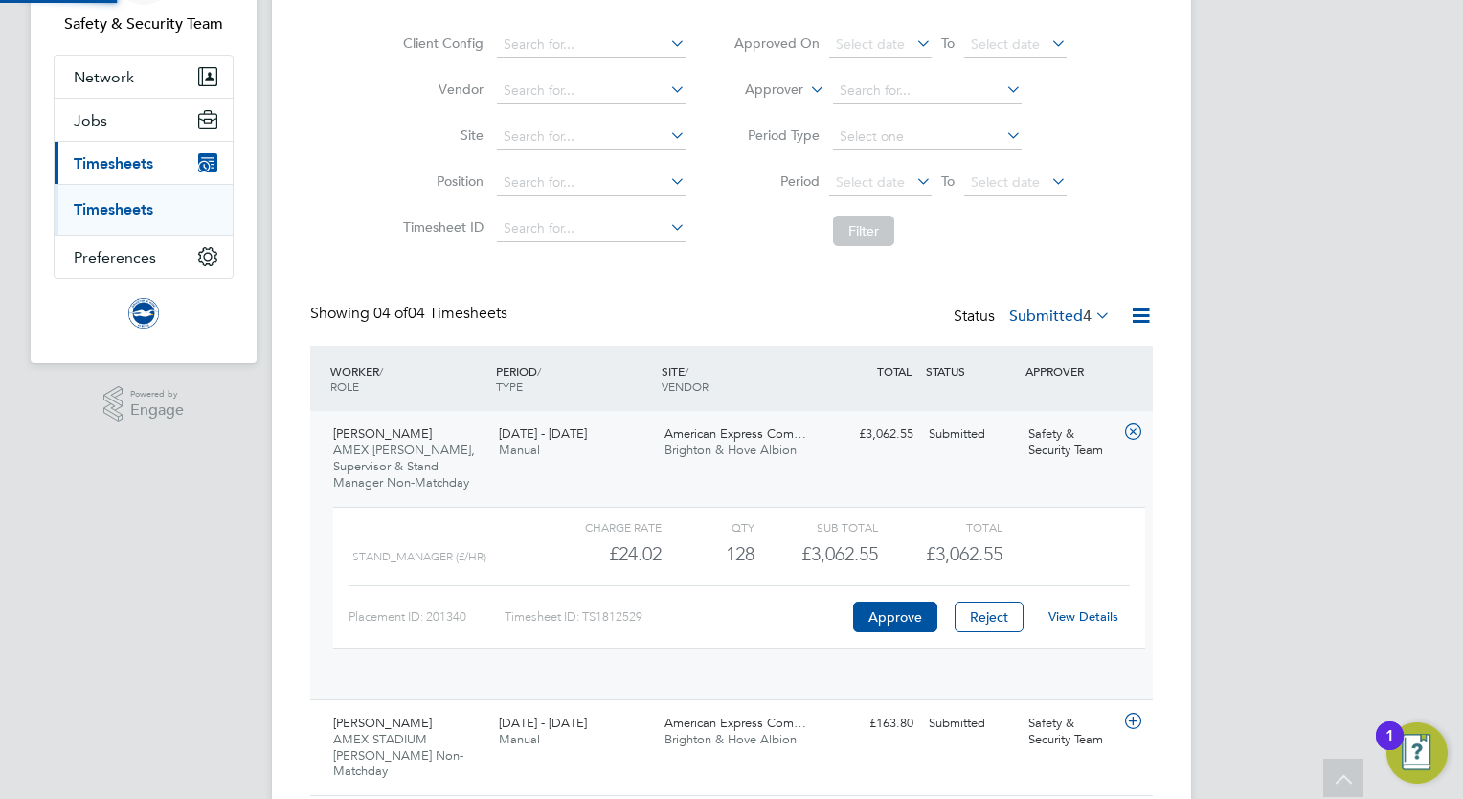
scroll to position [32, 186]
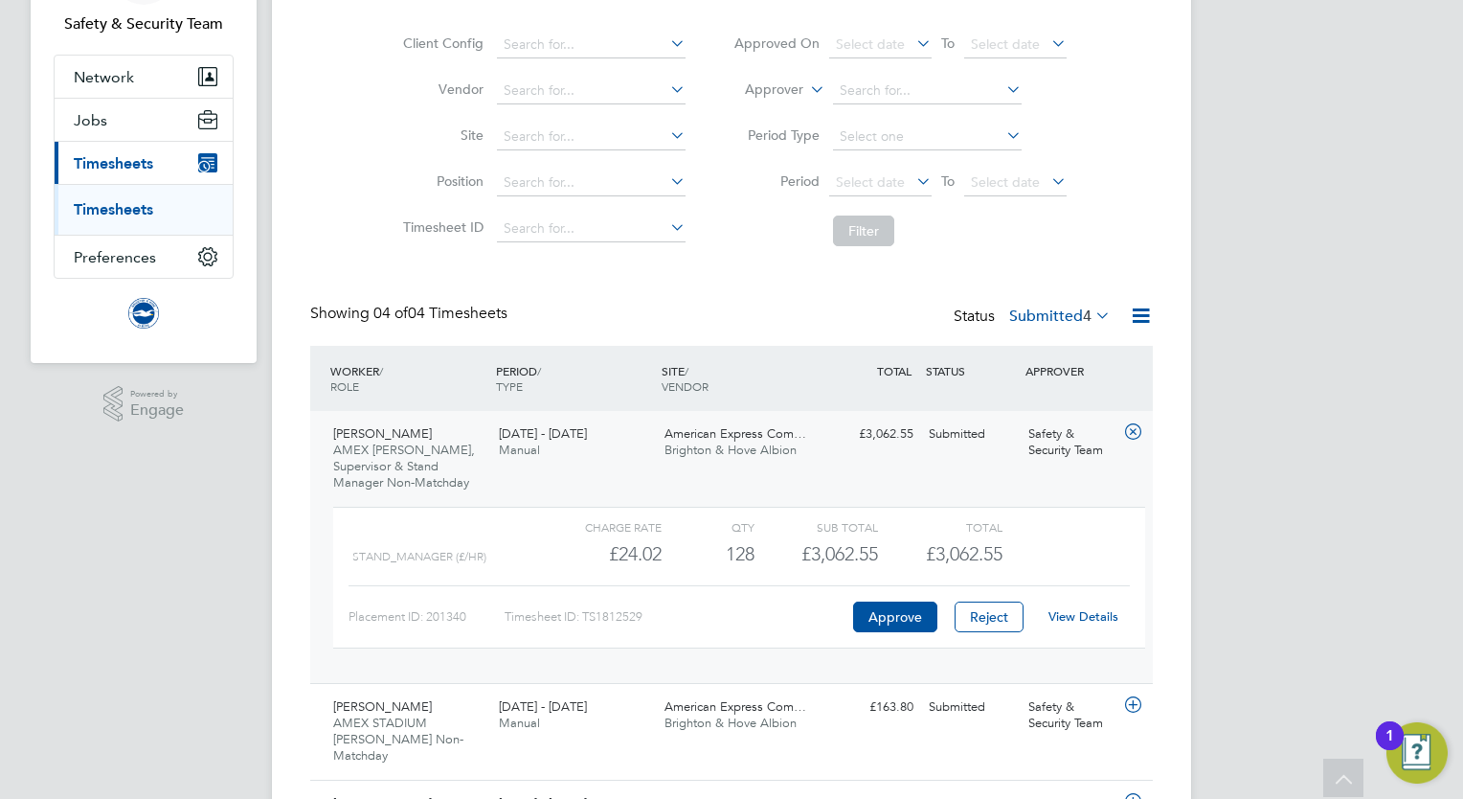
click at [1091, 617] on link "View Details" at bounding box center [1083, 616] width 70 height 16
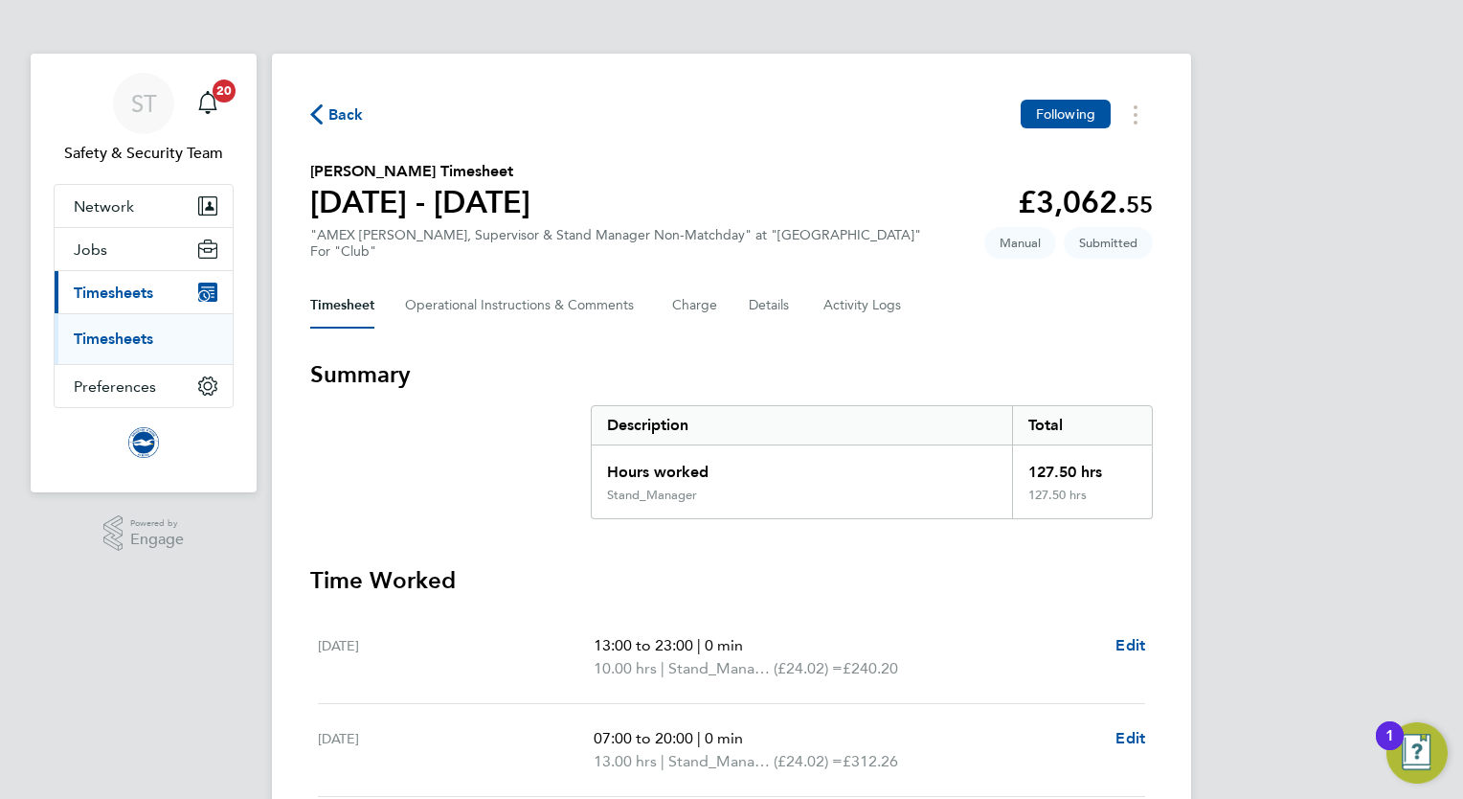
drag, startPoint x: 148, startPoint y: 661, endPoint x: 54, endPoint y: 356, distance: 318.9
click at [132, 343] on link "Timesheets" at bounding box center [113, 338] width 79 height 18
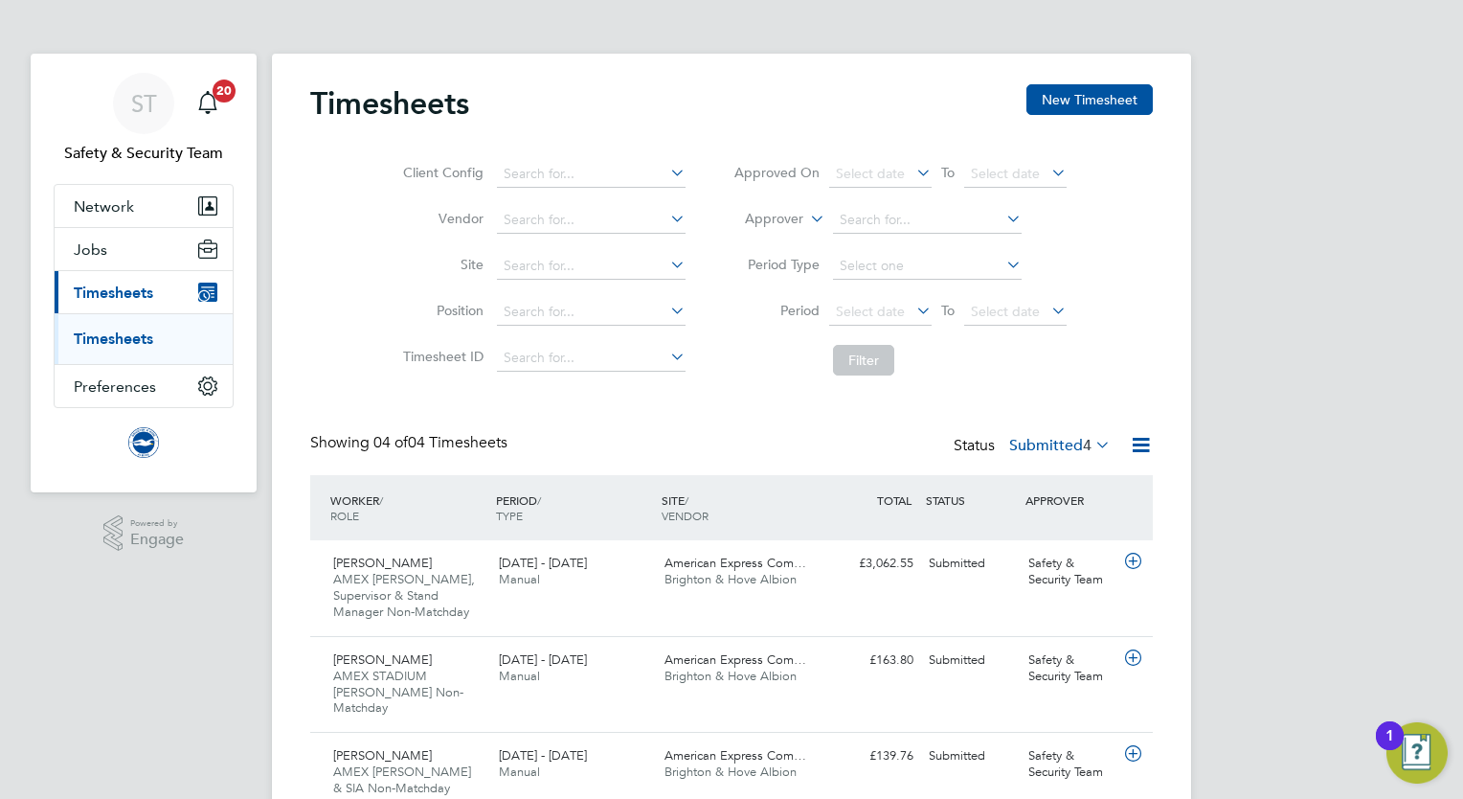
scroll to position [129, 0]
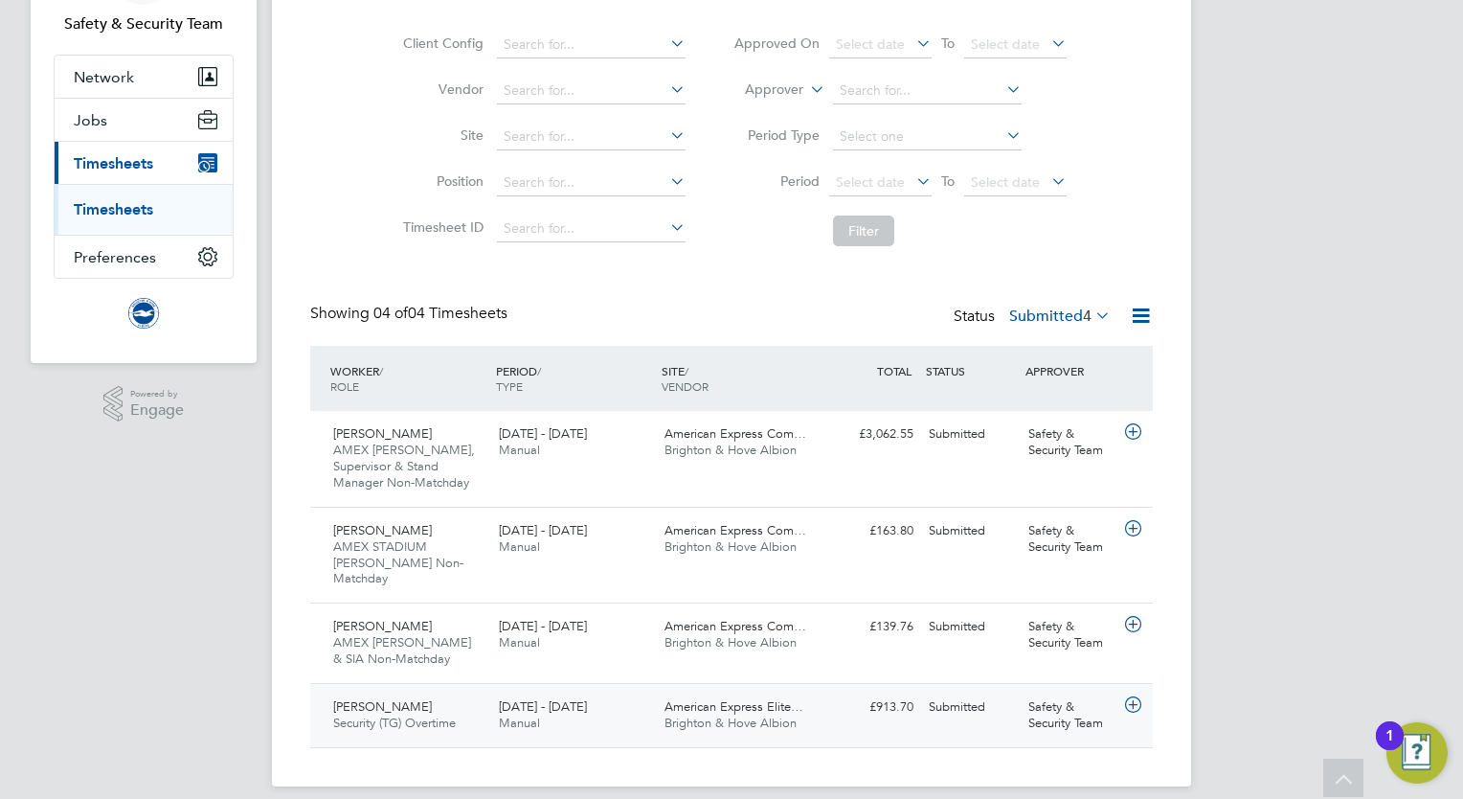
click at [417, 691] on div "[PERSON_NAME] Security (TG) Overtime [DATE] - [DATE]" at bounding box center [409, 715] width 166 height 48
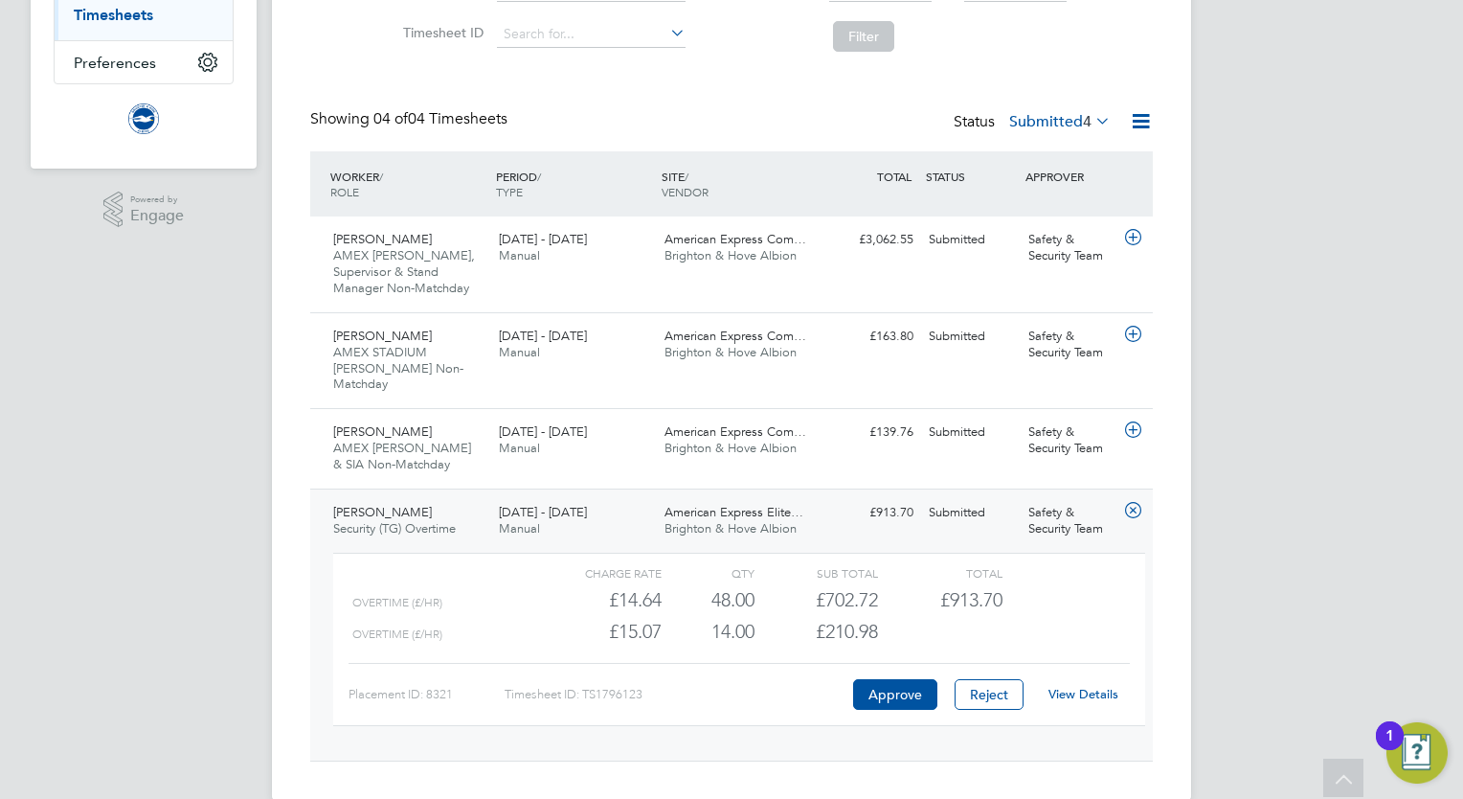
scroll to position [337, 0]
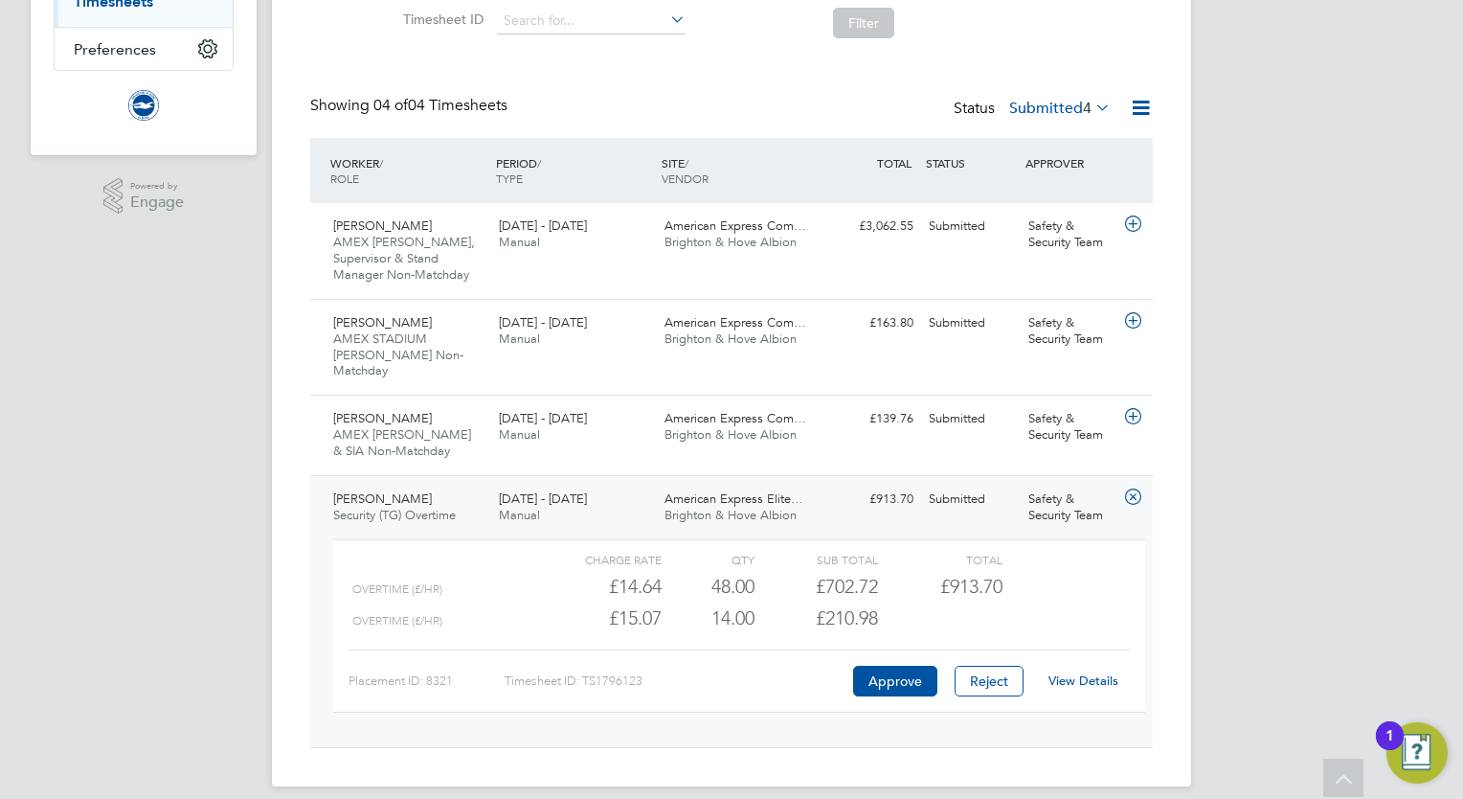
click at [1101, 672] on link "View Details" at bounding box center [1083, 680] width 70 height 16
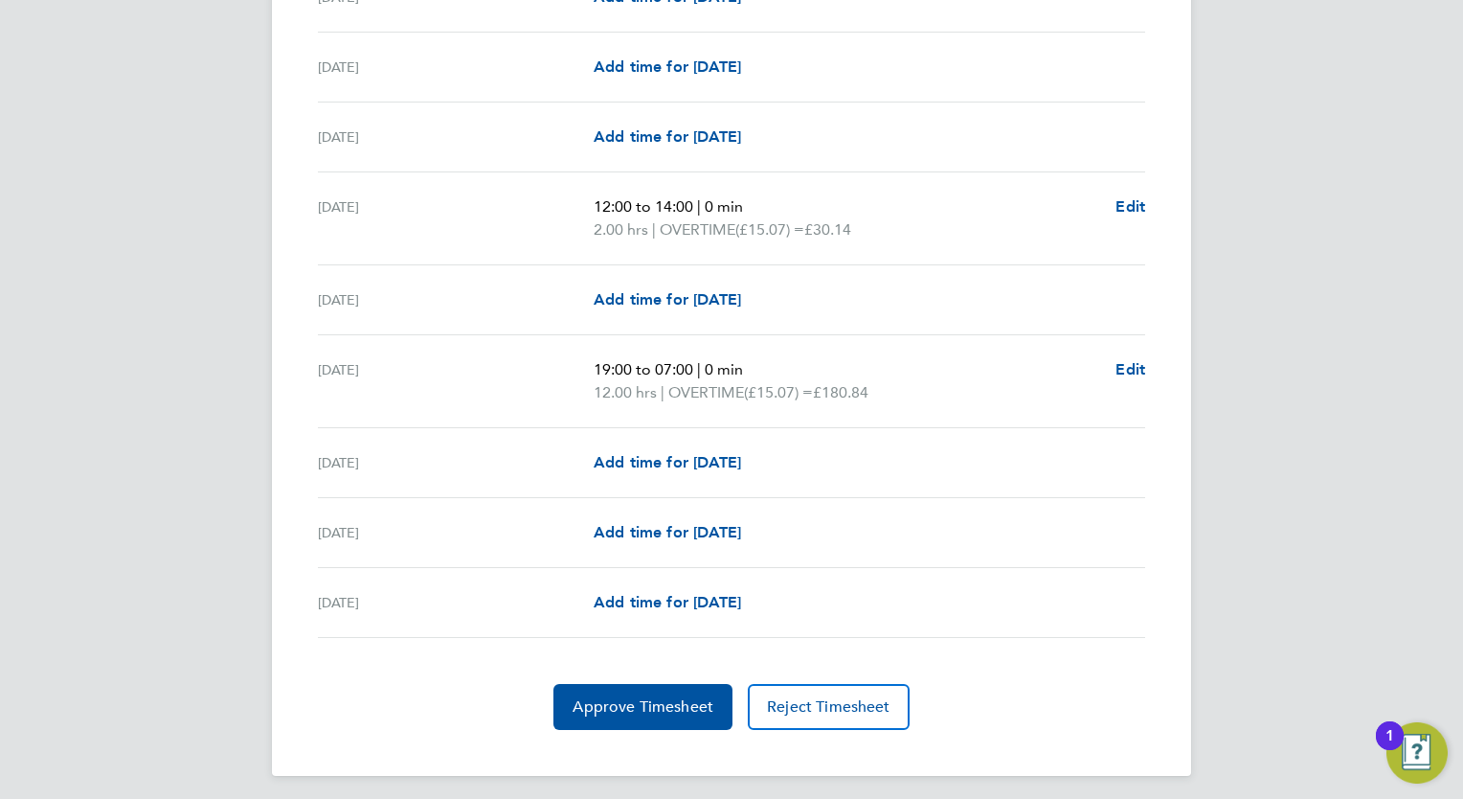
scroll to position [2201, 0]
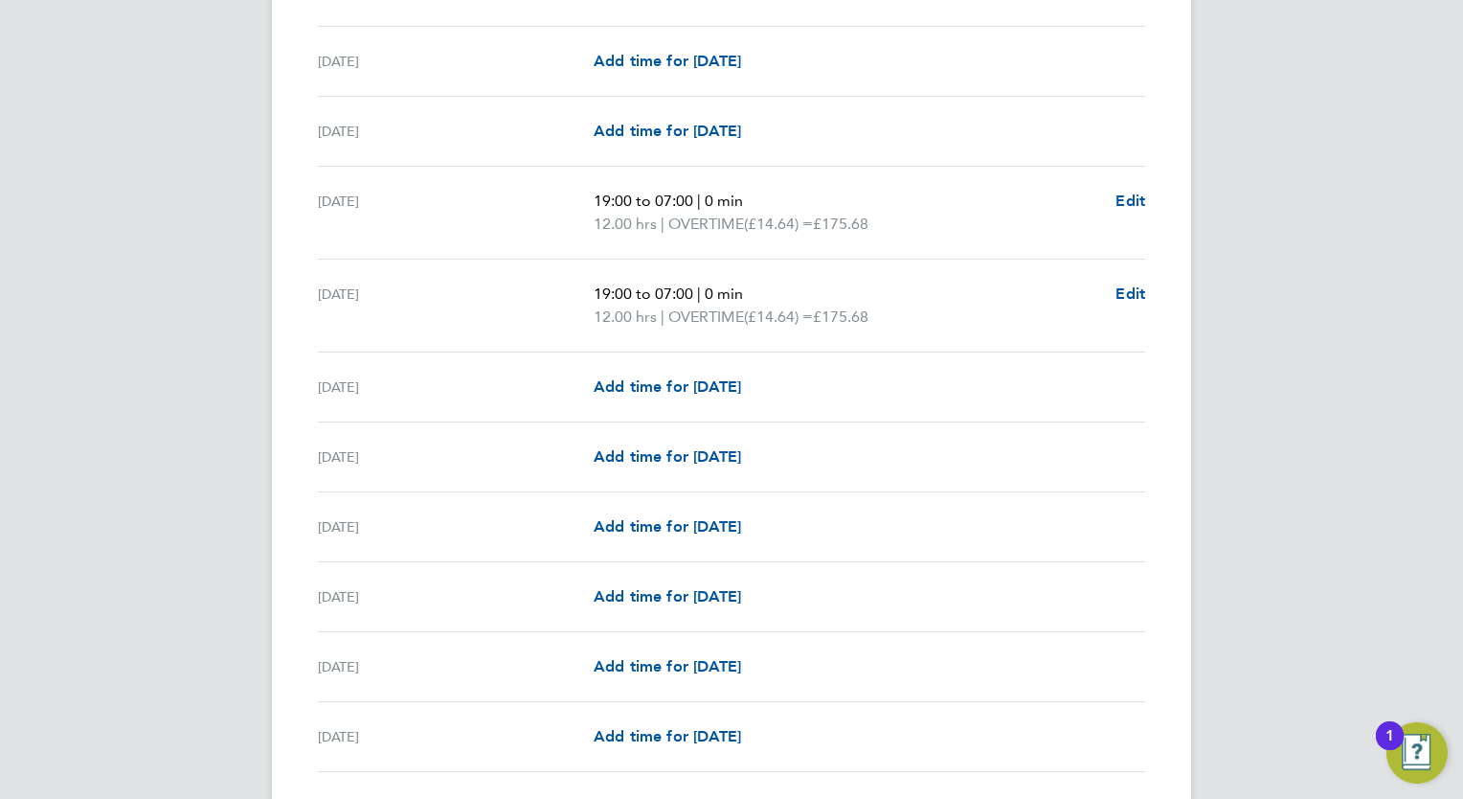
scroll to position [0, 0]
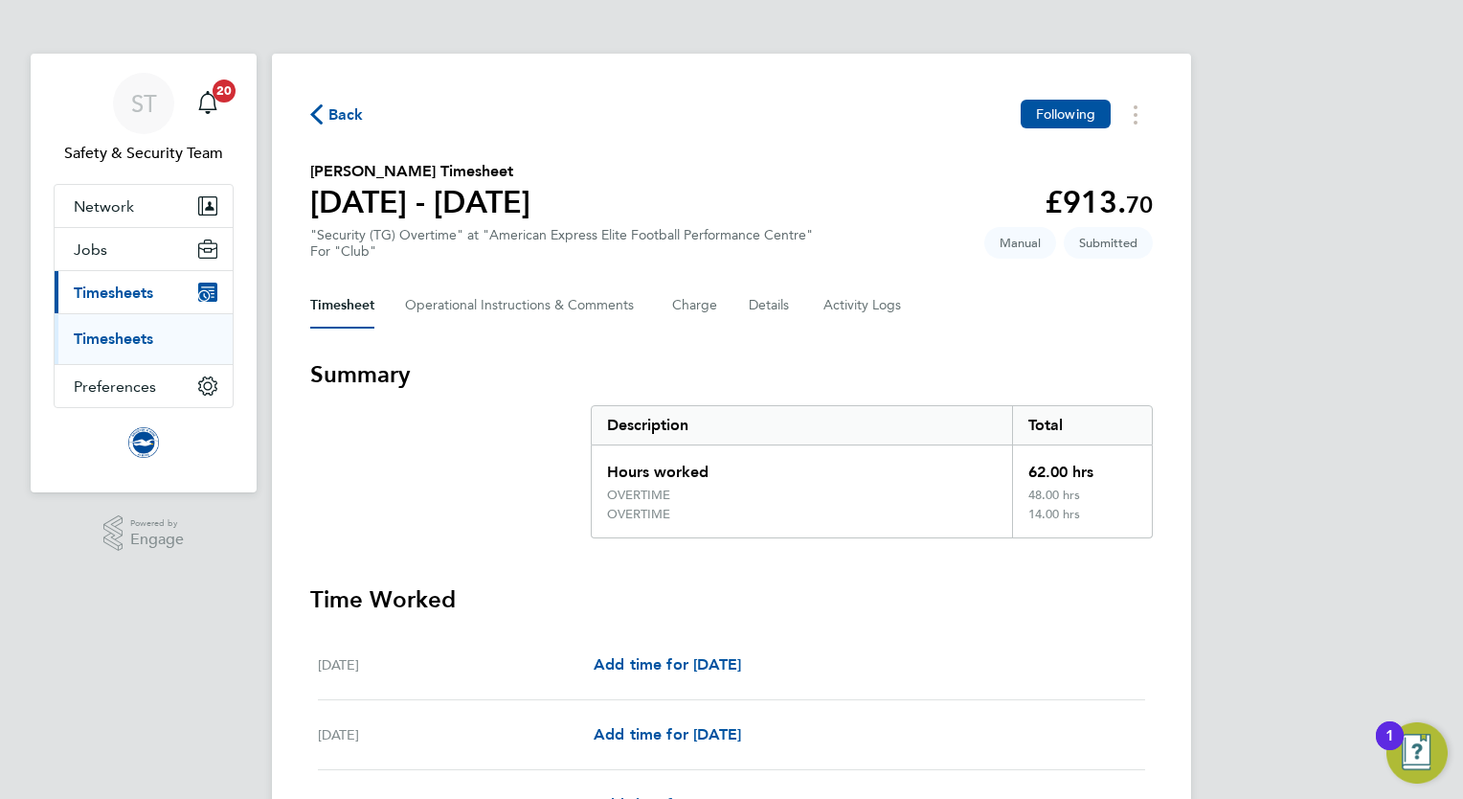
drag, startPoint x: 185, startPoint y: 409, endPoint x: 184, endPoint y: 239, distance: 169.5
click at [130, 335] on link "Timesheets" at bounding box center [113, 338] width 79 height 18
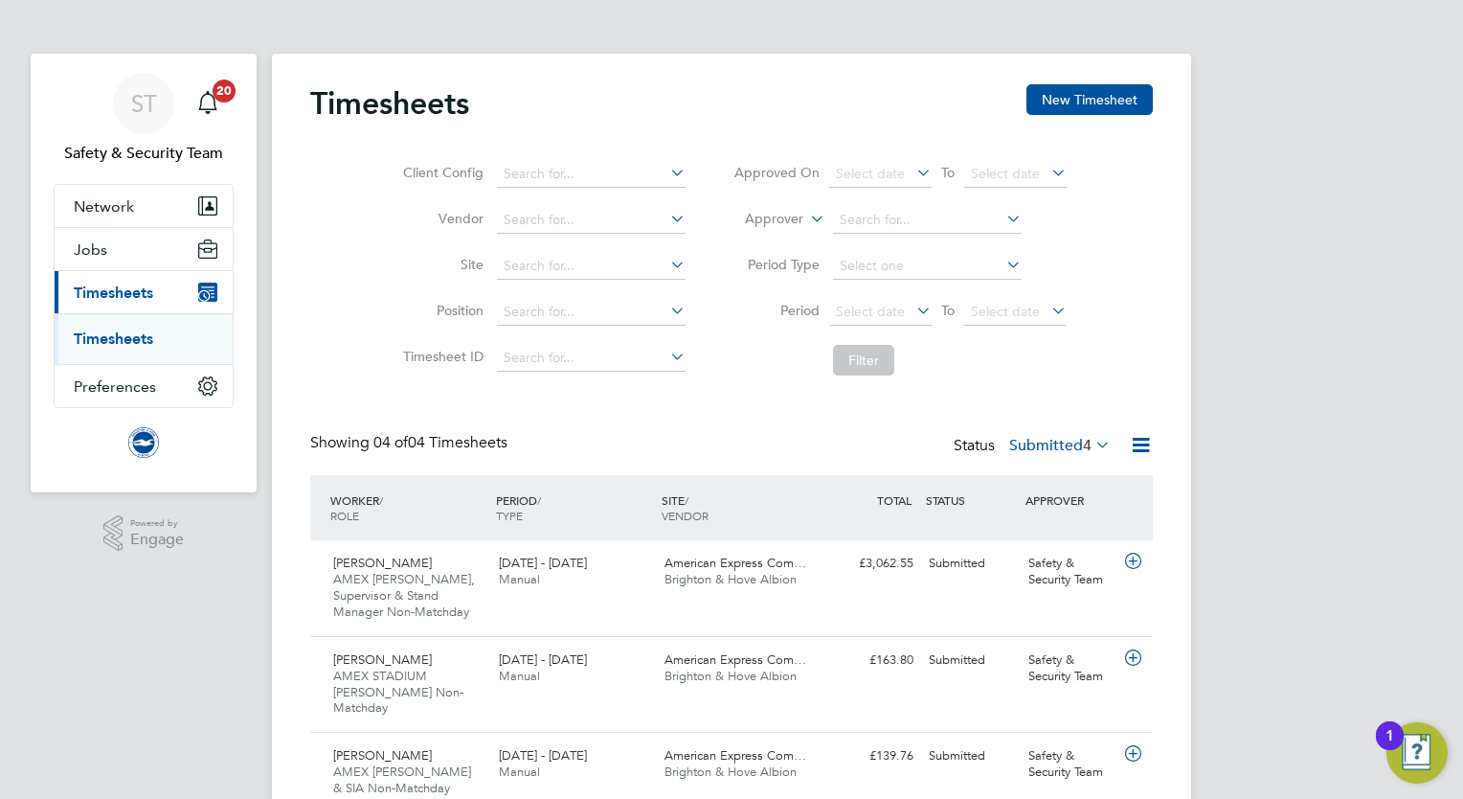
scroll to position [129, 0]
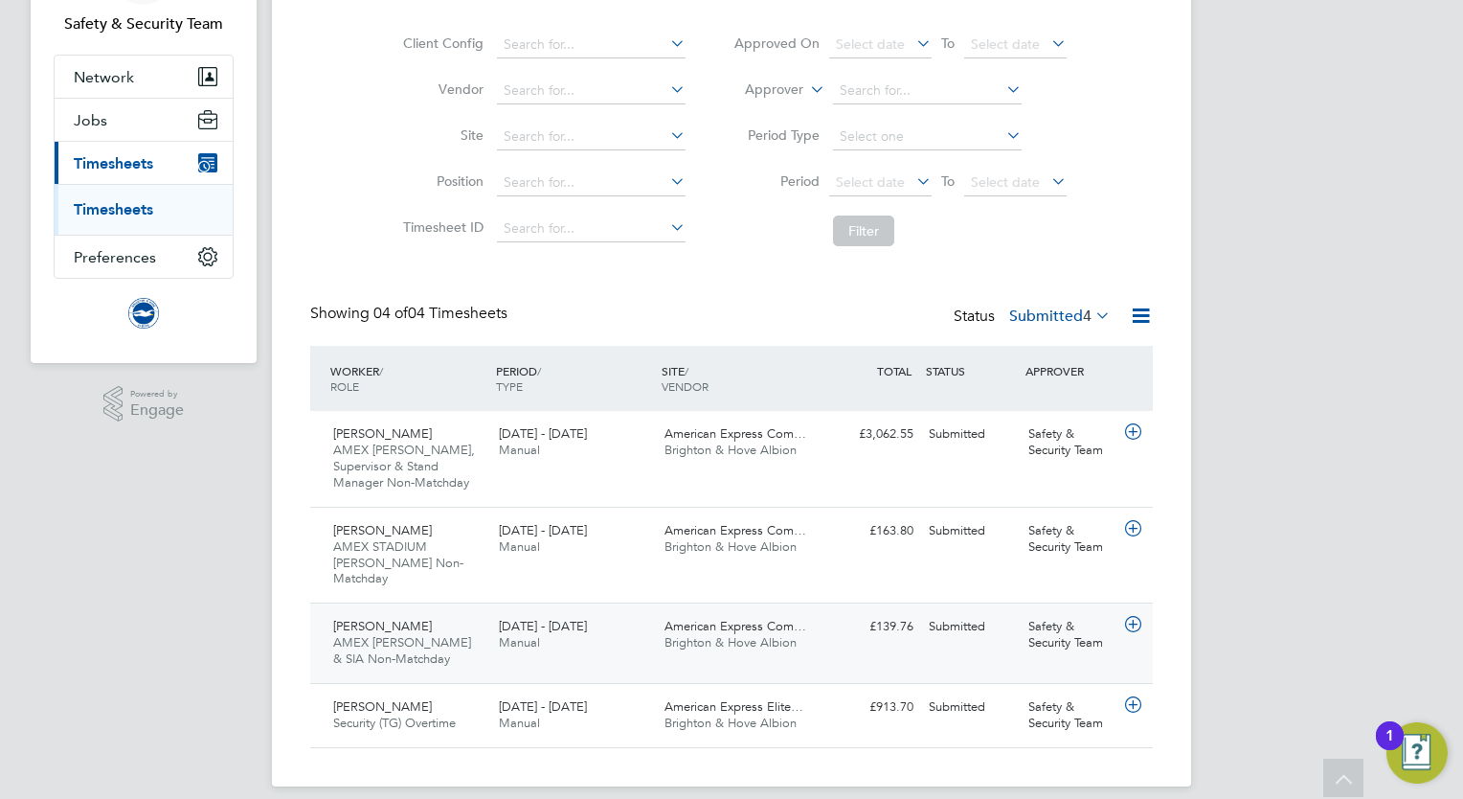
click at [391, 634] on span "AMEX [PERSON_NAME] & SIA Non-Matchday" at bounding box center [402, 650] width 138 height 33
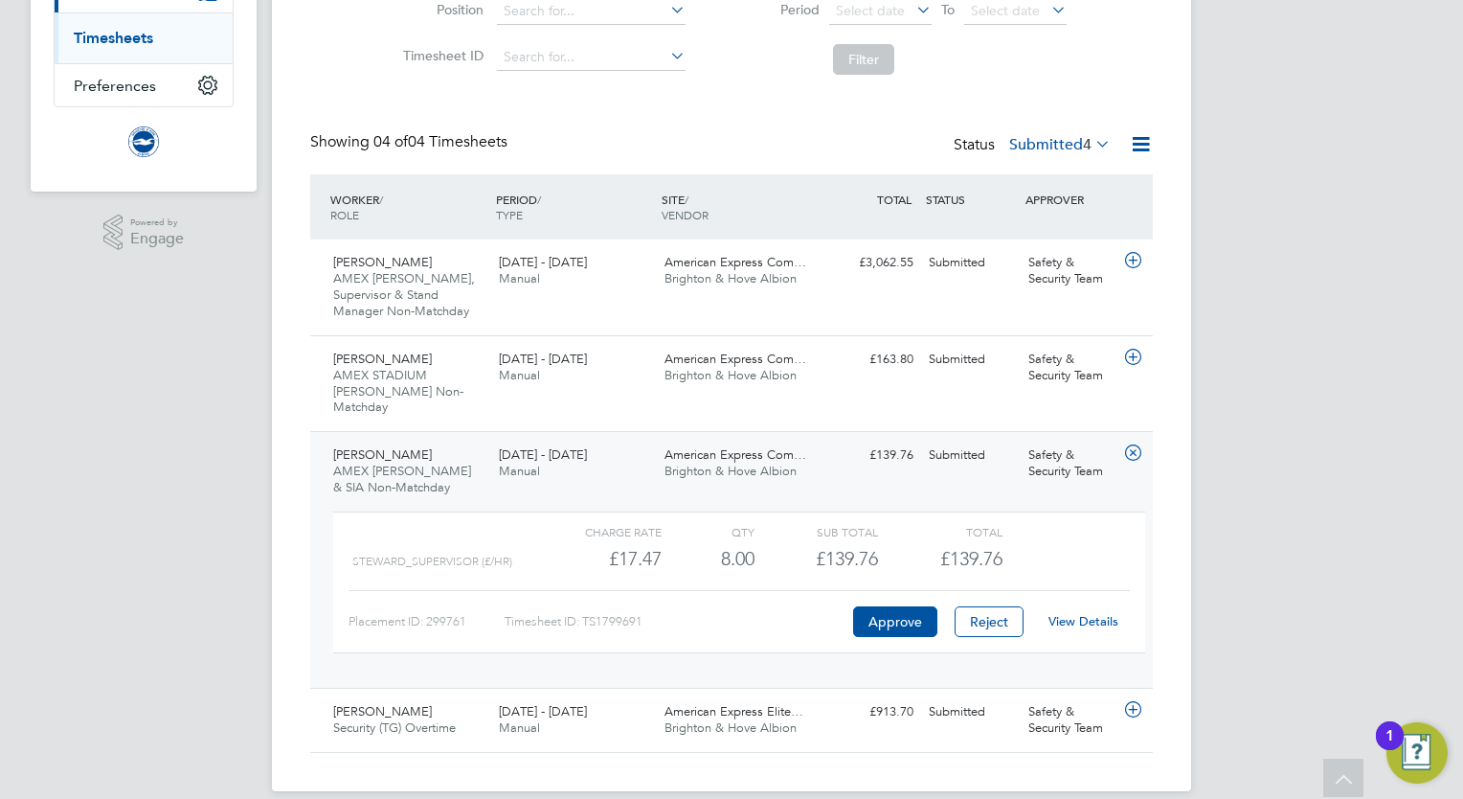
scroll to position [305, 0]
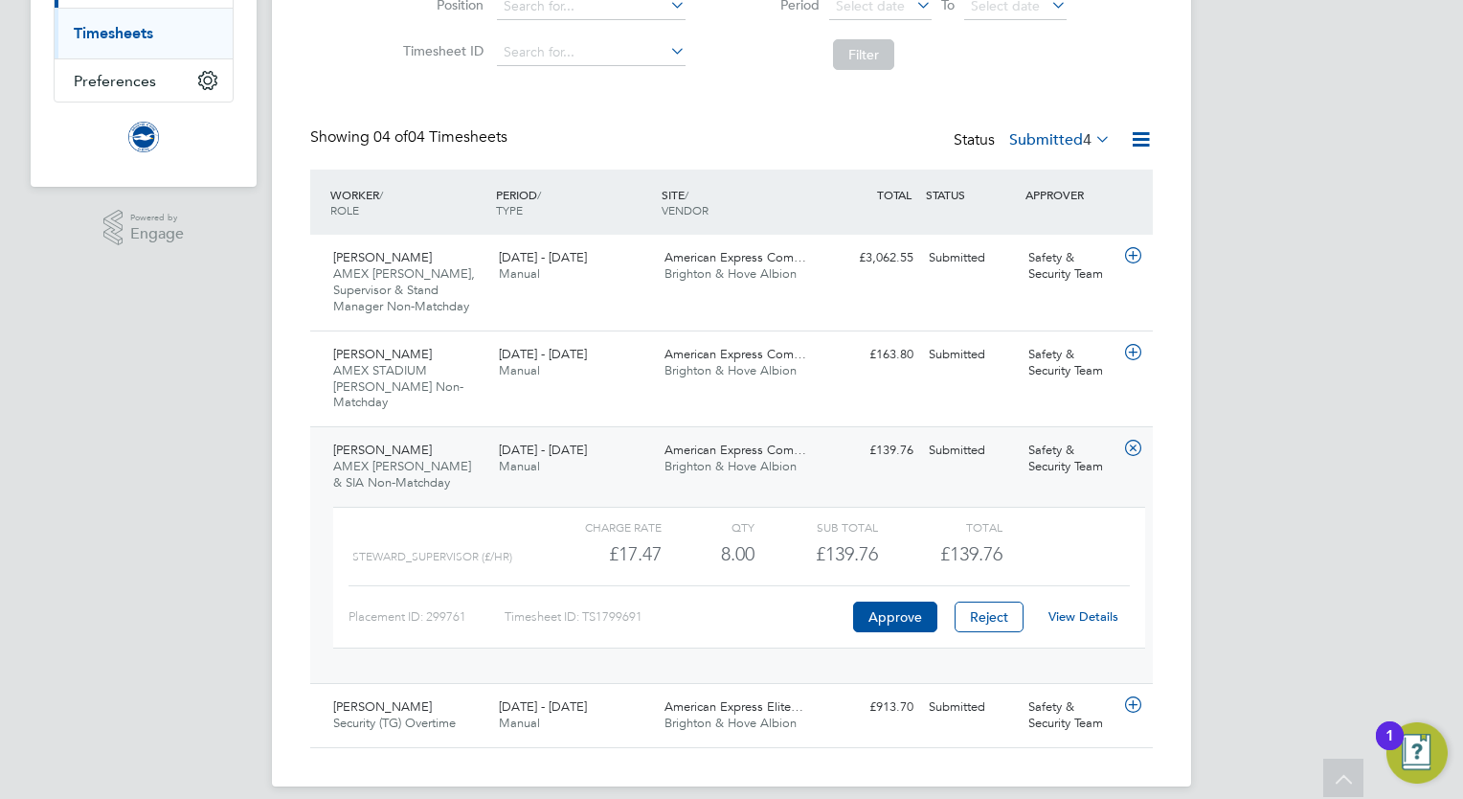
click at [1086, 608] on link "View Details" at bounding box center [1083, 616] width 70 height 16
click at [440, 691] on div "Darren Cross Security (TG) Overtime 1 - 31 Aug 2025" at bounding box center [409, 715] width 166 height 48
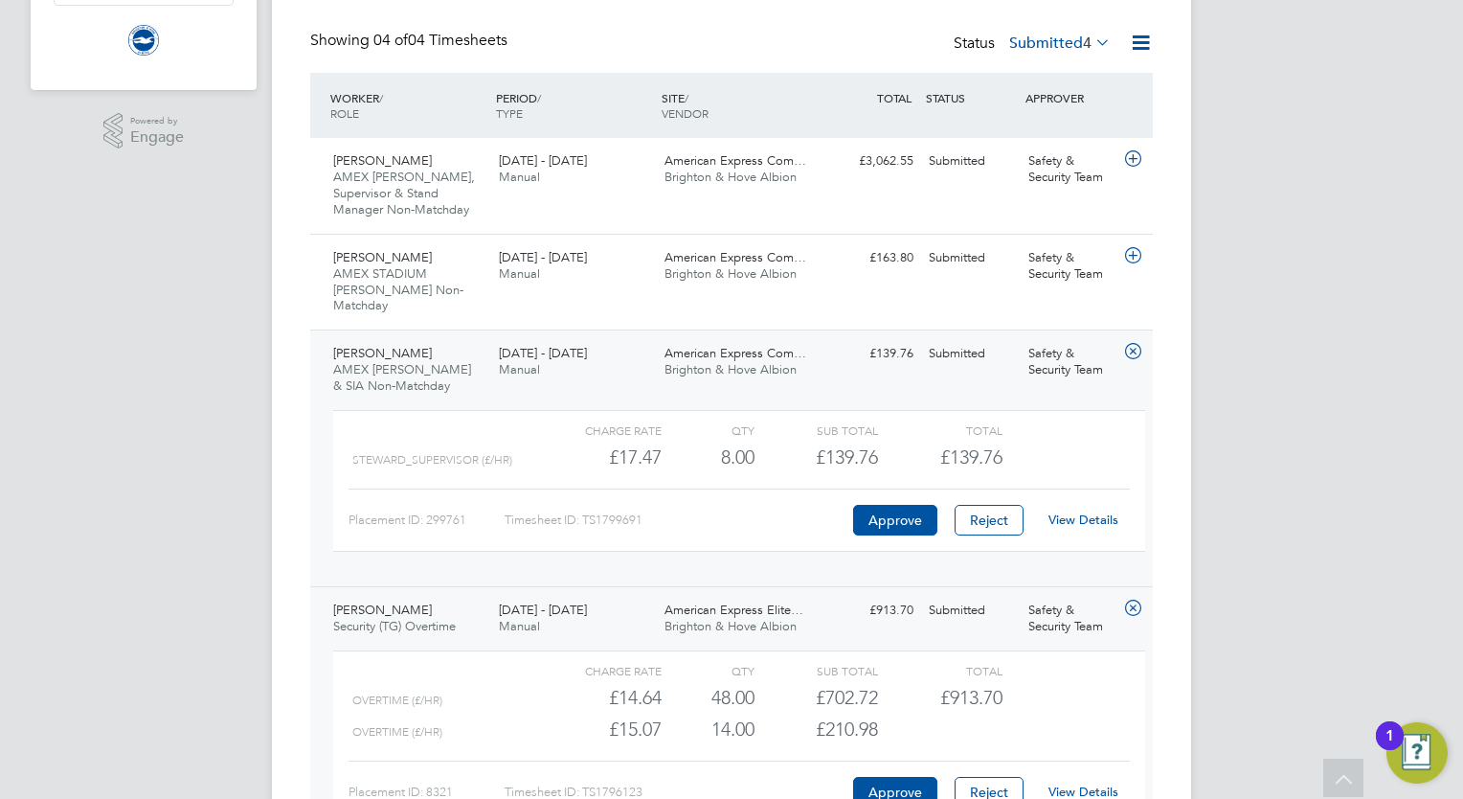
scroll to position [512, 0]
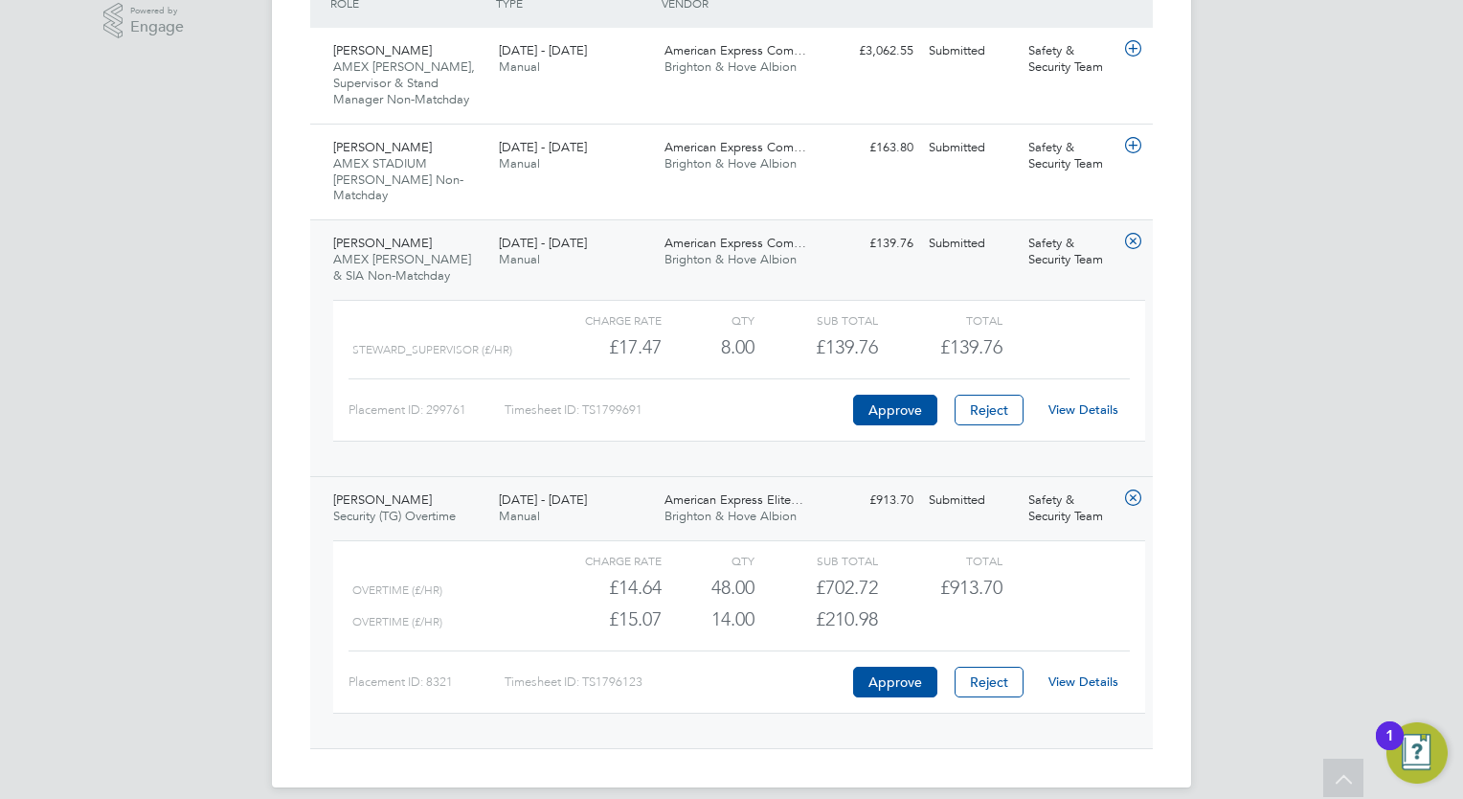
click at [1106, 673] on link "View Details" at bounding box center [1083, 681] width 70 height 16
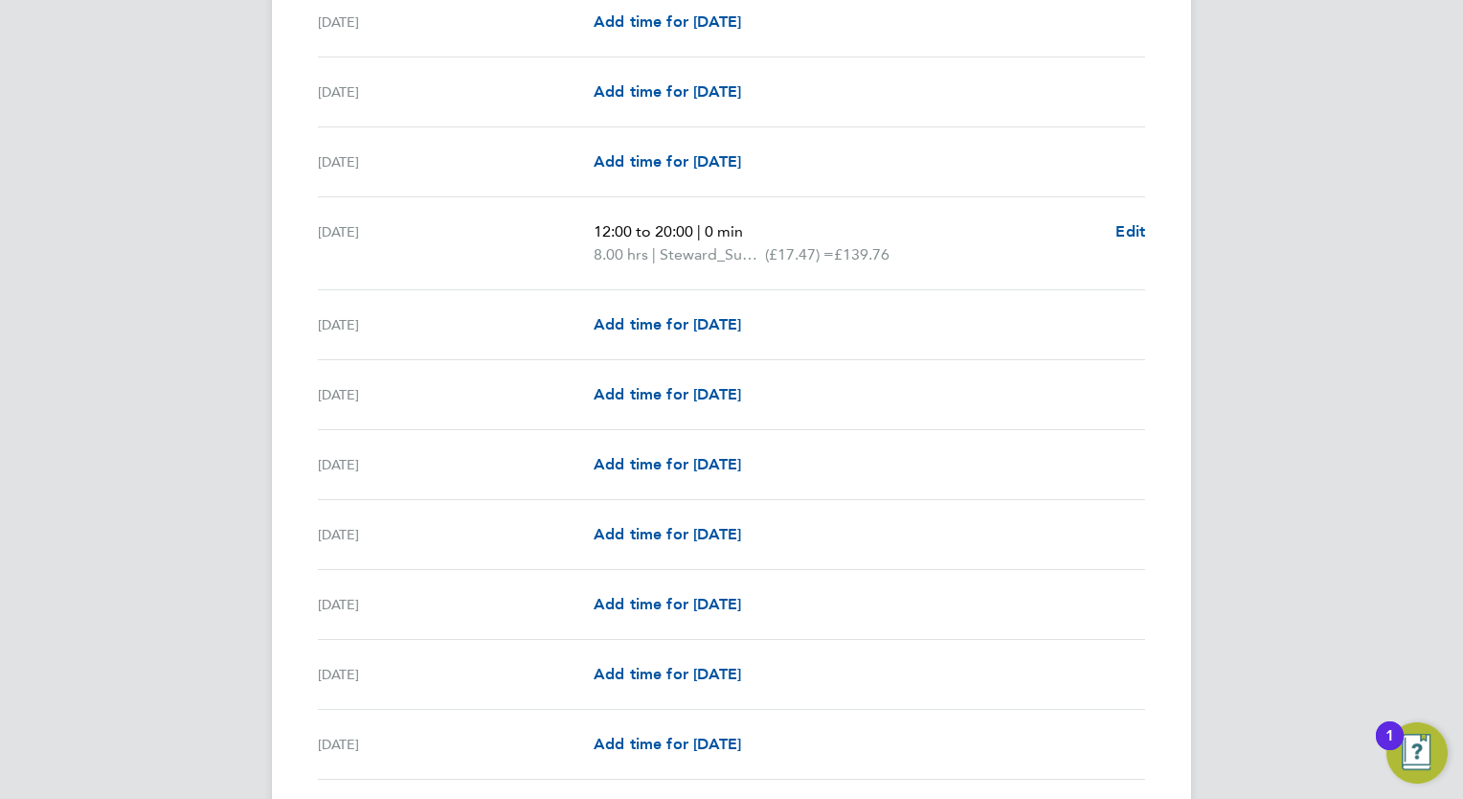
scroll to position [1628, 0]
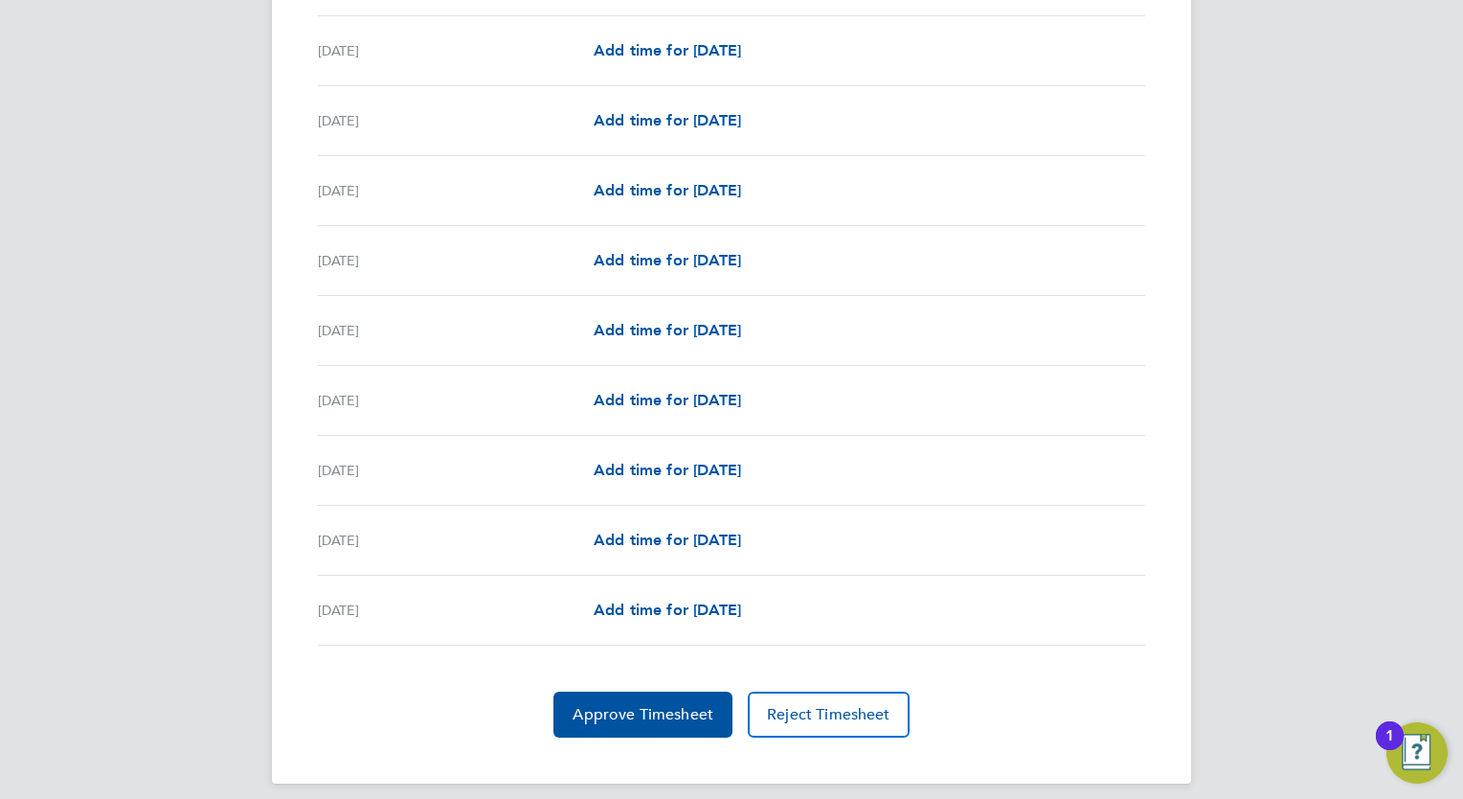
scroll to position [2163, 0]
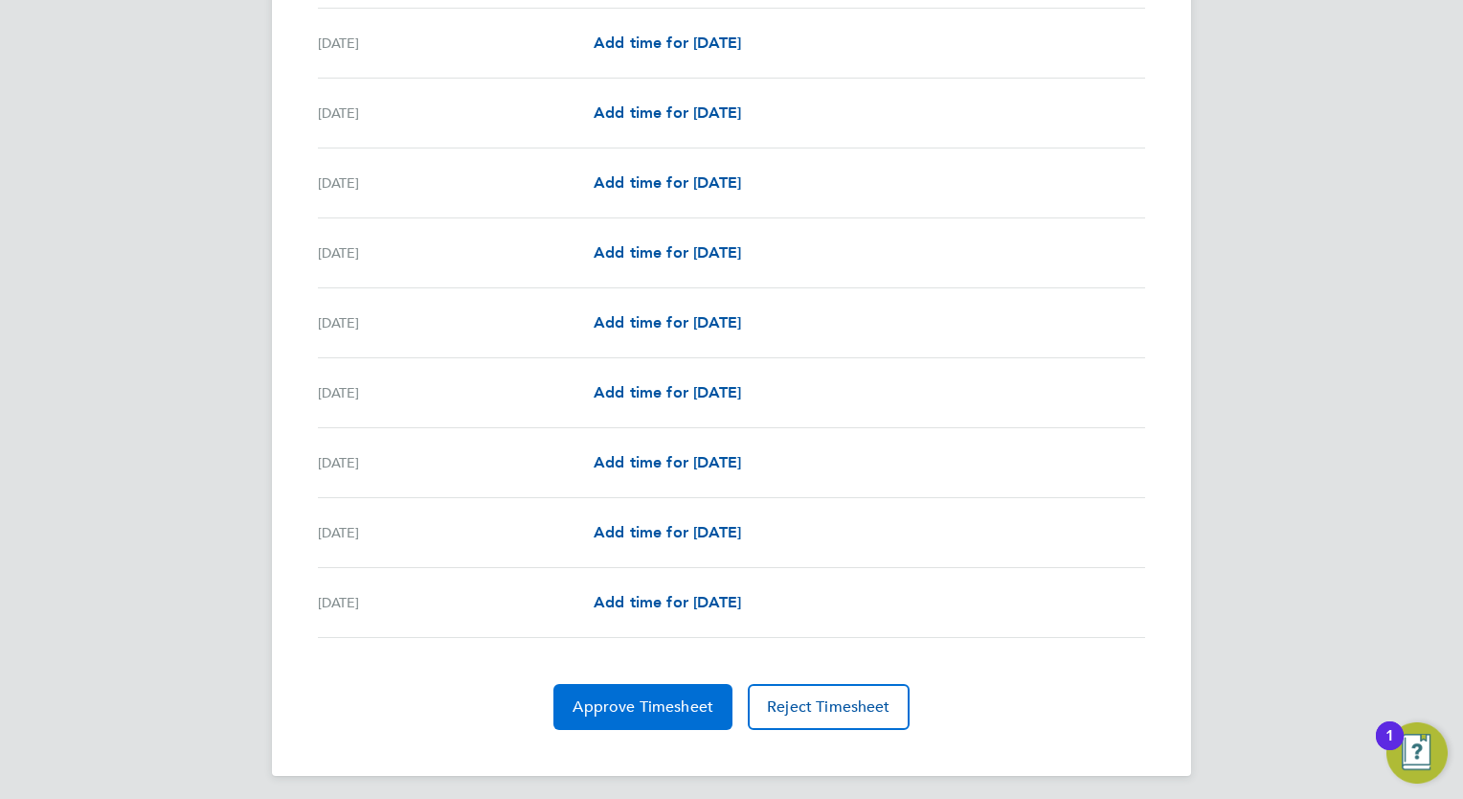
click at [607, 699] on span "Approve Timesheet" at bounding box center [643, 706] width 141 height 19
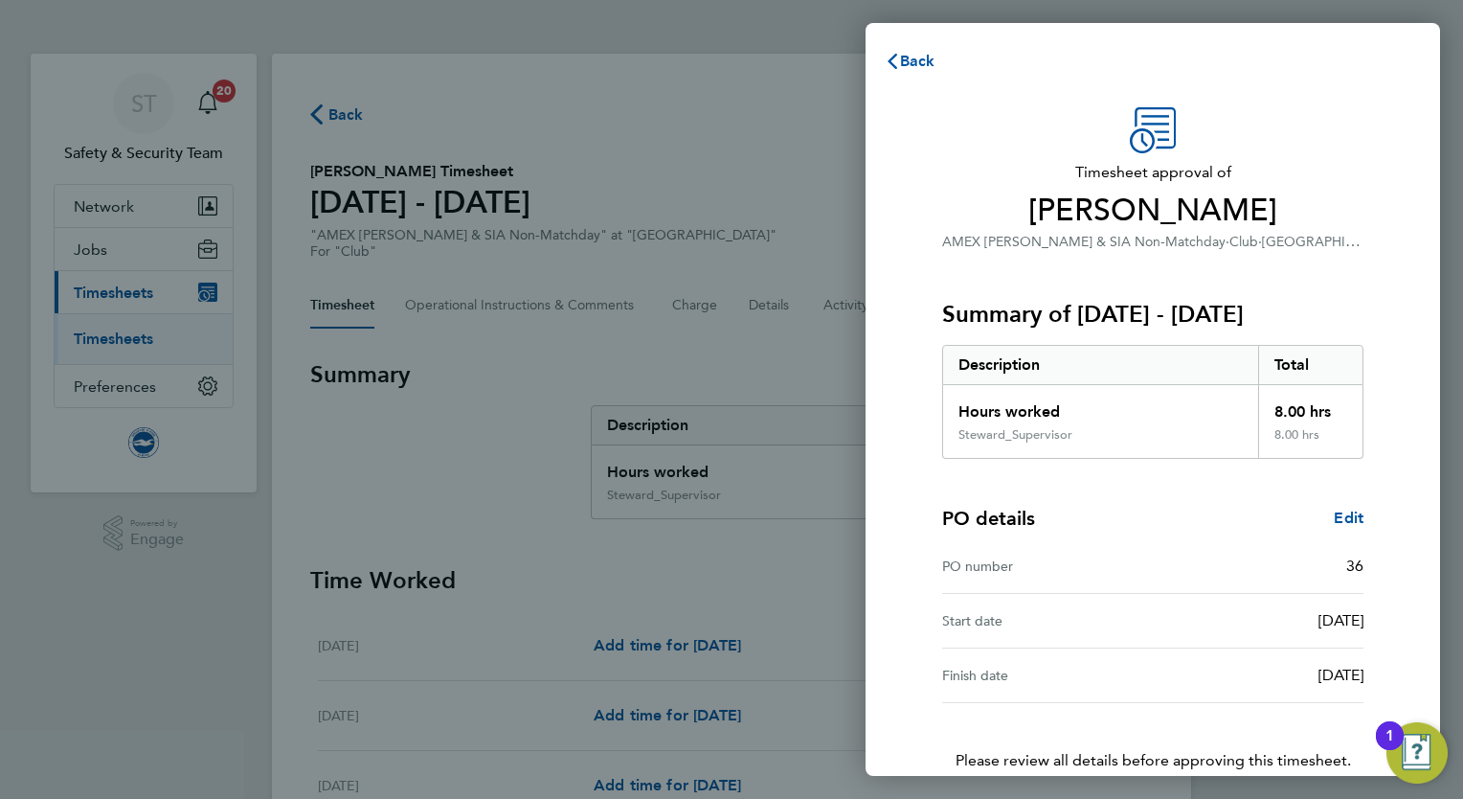
scroll to position [117, 0]
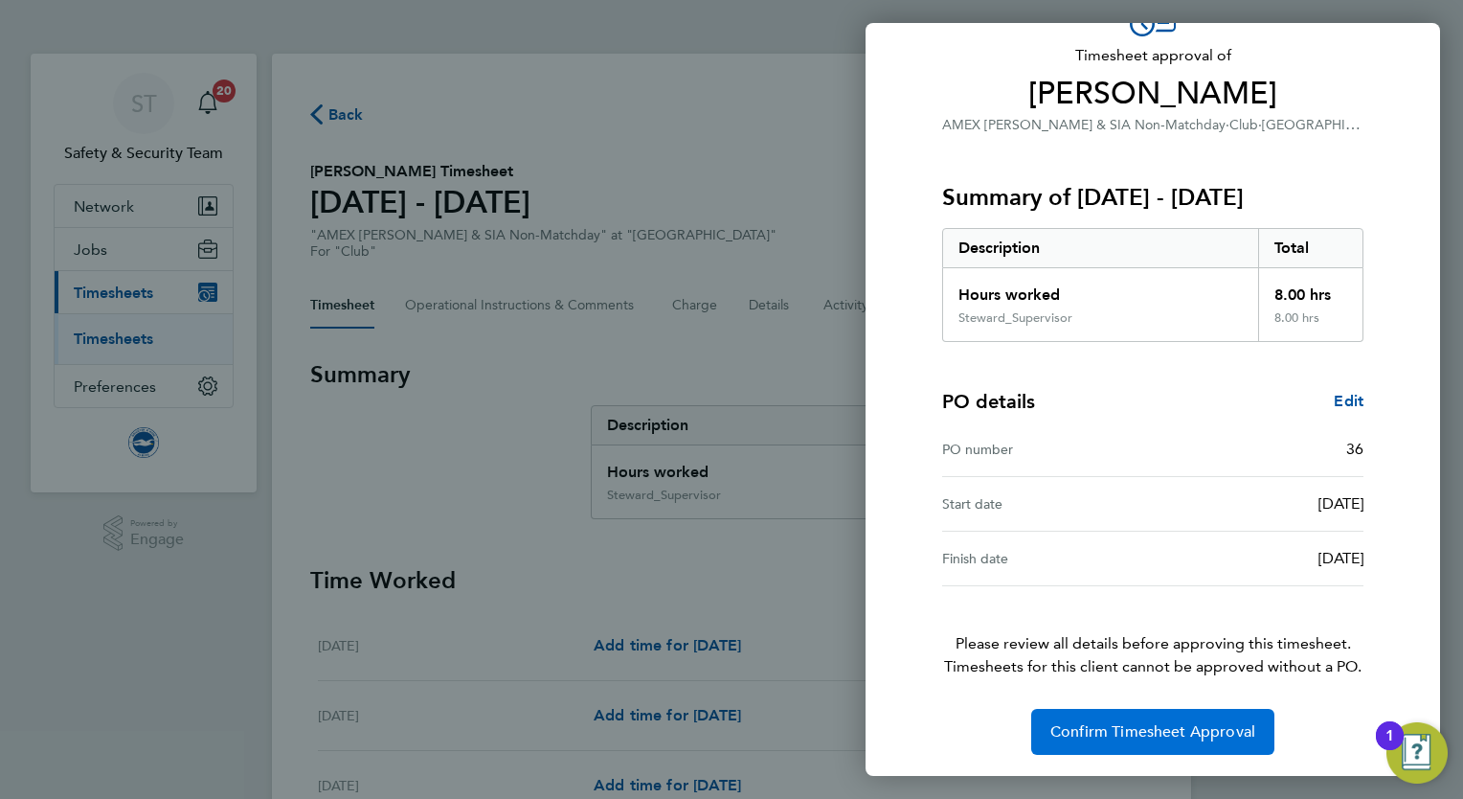
click at [1167, 719] on button "Confirm Timesheet Approval" at bounding box center [1152, 732] width 243 height 46
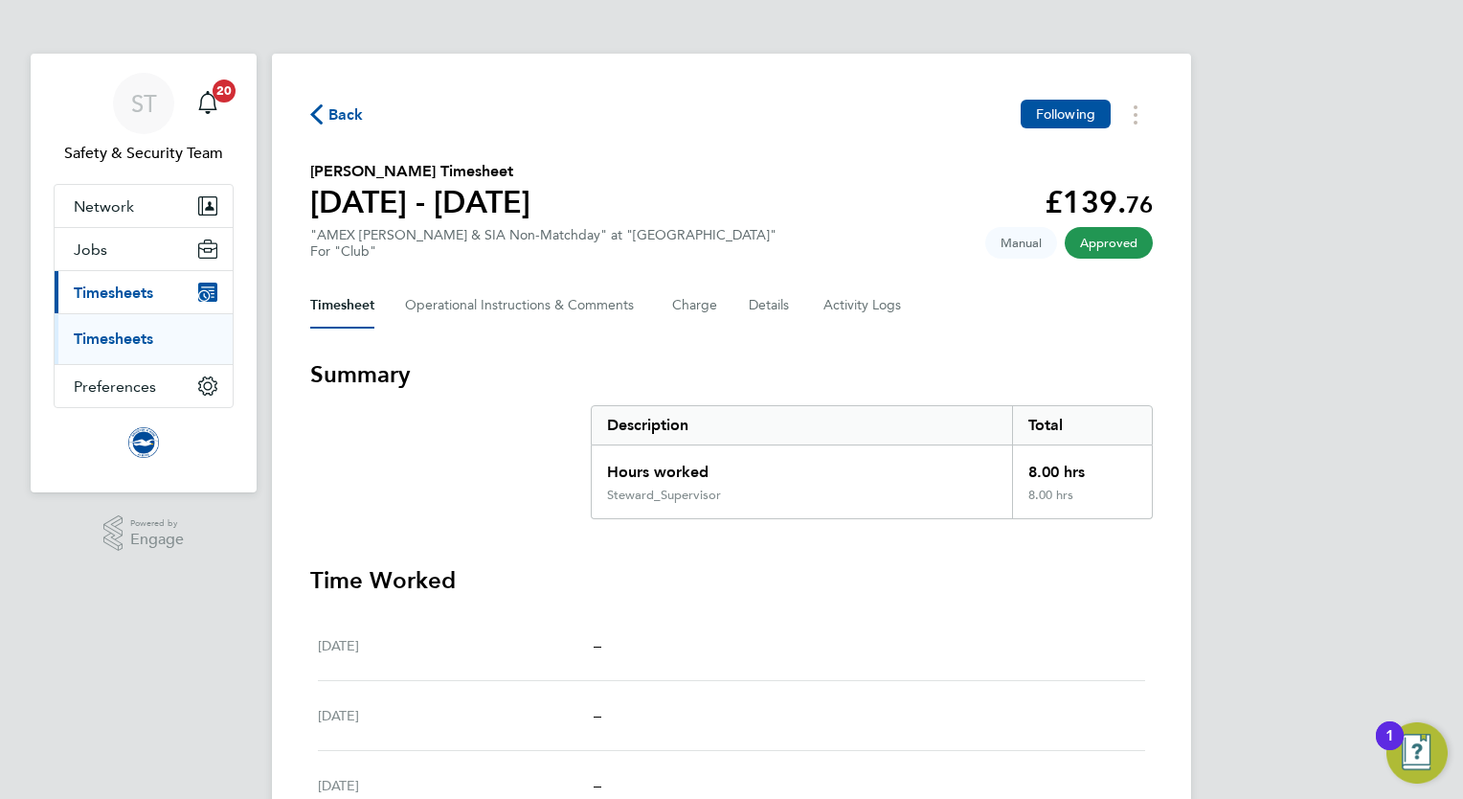
click at [101, 337] on link "Timesheets" at bounding box center [113, 338] width 79 height 18
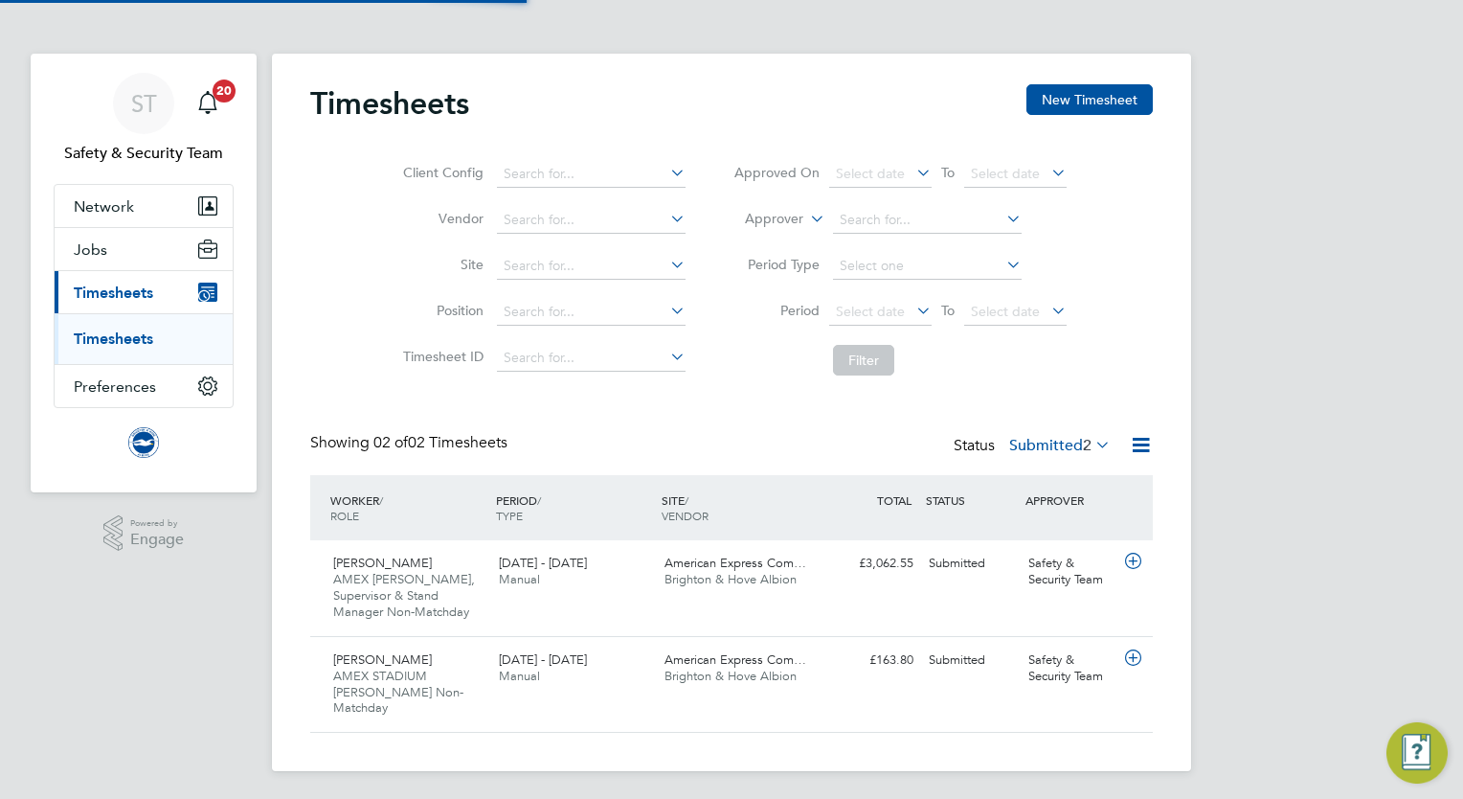
scroll to position [48, 167]
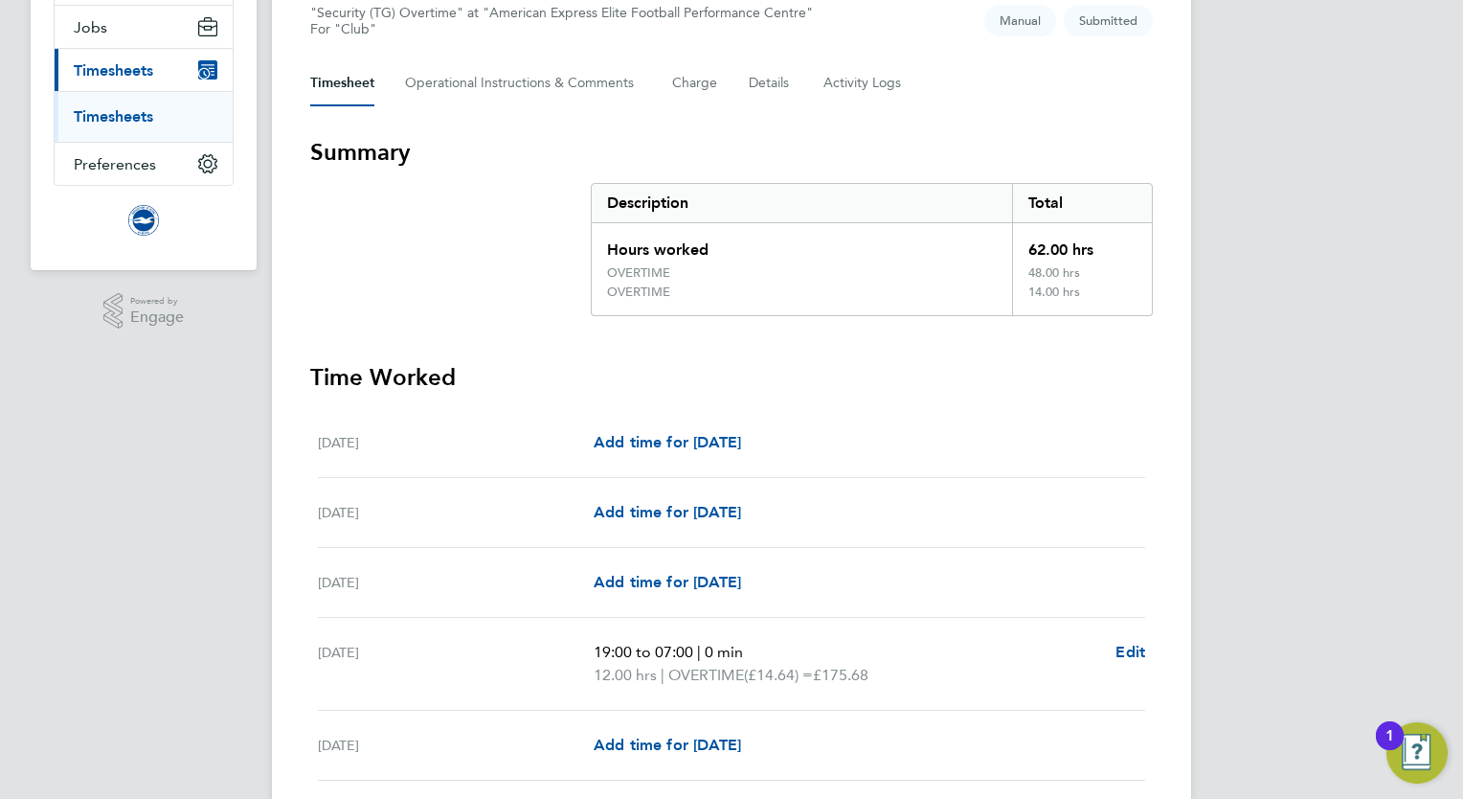
scroll to position [479, 0]
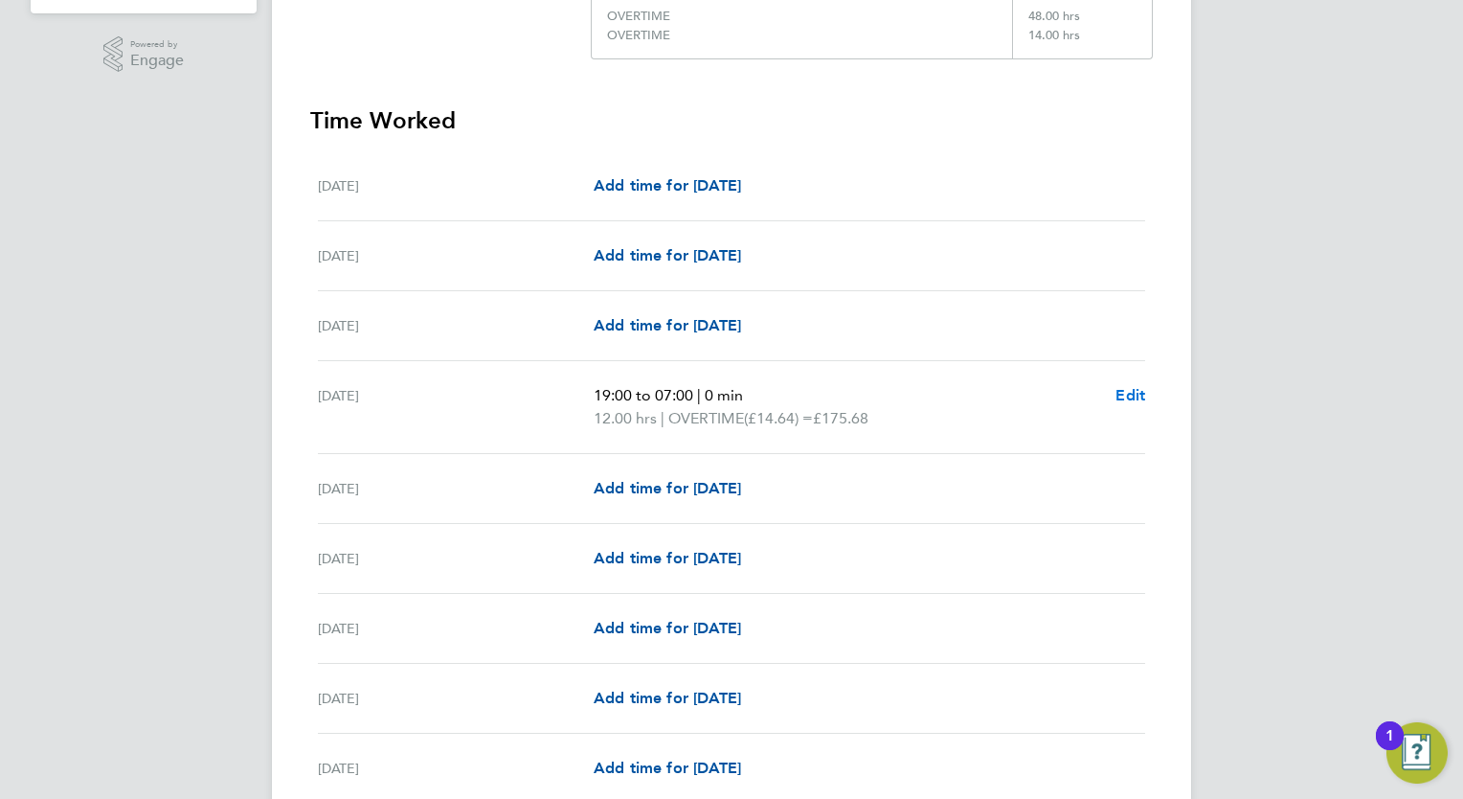
click at [1134, 392] on span "Edit" at bounding box center [1130, 395] width 30 height 18
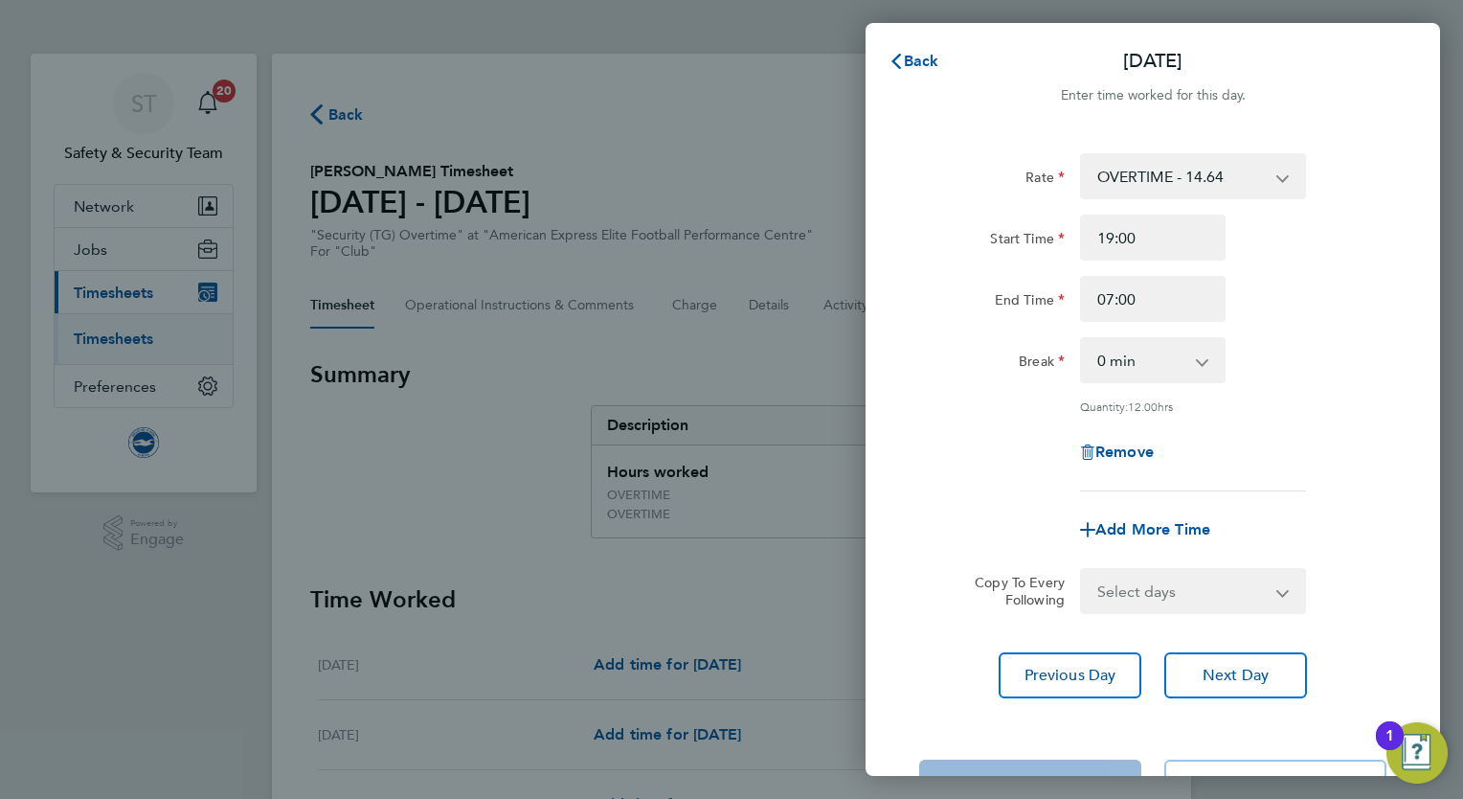
click at [1288, 179] on app-icon-cross-button at bounding box center [1292, 176] width 23 height 42
click at [1284, 177] on app-icon-cross-button at bounding box center [1292, 176] width 23 height 42
click at [1282, 171] on app-icon-cross-button at bounding box center [1292, 176] width 23 height 42
click at [1282, 176] on app-icon-cross-button at bounding box center [1292, 176] width 23 height 42
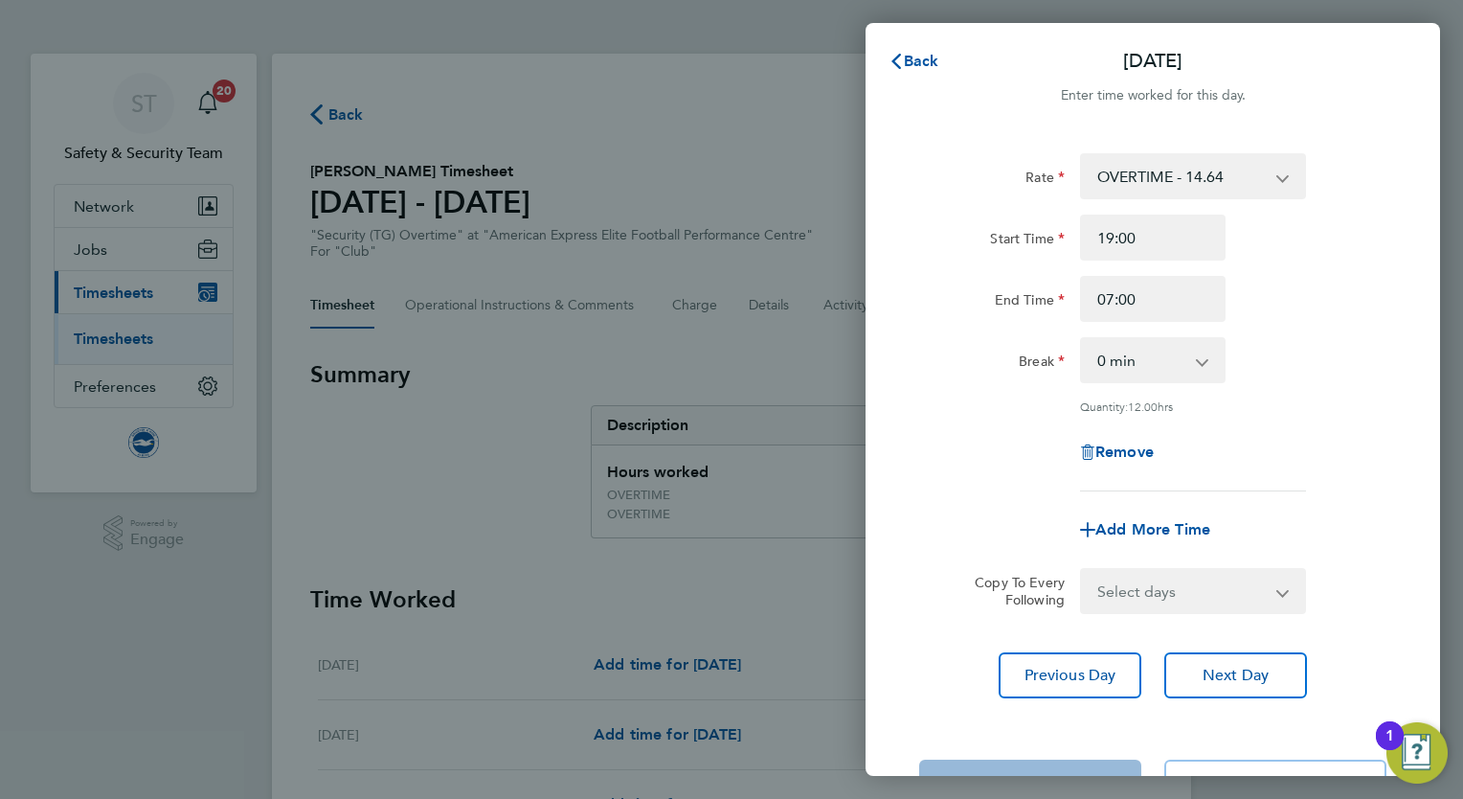
click at [1282, 176] on app-icon-cross-button at bounding box center [1292, 176] width 23 height 42
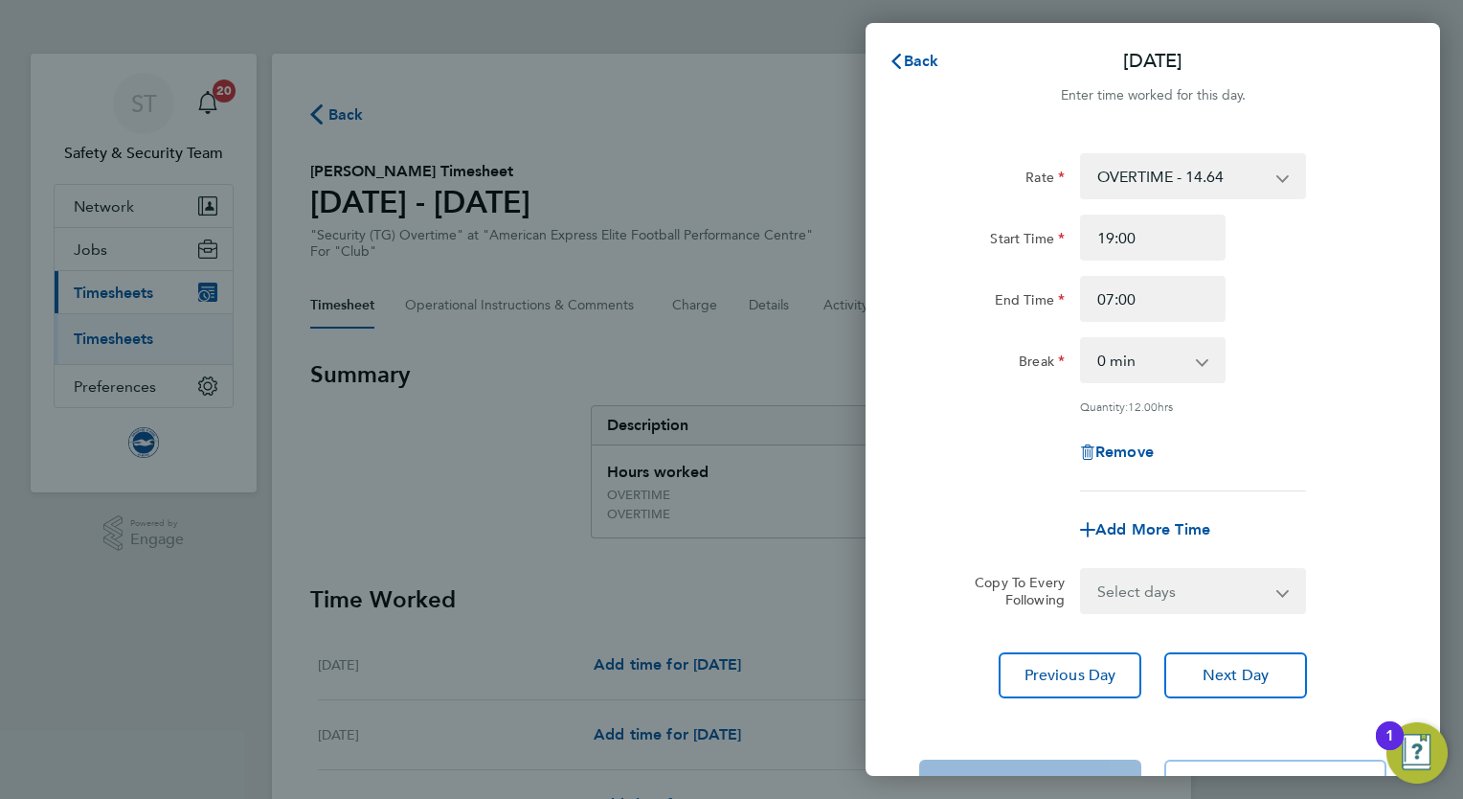
click at [1282, 176] on app-icon-cross-button at bounding box center [1292, 176] width 23 height 42
click at [934, 56] on span "Back" at bounding box center [921, 61] width 35 height 18
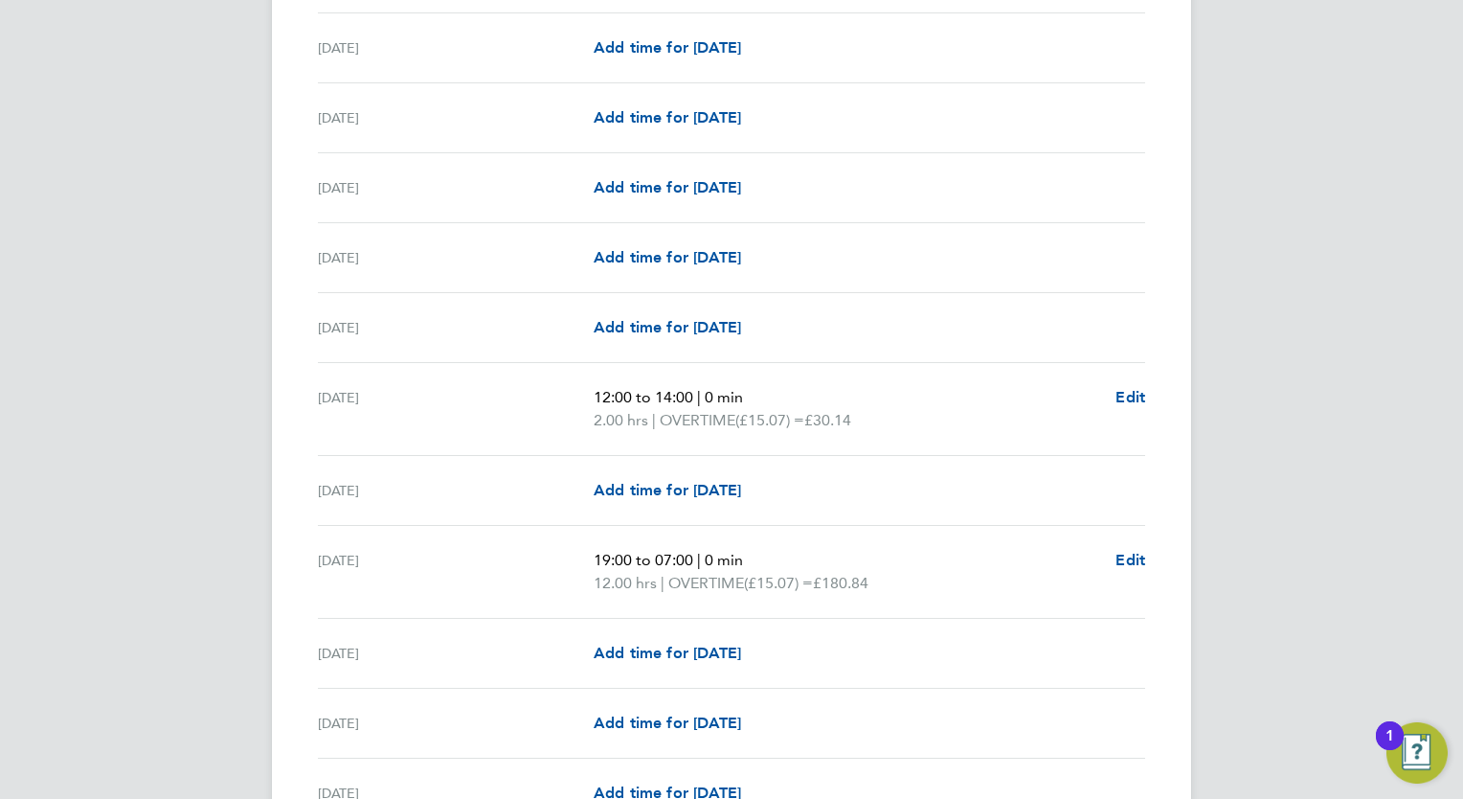
scroll to position [2297, 0]
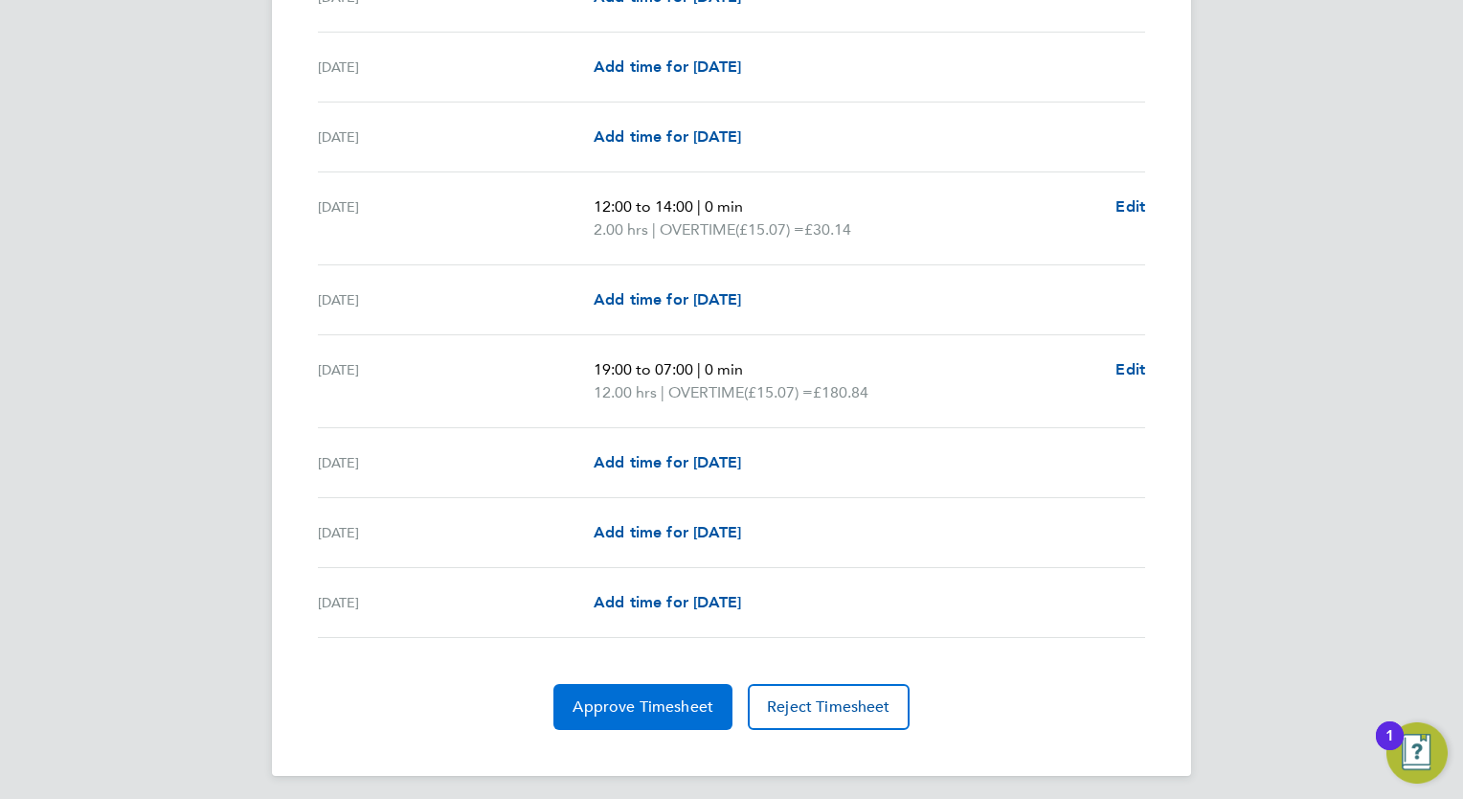
click at [675, 698] on span "Approve Timesheet" at bounding box center [643, 706] width 141 height 19
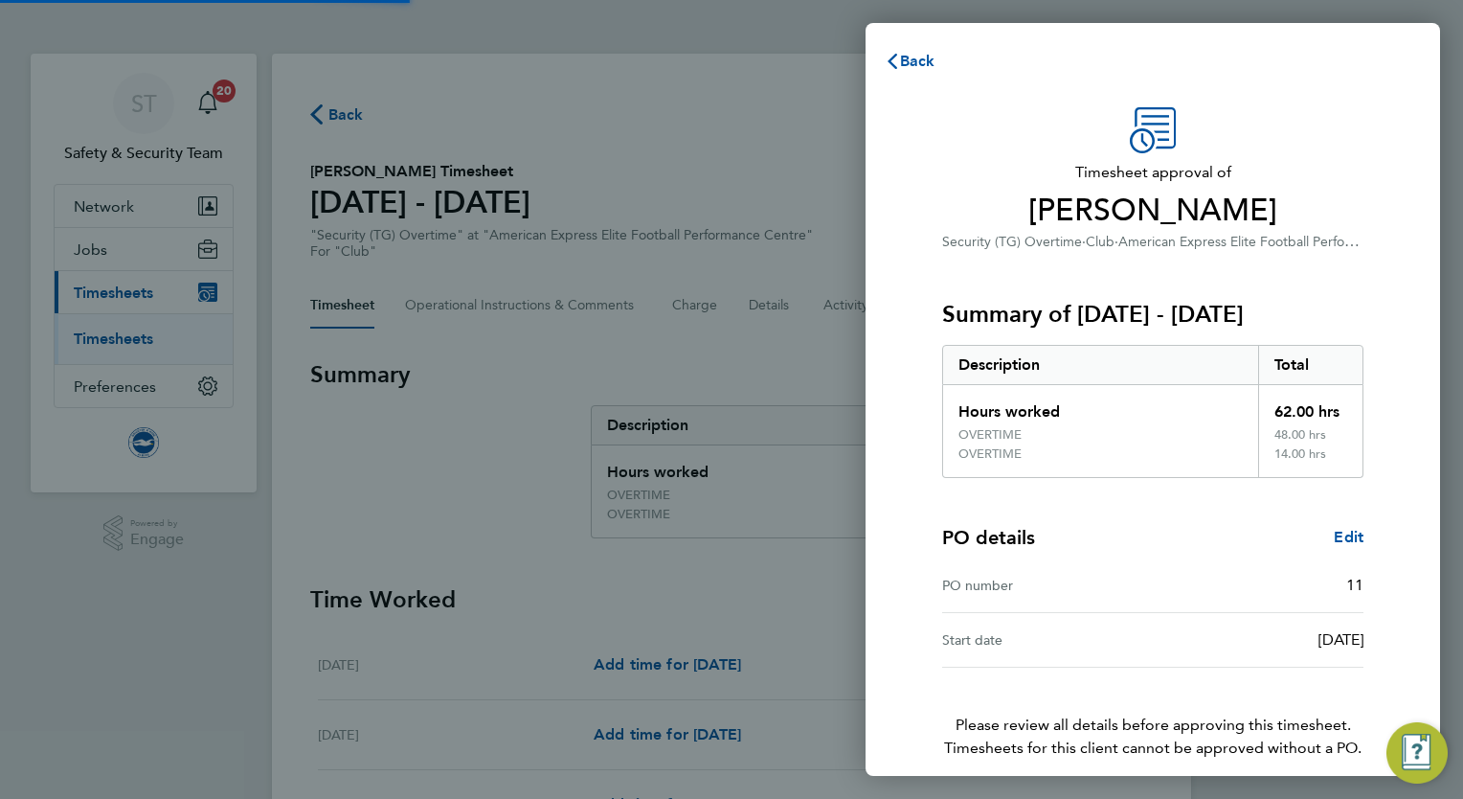
scroll to position [81, 0]
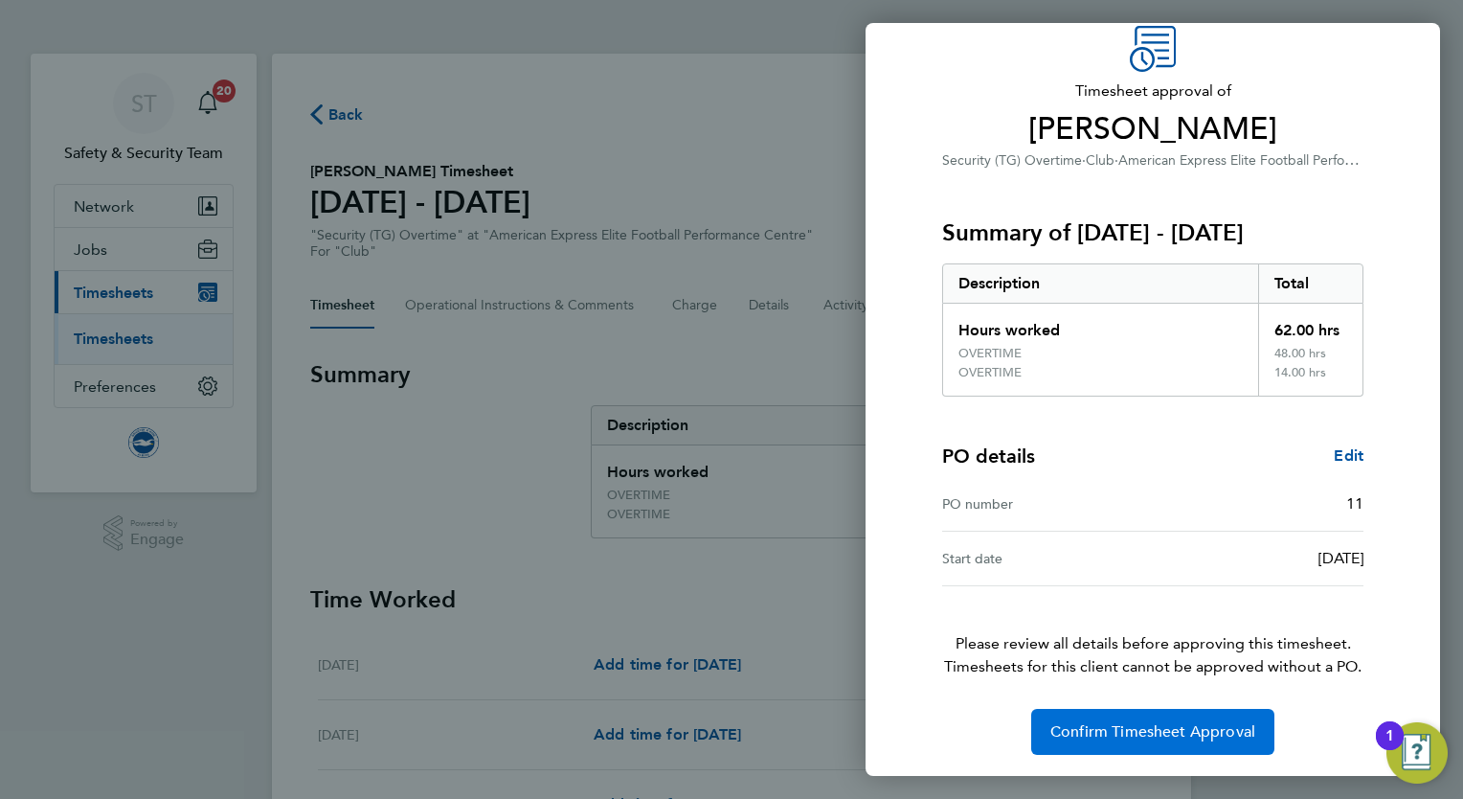
click at [1129, 741] on button "Confirm Timesheet Approval" at bounding box center [1152, 732] width 243 height 46
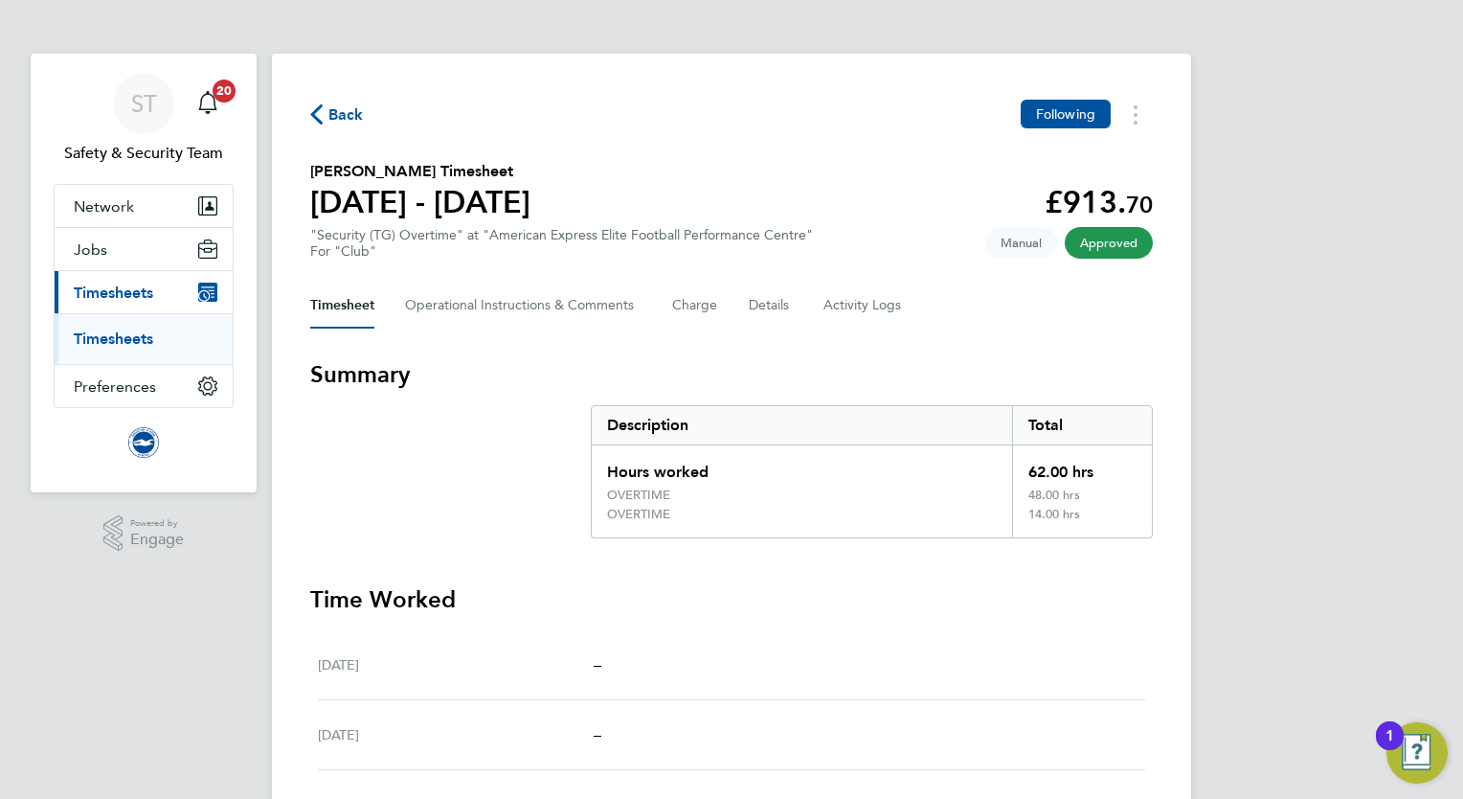
click at [130, 332] on link "Timesheets" at bounding box center [113, 338] width 79 height 18
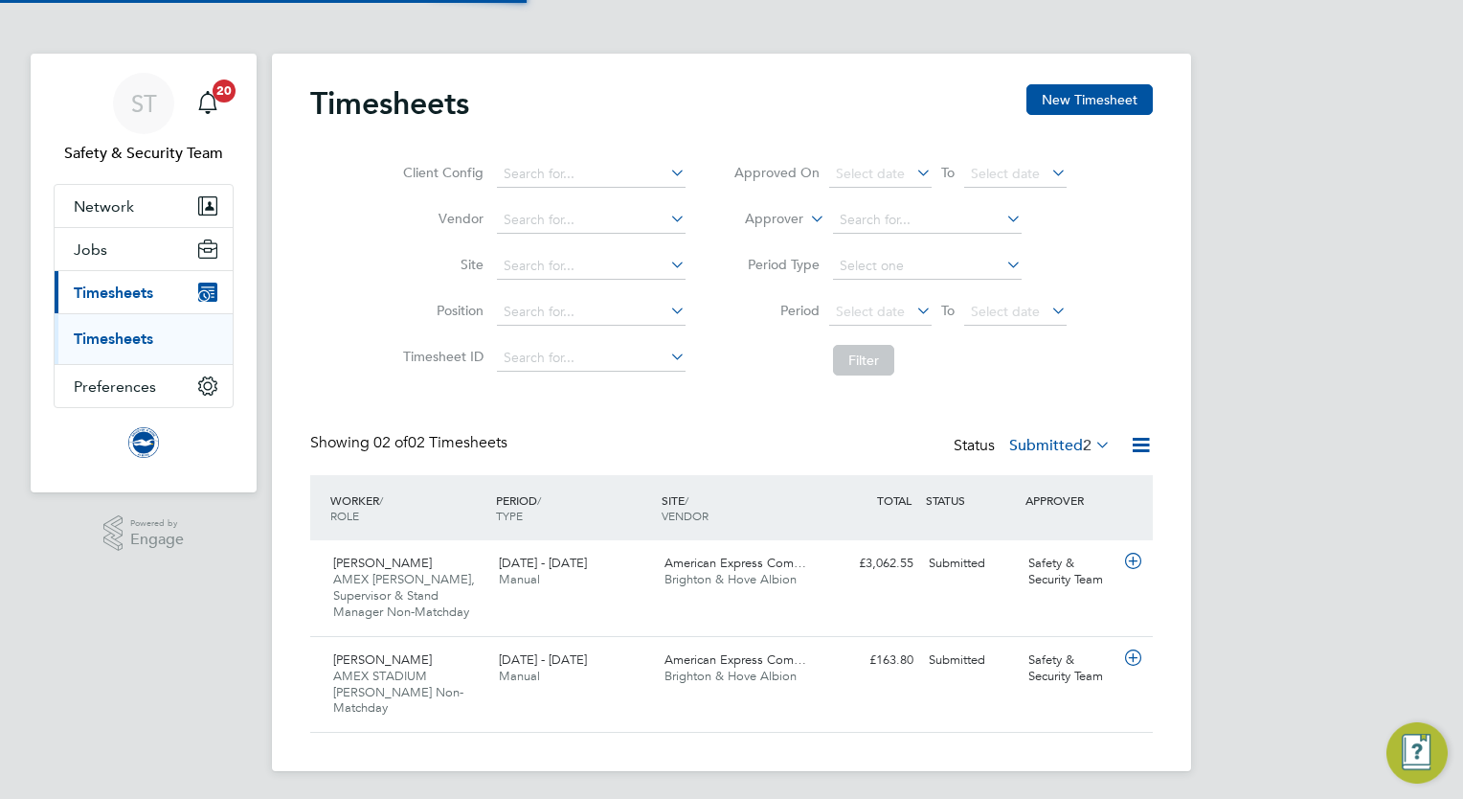
scroll to position [48, 167]
click at [106, 339] on link "Timesheets" at bounding box center [113, 338] width 79 height 18
click at [113, 646] on div "ST Safety & Security Team Notifications 20 Applications: Network Sites Workers …" at bounding box center [731, 400] width 1463 height 801
click at [896, 589] on div "[PERSON_NAME] AMEX [PERSON_NAME], Supervisor & Stand Manager Non-Matchday [DATE…" at bounding box center [731, 588] width 843 height 96
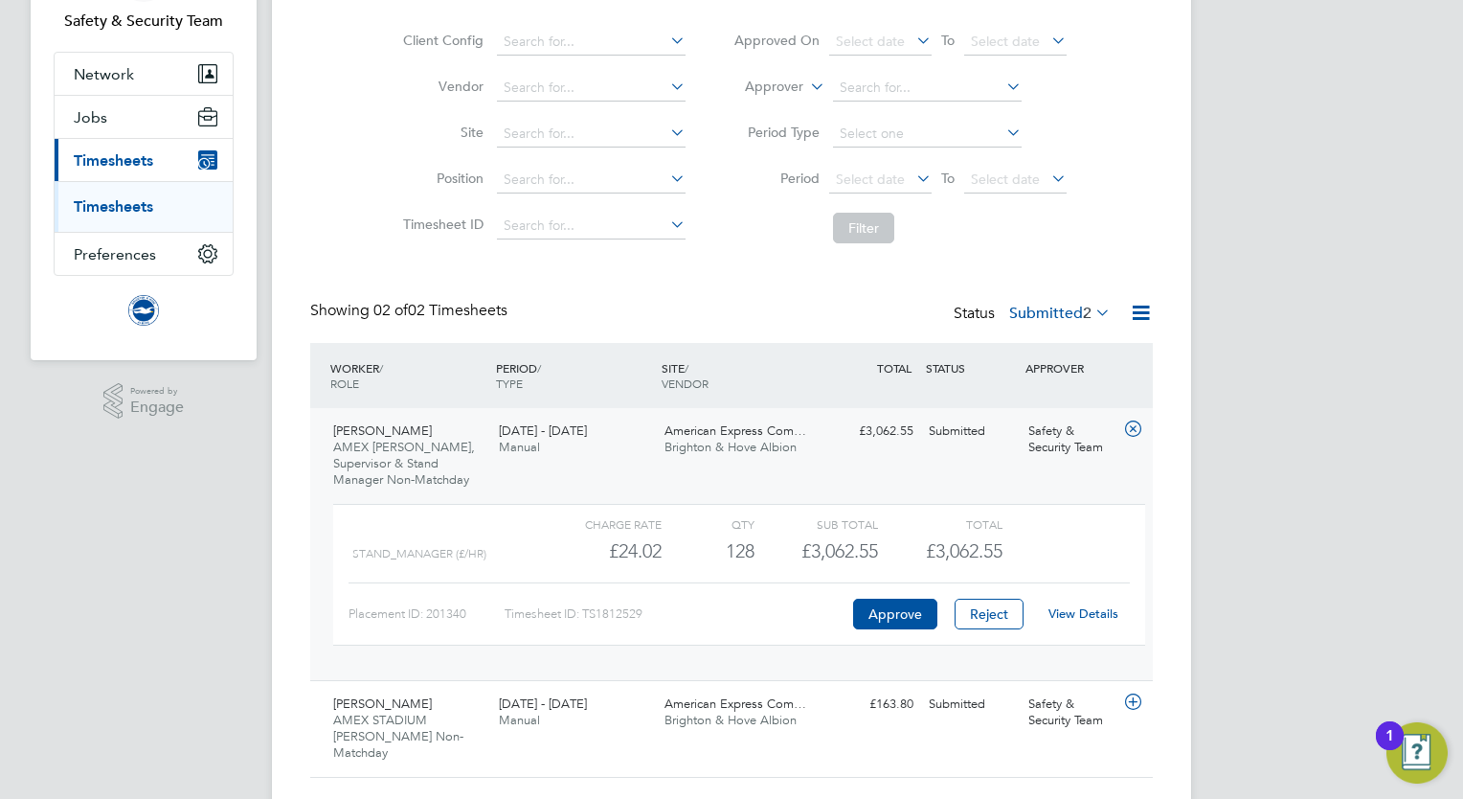
scroll to position [161, 0]
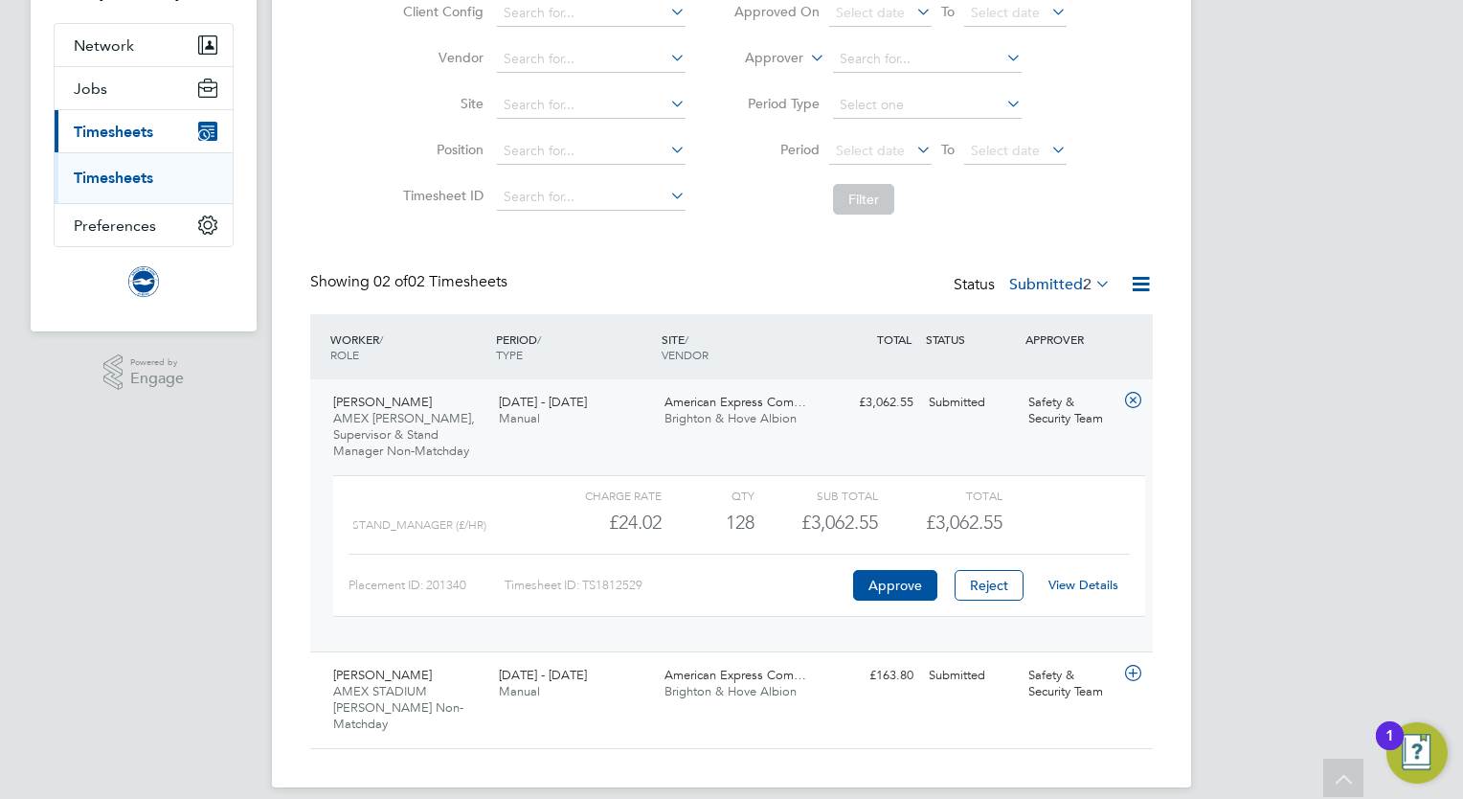
click at [1079, 576] on link "View Details" at bounding box center [1083, 584] width 70 height 16
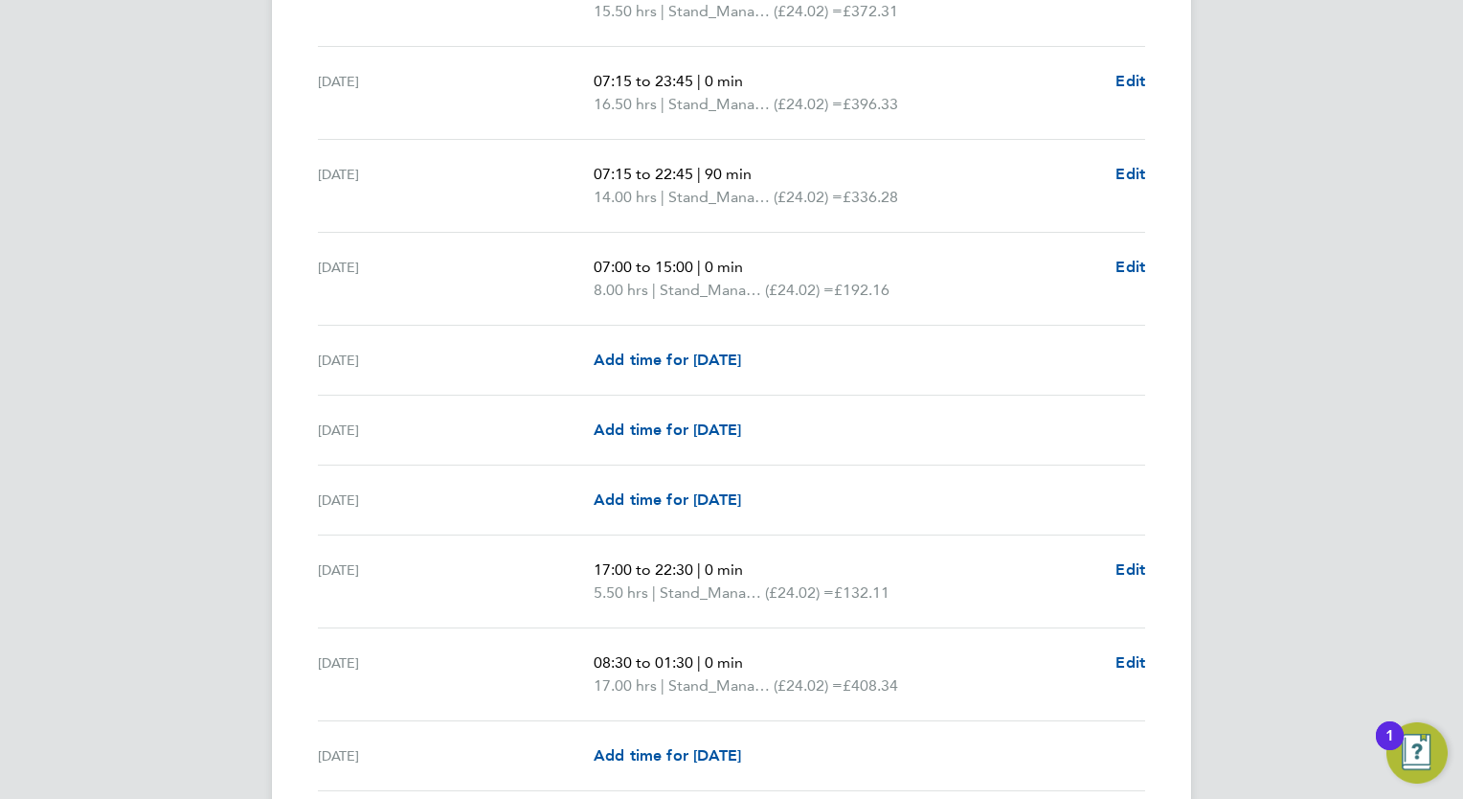
scroll to position [1987, 0]
